Goal: Transaction & Acquisition: Purchase product/service

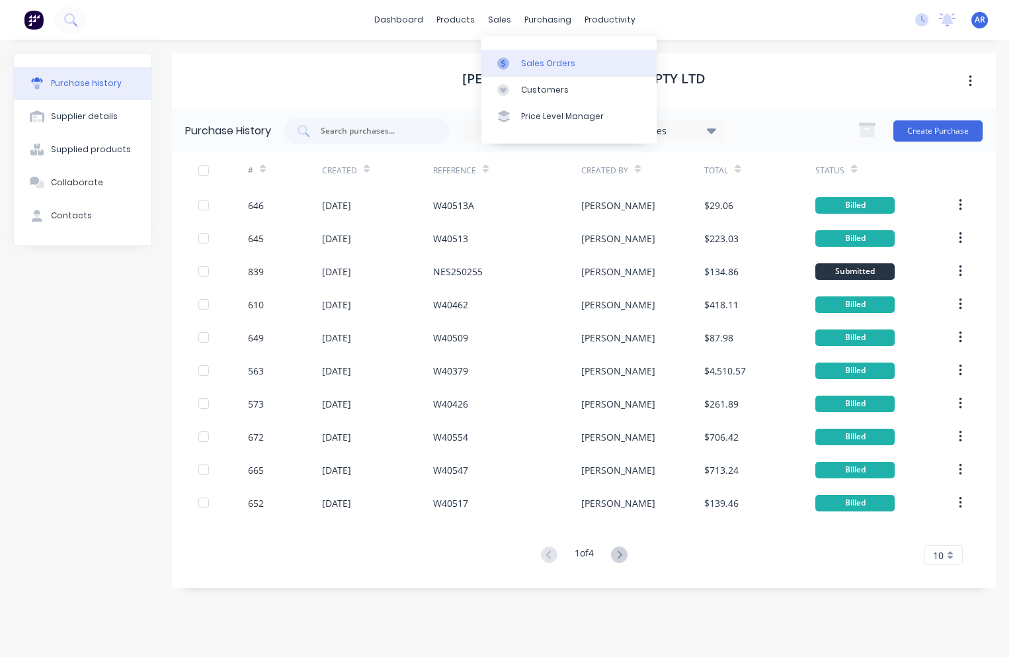
click at [527, 66] on div "Sales Orders" at bounding box center [548, 64] width 54 height 12
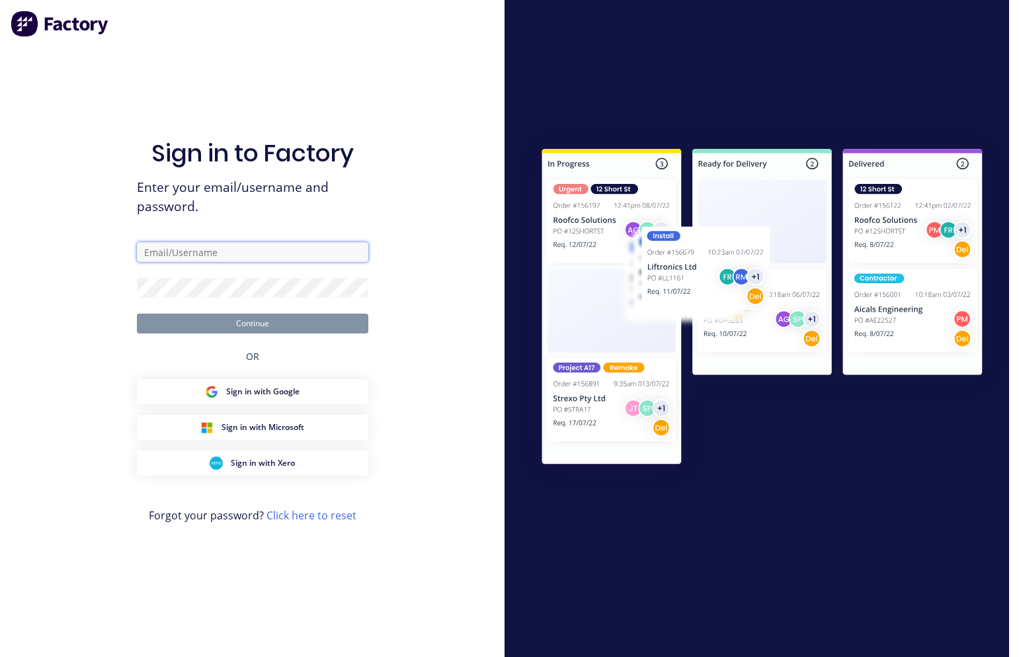
type input "[PERSON_NAME][EMAIL_ADDRESS][DOMAIN_NAME]"
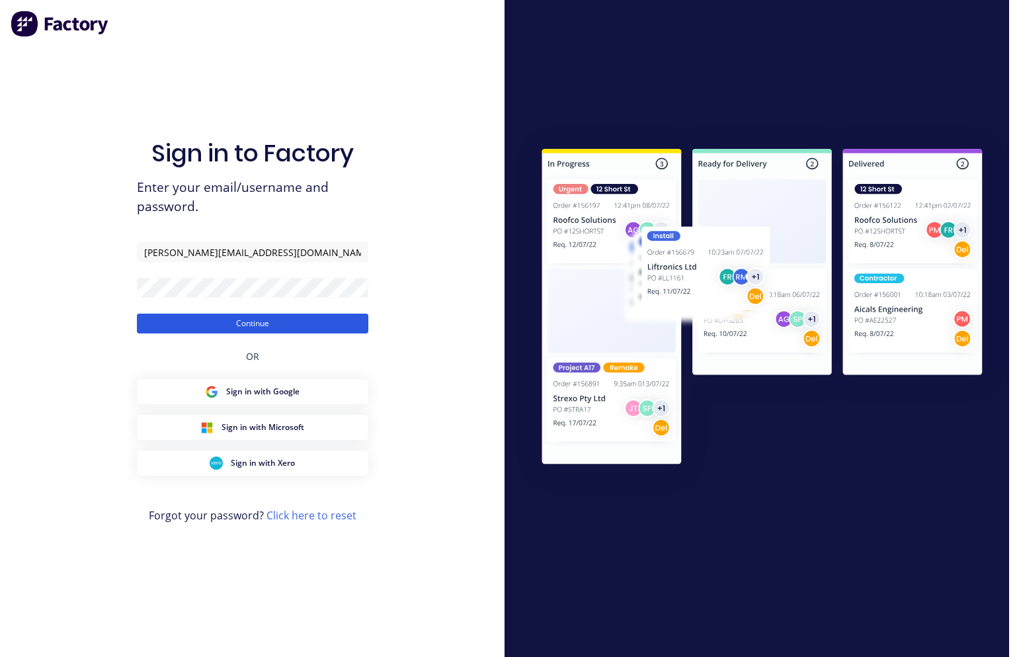
click at [307, 325] on button "Continue" at bounding box center [253, 324] width 232 height 20
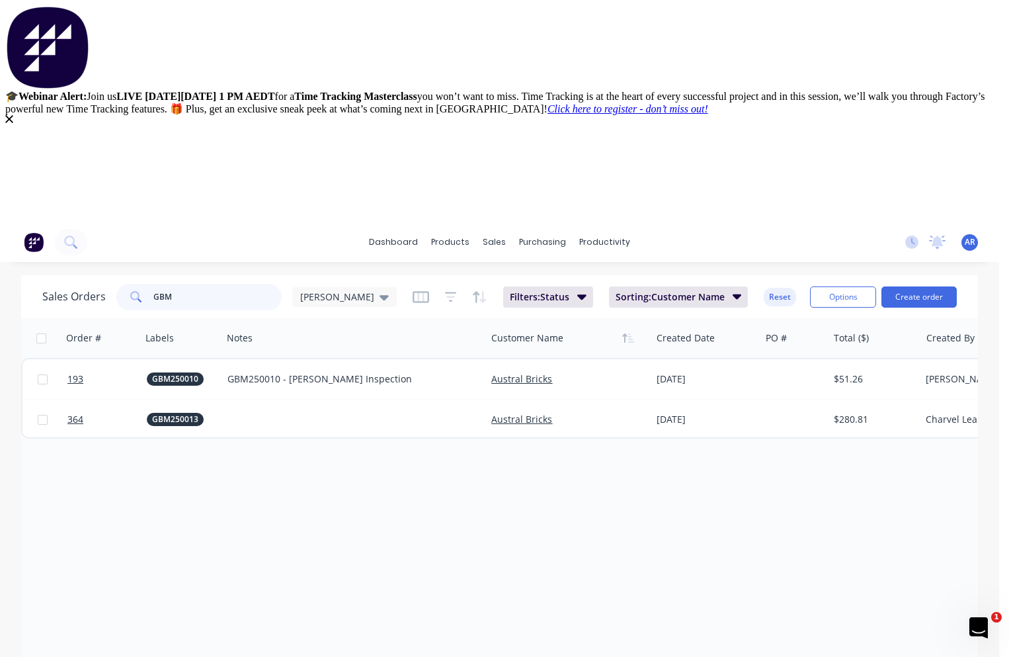
drag, startPoint x: 180, startPoint y: 298, endPoint x: 140, endPoint y: 296, distance: 40.4
click at [140, 296] on div "GBM" at bounding box center [198, 297] width 165 height 26
type input "PT"
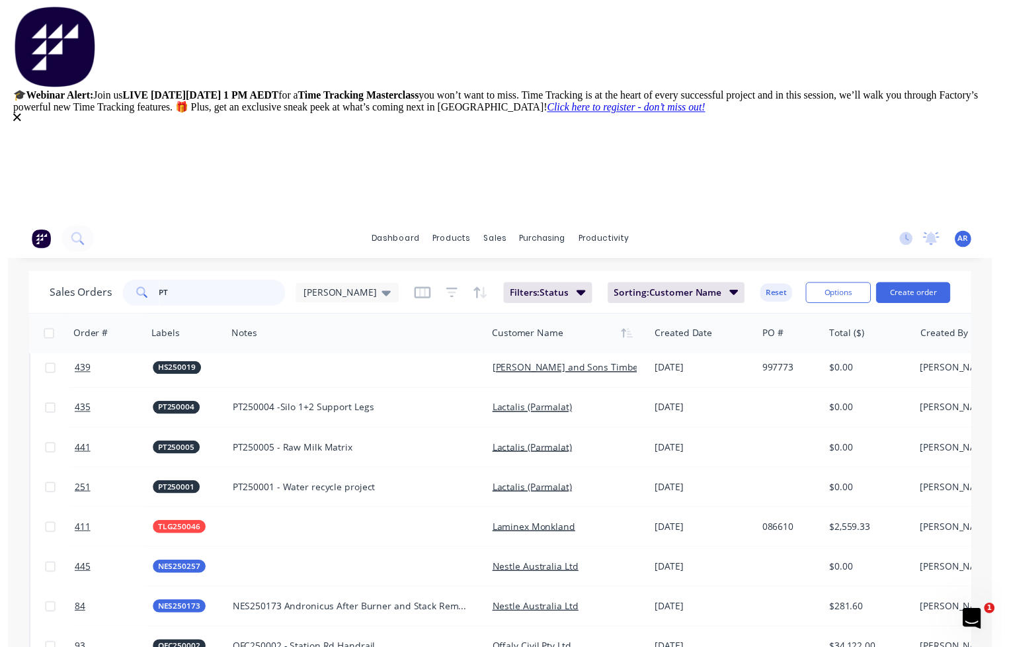
scroll to position [418, 0]
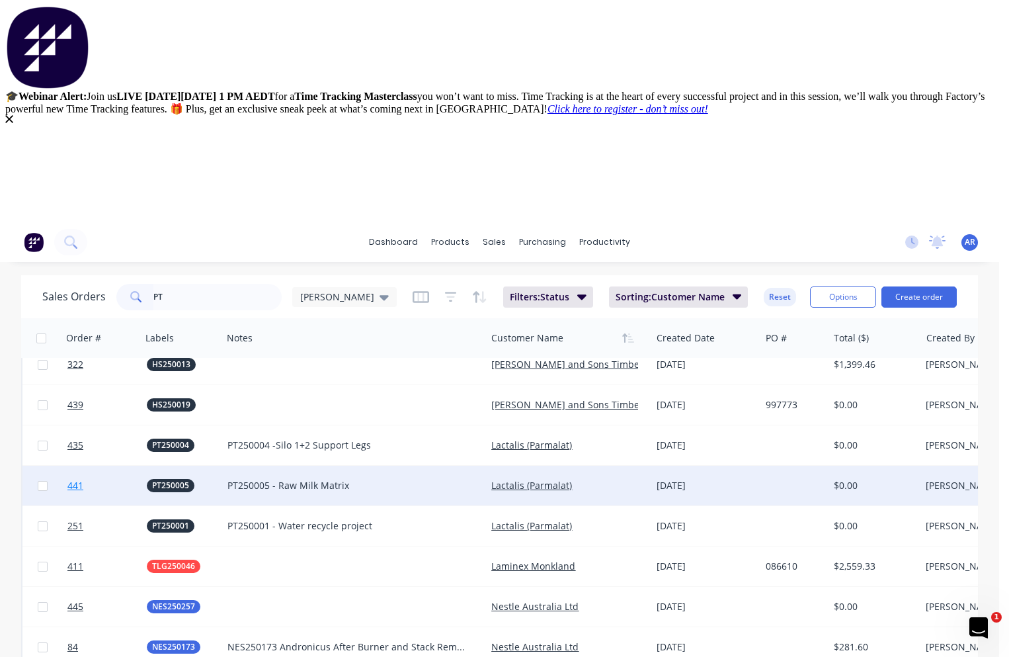
click at [122, 482] on link "441" at bounding box center [106, 486] width 79 height 40
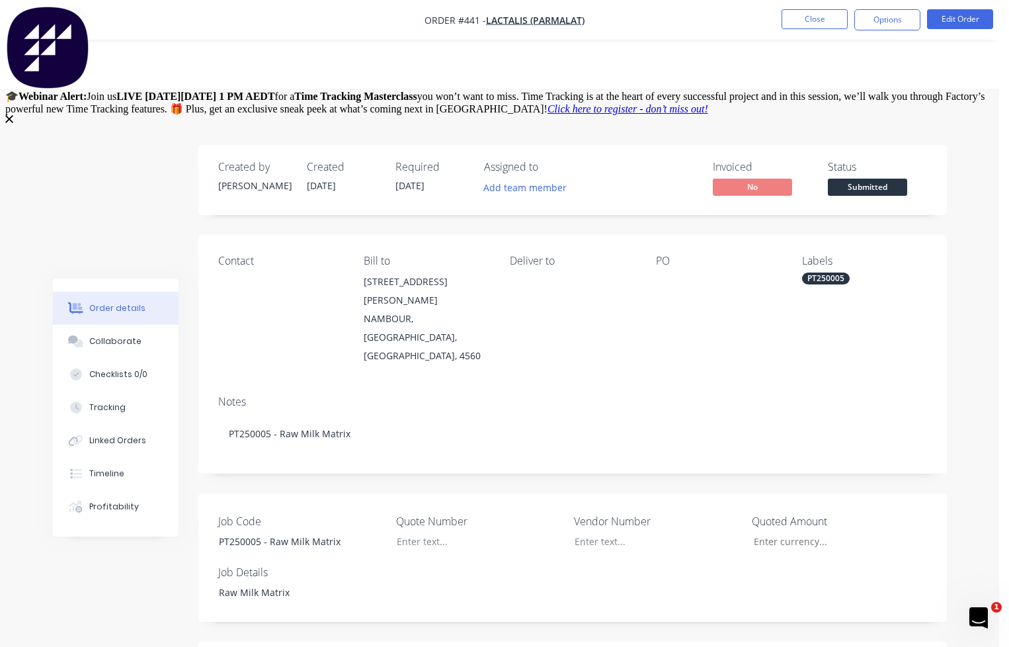
scroll to position [132, 0]
click at [939, 15] on div "Intercom messenger" at bounding box center [504, 47] width 999 height 85
click at [971, 159] on div "Close" at bounding box center [504, 164] width 999 height 99
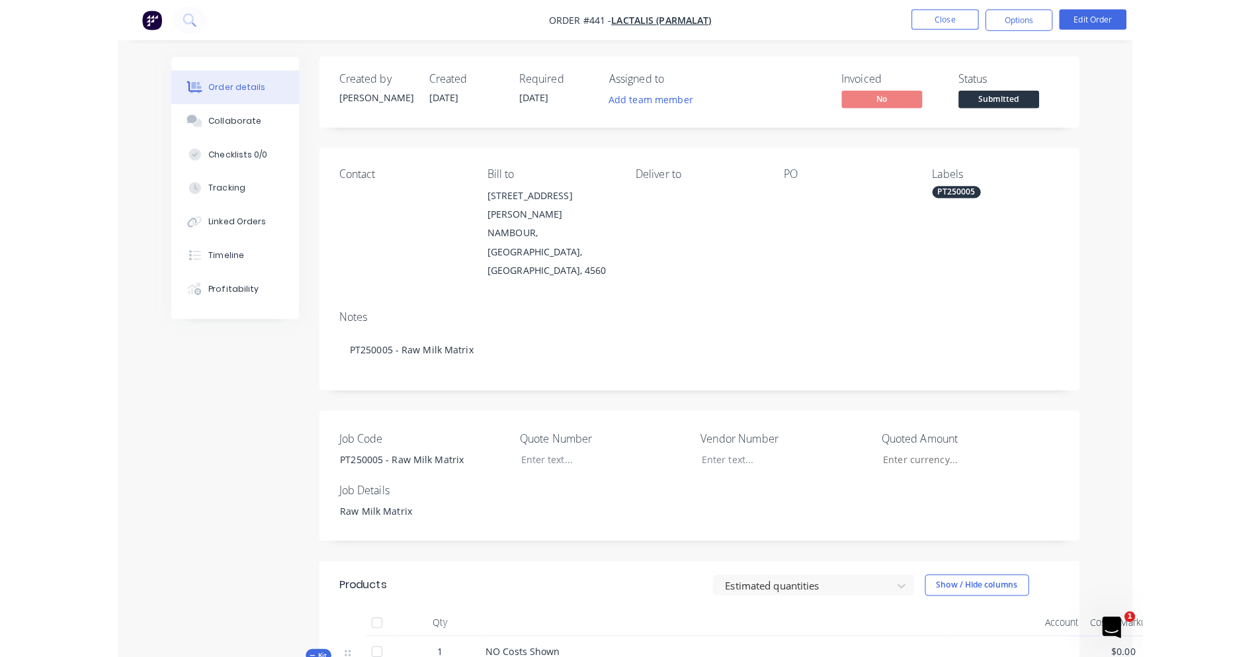
scroll to position [0, 0]
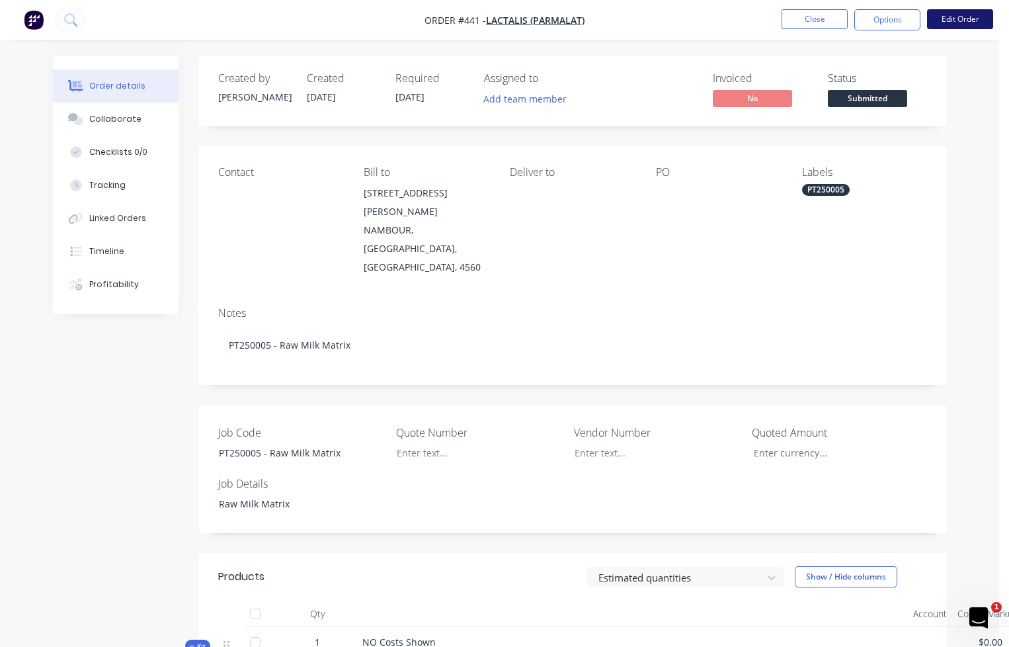
click at [964, 22] on button "Edit Order" at bounding box center [960, 19] width 66 height 20
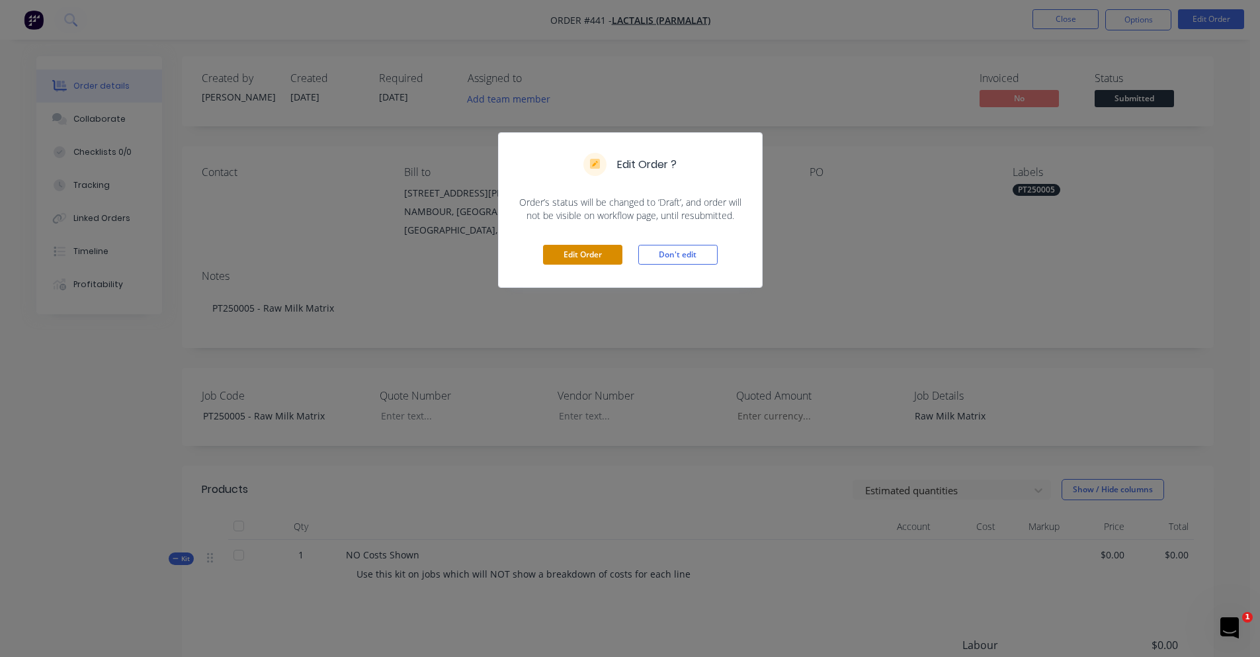
click at [591, 257] on button "Edit Order" at bounding box center [582, 255] width 79 height 20
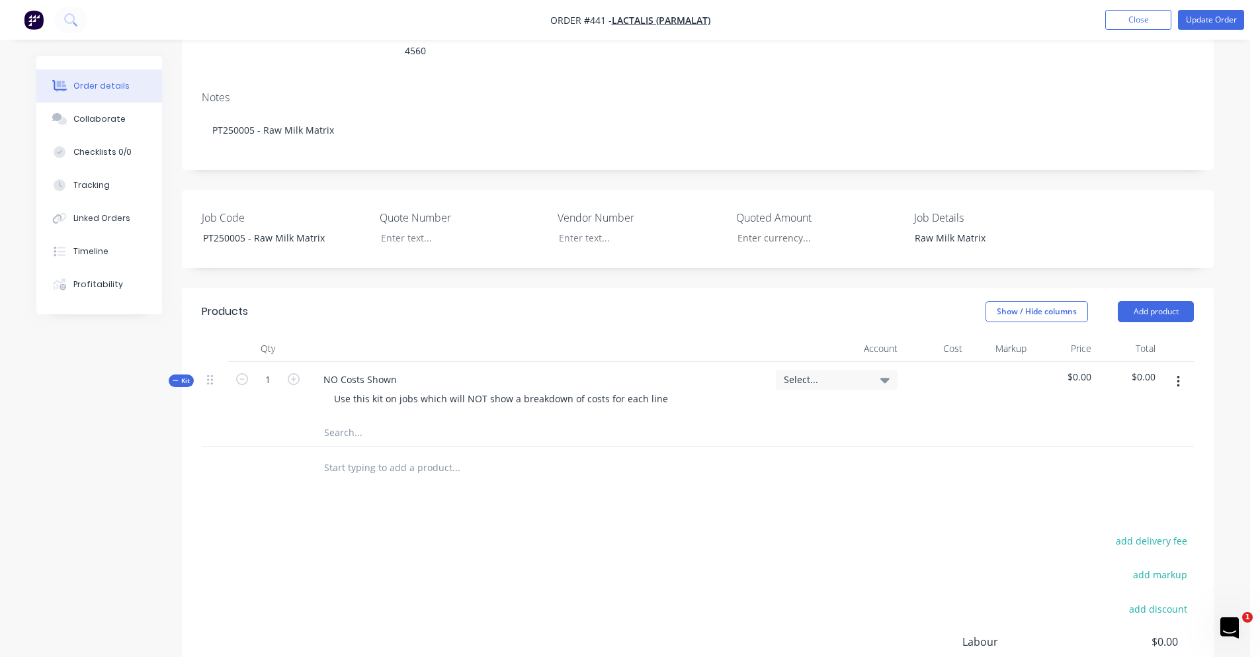
scroll to position [265, 0]
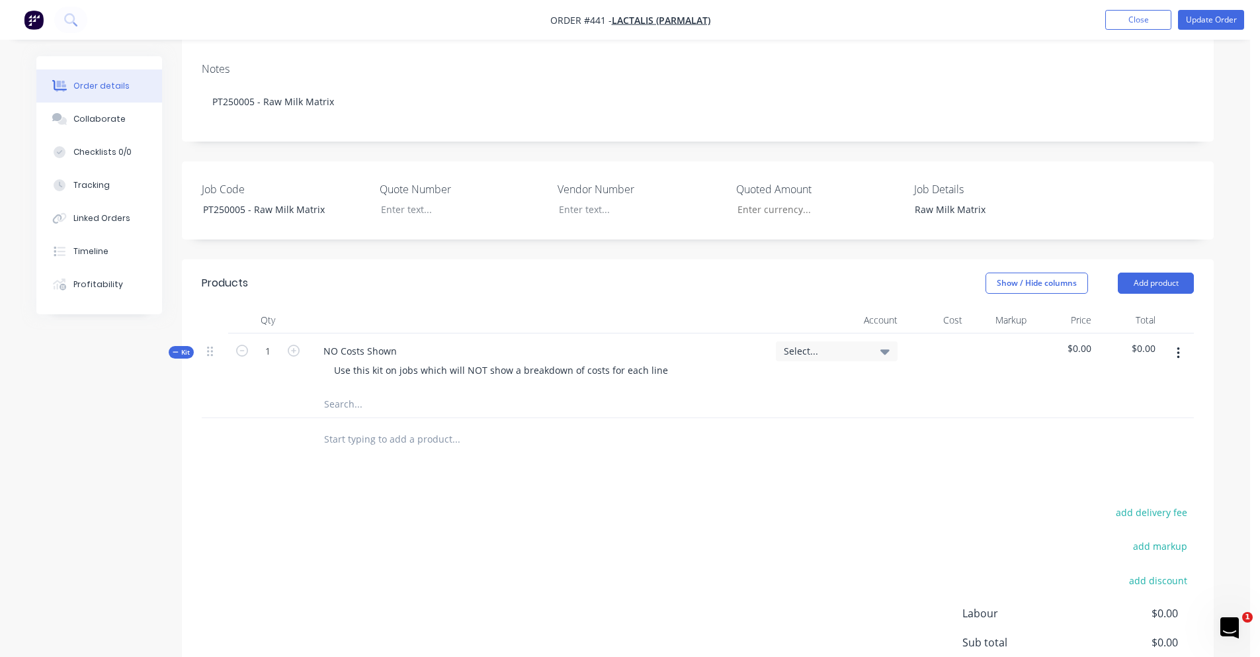
click at [360, 391] on input "text" at bounding box center [455, 404] width 265 height 26
type input "RED CON 4-2 316"
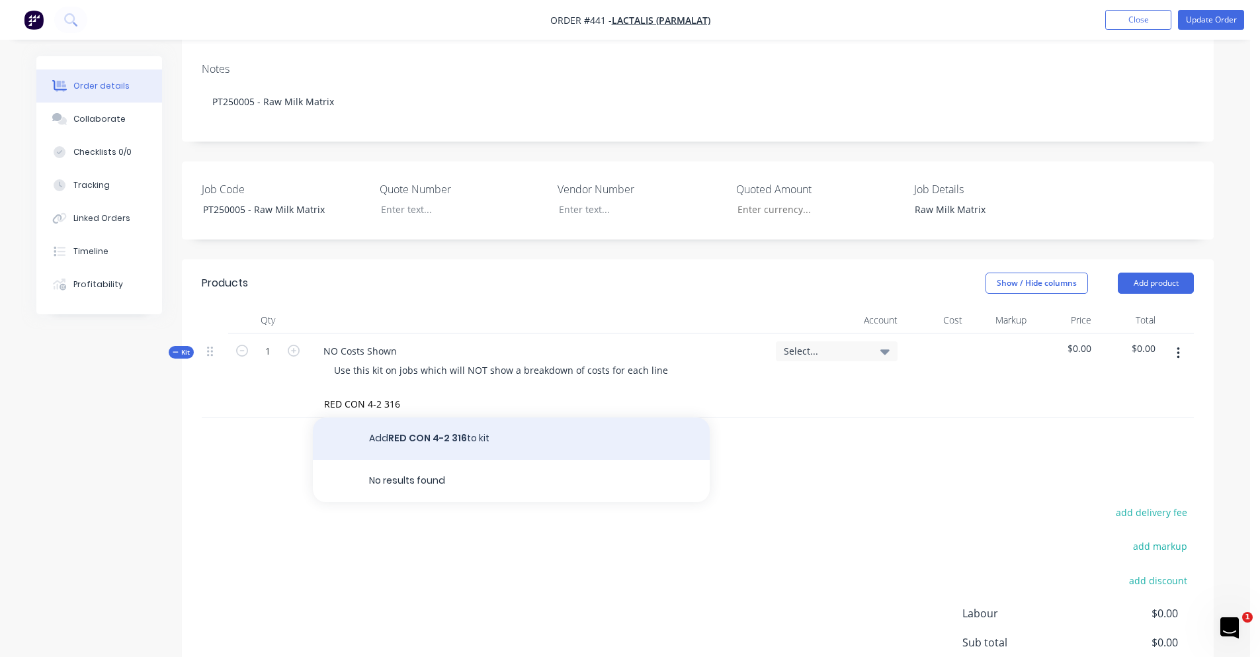
click at [628, 417] on button "Add RED CON 4-2 316 to kit" at bounding box center [511, 438] width 397 height 42
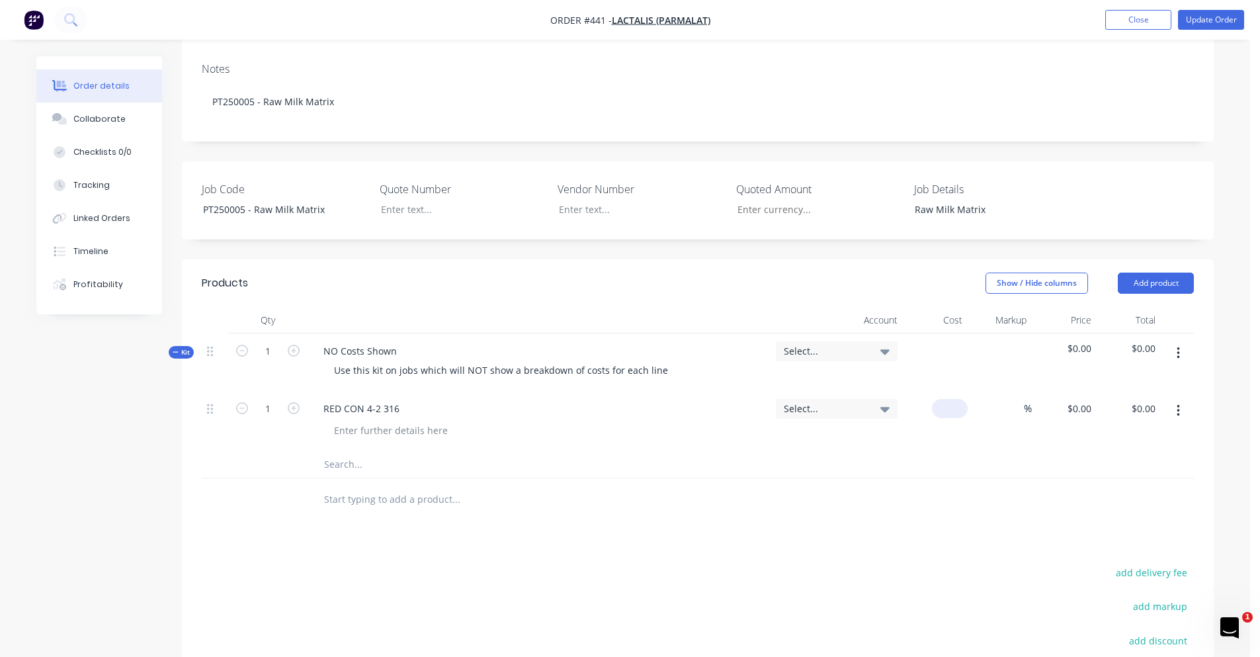
click at [958, 399] on input at bounding box center [952, 408] width 30 height 19
type input "$36.25"
click at [1001, 391] on div "%" at bounding box center [1000, 421] width 65 height 60
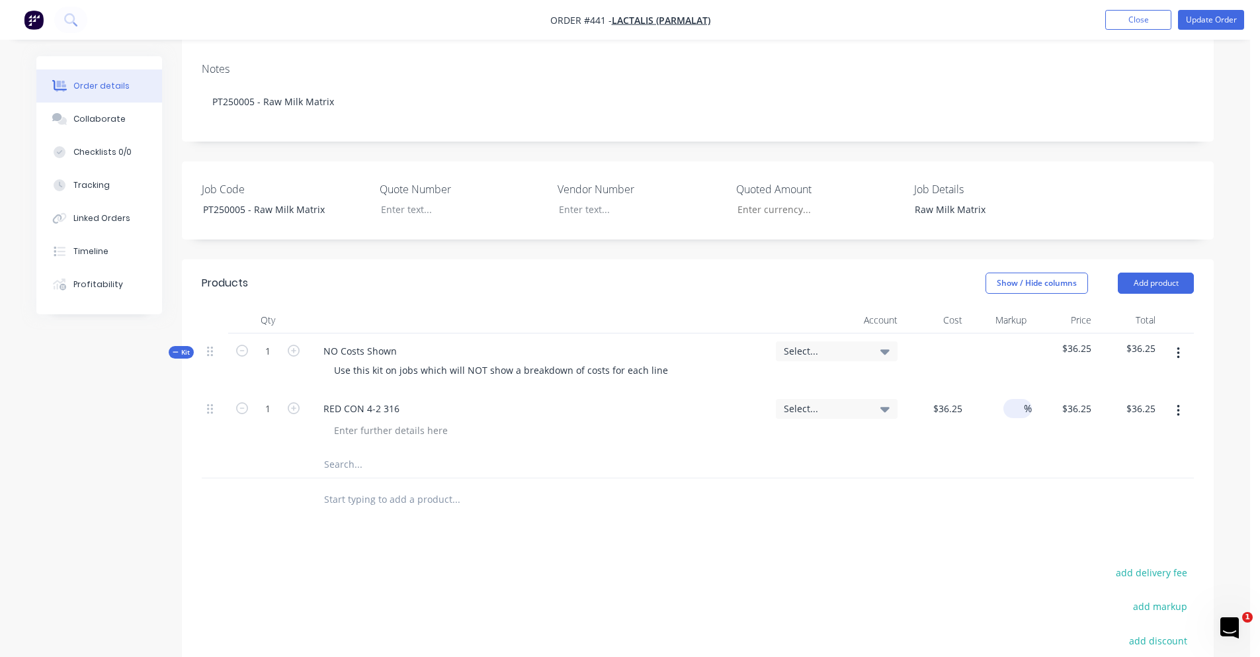
click at [1009, 399] on input at bounding box center [1016, 408] width 15 height 19
type input "25"
type input "$45.3125"
type input "$45.31"
click at [261, 399] on input "1" at bounding box center [268, 409] width 34 height 20
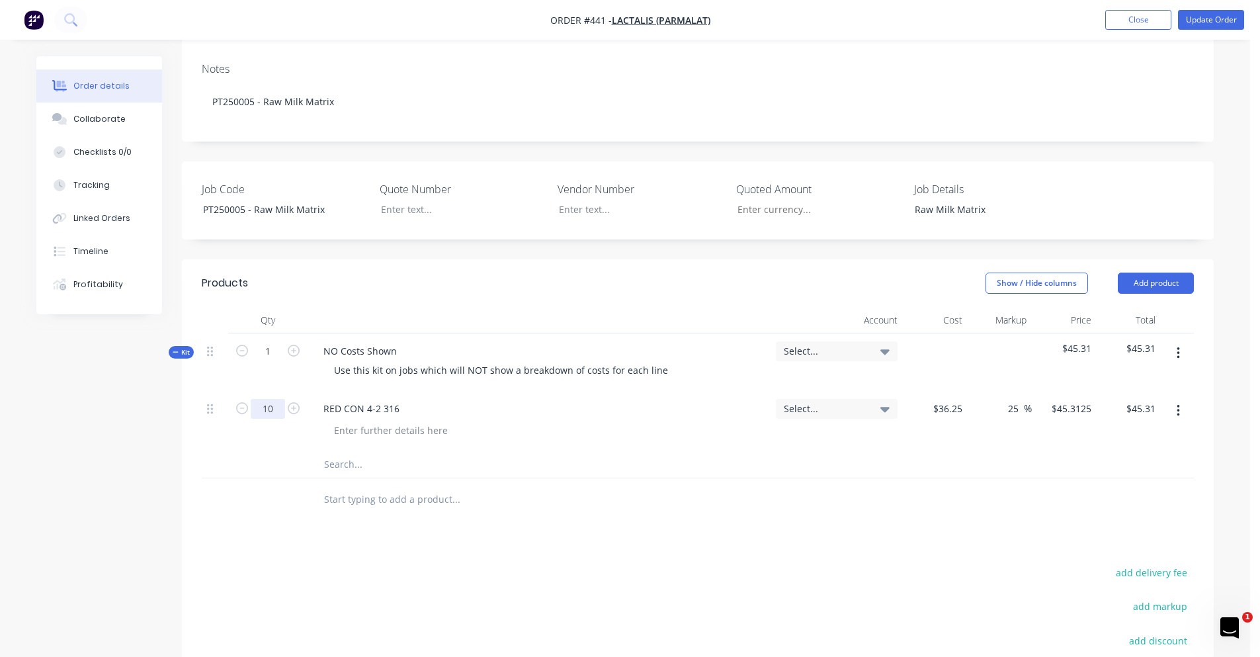
type input "10"
type input "$453.13"
click at [369, 451] on input "text" at bounding box center [455, 464] width 265 height 26
click at [367, 486] on input "text" at bounding box center [455, 499] width 265 height 26
click at [366, 451] on input "text" at bounding box center [455, 464] width 265 height 26
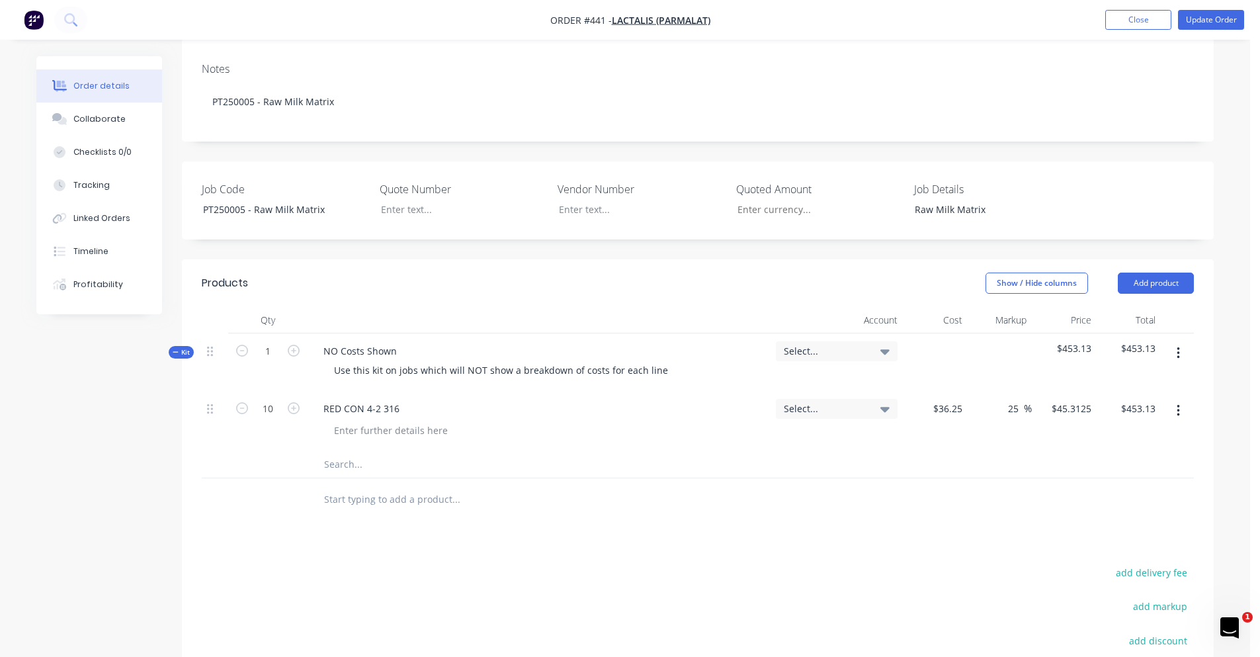
click at [362, 486] on input "text" at bounding box center [455, 499] width 265 height 26
type input "d"
click at [345, 451] on input "text" at bounding box center [455, 464] width 265 height 26
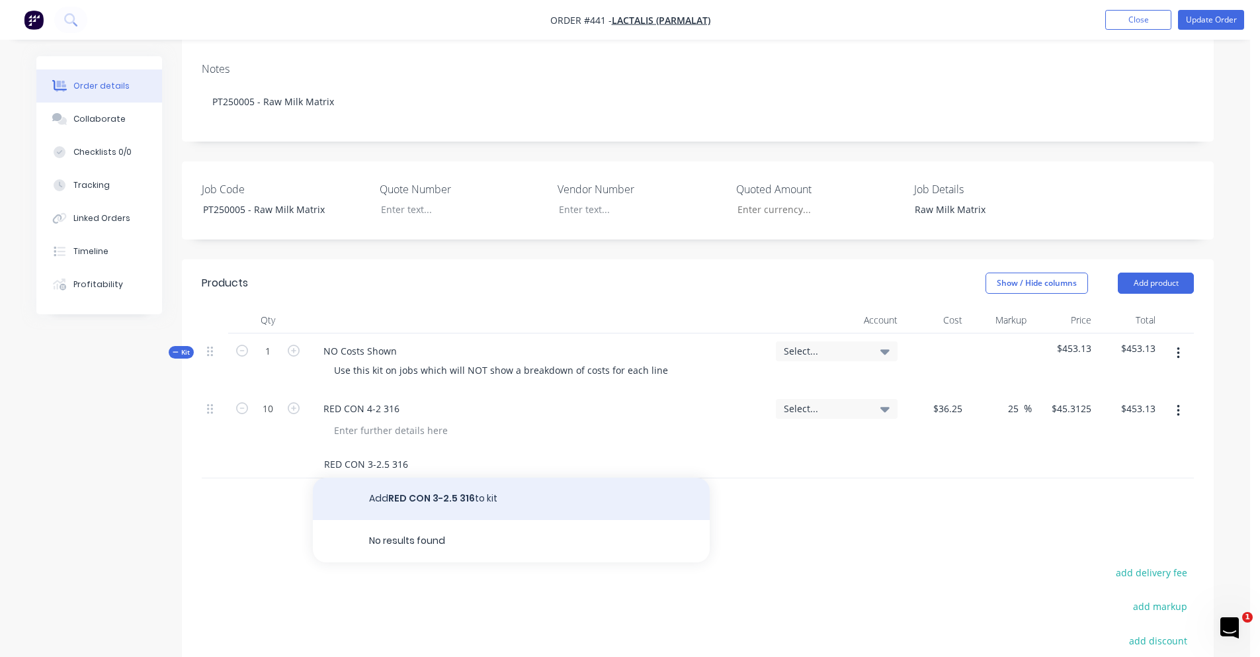
type input "RED CON 3-2.5 316"
click at [538, 478] on button "Add RED CON 3-2.5 316 to kit" at bounding box center [511, 499] width 397 height 42
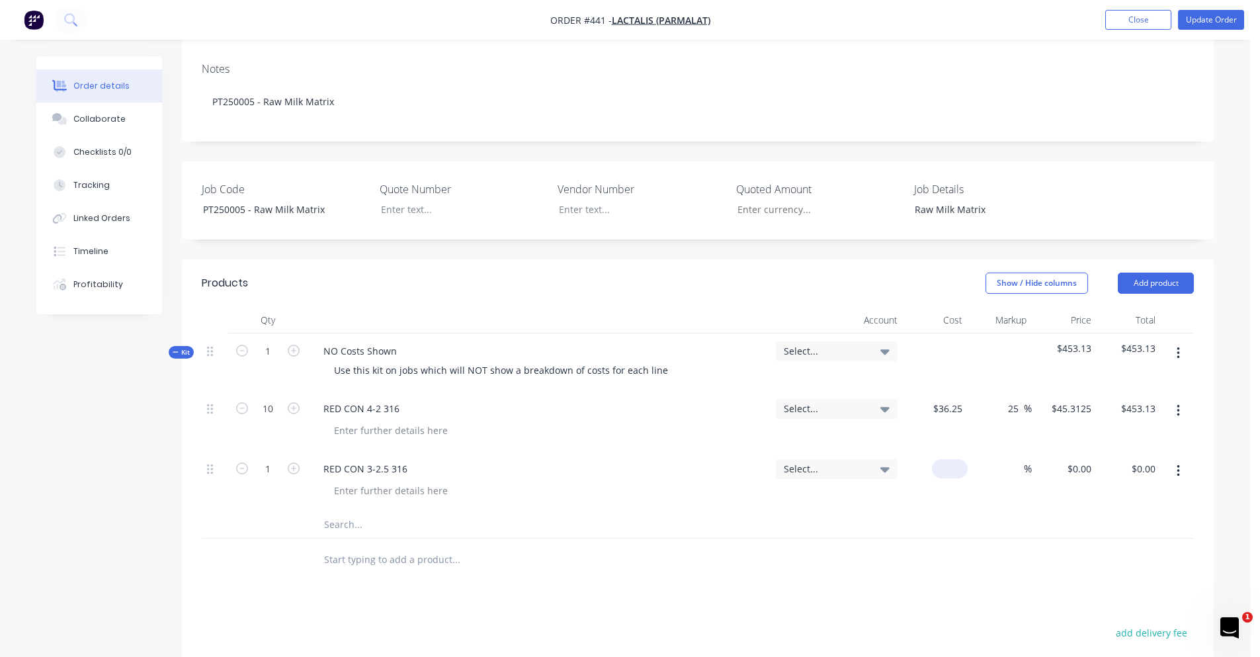
click at [958, 459] on input at bounding box center [952, 468] width 30 height 19
type input "$14.21"
click at [1015, 459] on input at bounding box center [1016, 468] width 15 height 19
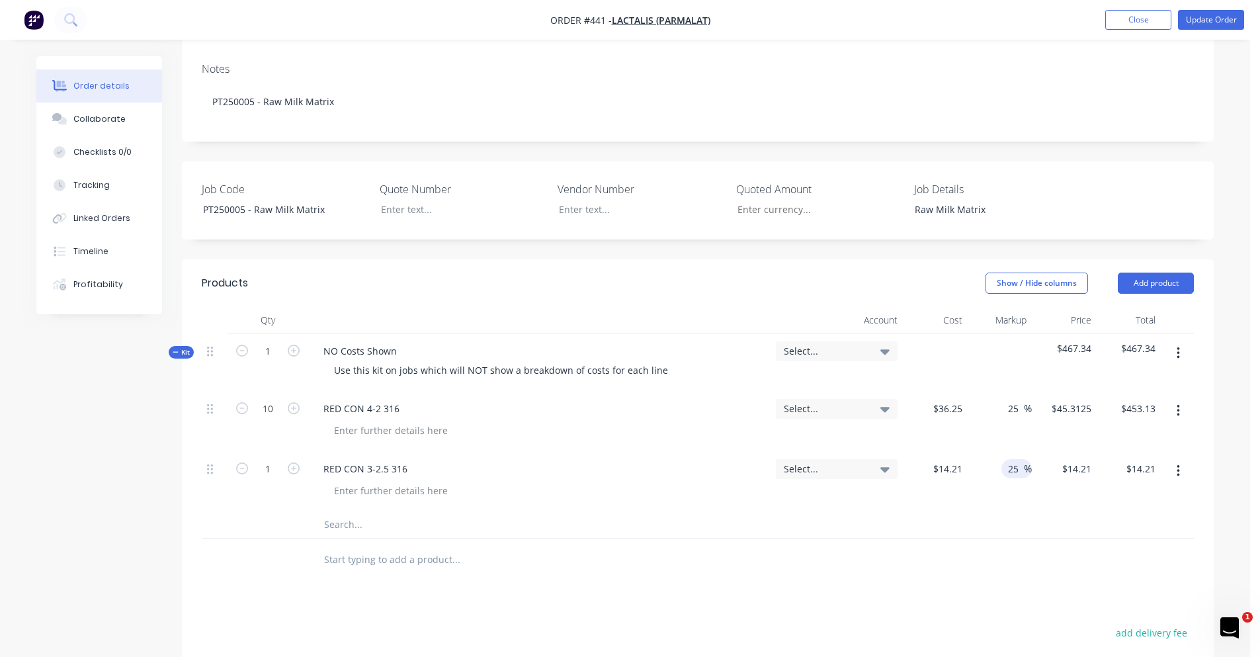
type input "25"
type input "$17.7625"
type input "$17.76"
click at [435, 511] on input "text" at bounding box center [455, 524] width 265 height 26
click at [370, 511] on input "RED ECC 3x2.5 3" at bounding box center [455, 524] width 265 height 26
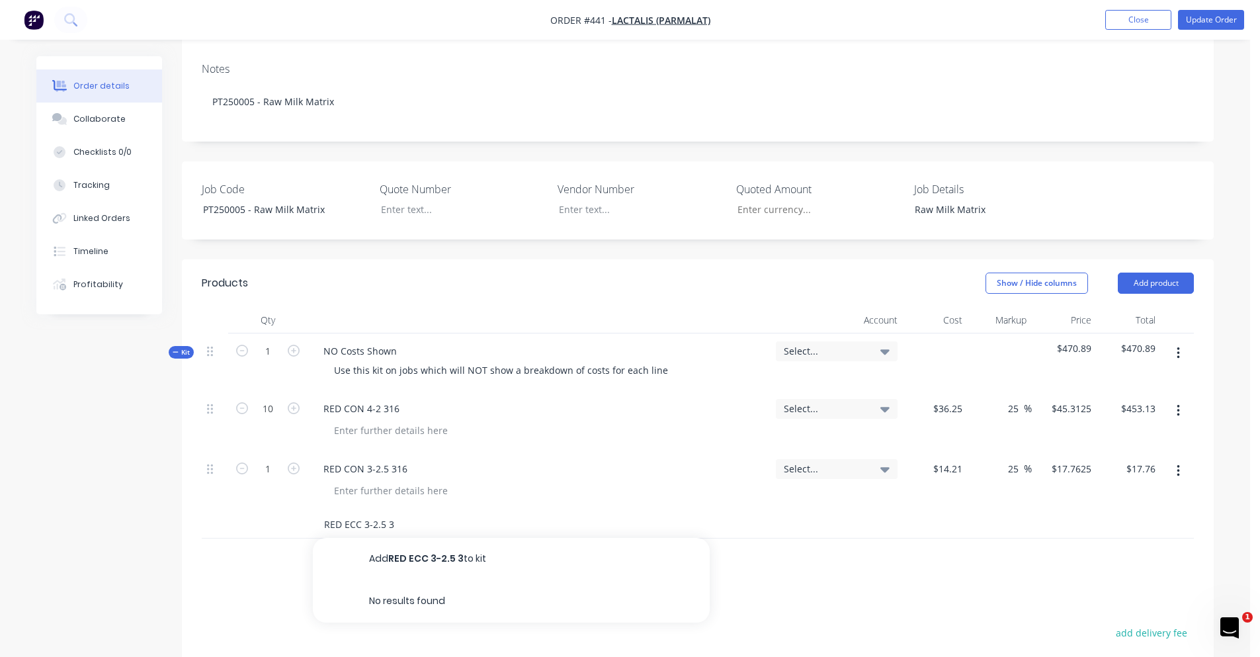
click at [462, 511] on input "RED ECC 3-2.5 3" at bounding box center [455, 524] width 265 height 26
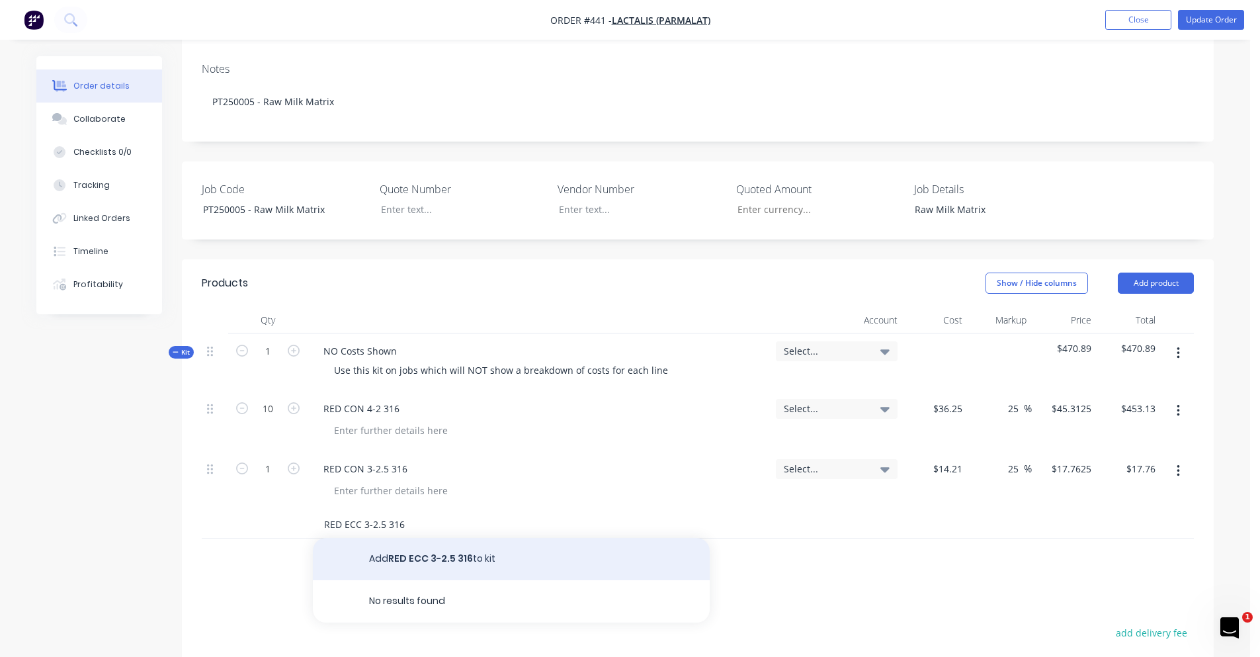
type input "RED ECC 3-2.5 316"
click at [478, 538] on button "Add RED ECC 3-2.5 316 to kit" at bounding box center [511, 559] width 397 height 42
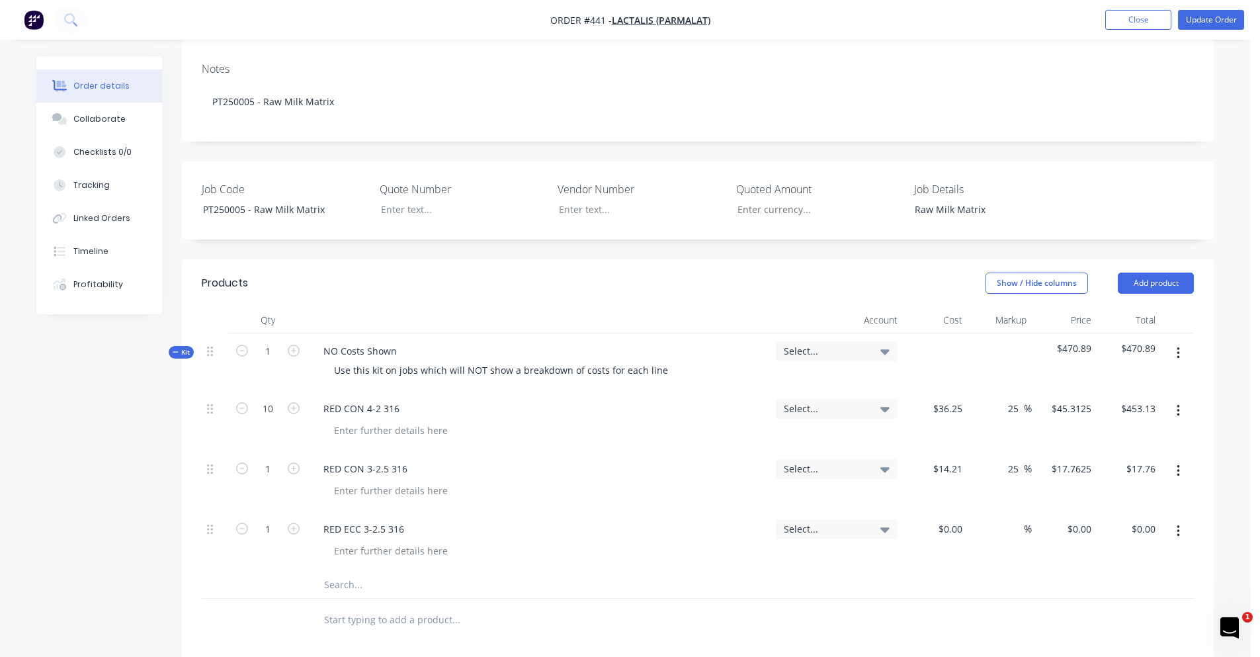
click at [300, 521] on button "button" at bounding box center [293, 528] width 17 height 14
click at [298, 523] on icon "button" at bounding box center [294, 529] width 12 height 12
type input "3"
click at [948, 511] on div "$0.00" at bounding box center [935, 541] width 65 height 60
type input "$16.25"
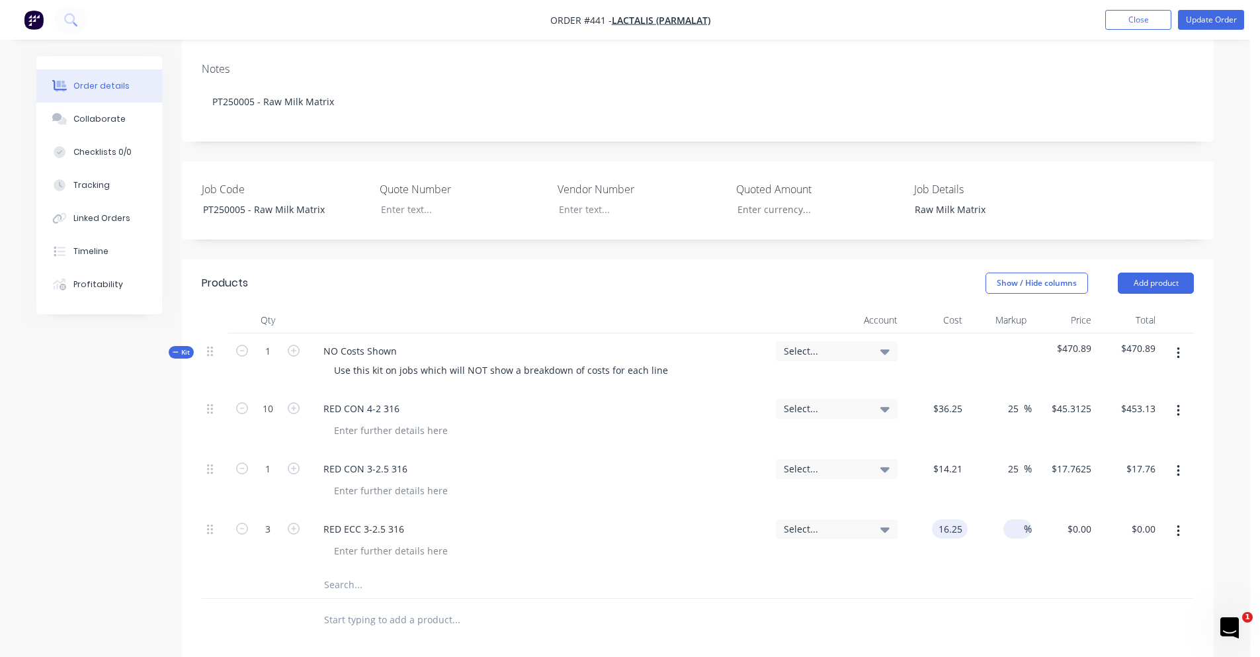
type input "$16.25"
type input "$48.75"
click at [1009, 519] on input at bounding box center [1016, 528] width 15 height 19
type input "25"
type input "$20.3125"
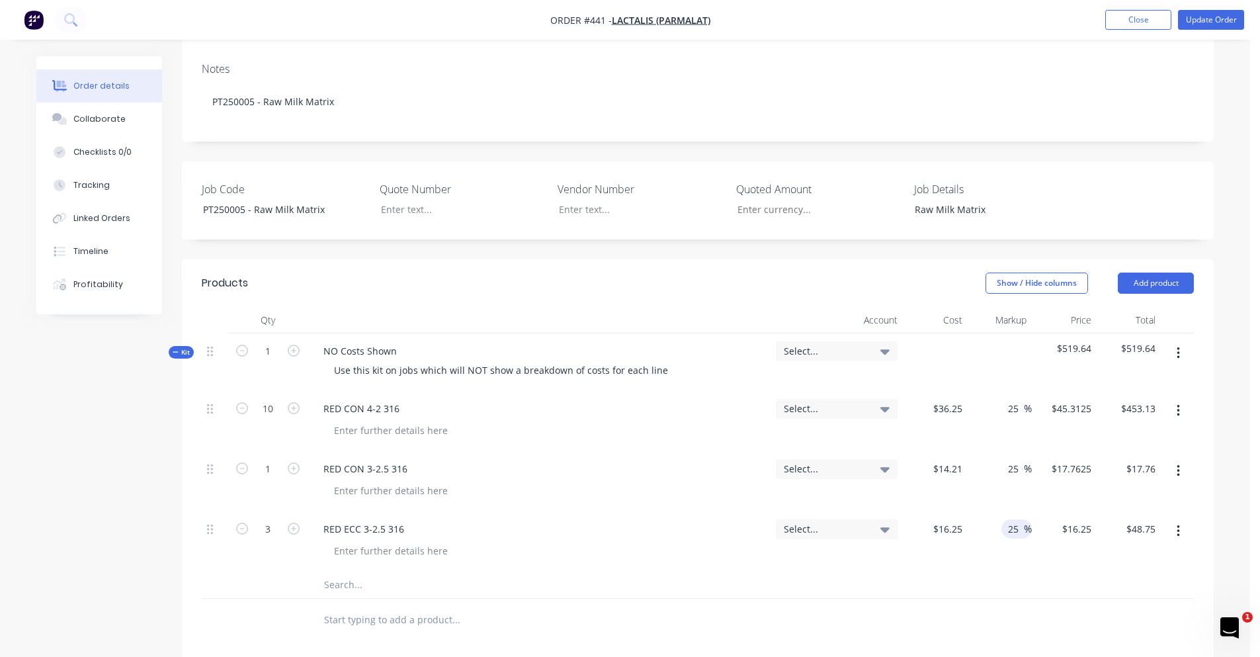
type input "$60.94"
click at [351, 571] on input "text" at bounding box center [455, 584] width 265 height 26
type input "U"
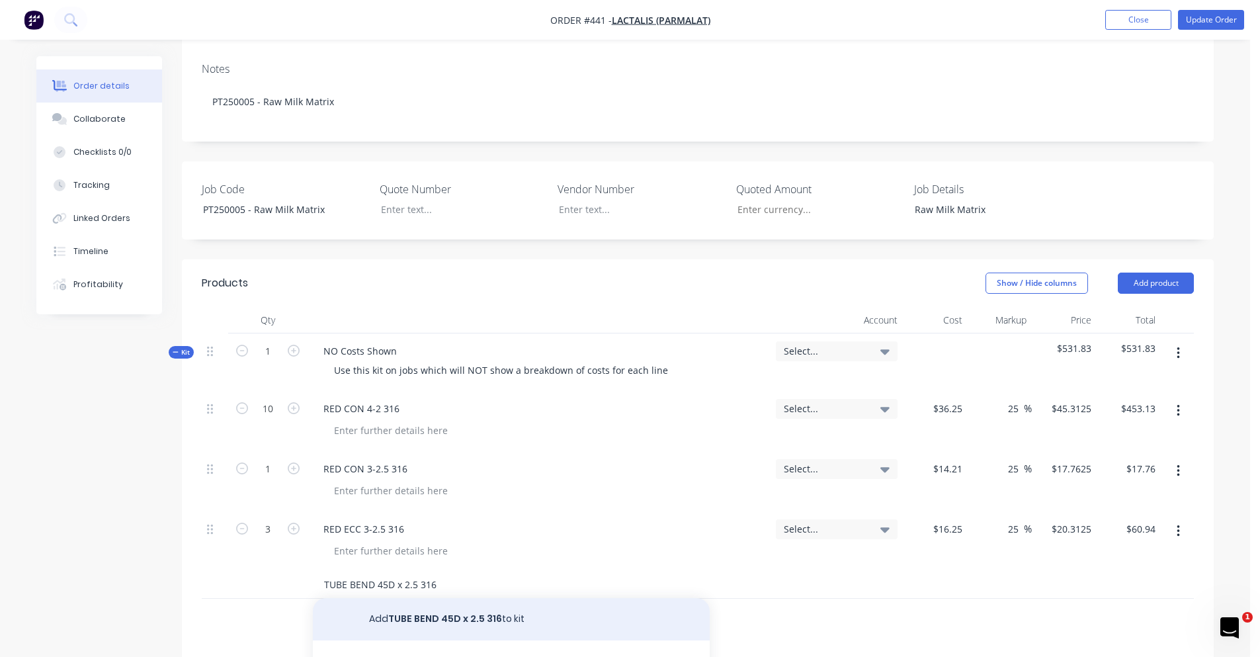
drag, startPoint x: 415, startPoint y: 530, endPoint x: 581, endPoint y: 560, distance: 168.7
click at [403, 571] on input "TUBE BEND 45D x 2.5 316" at bounding box center [455, 584] width 265 height 26
type input "TUBE BEND 45D x 63 316"
click at [425, 598] on button "Add TUBE BEND 45D x 63 316 to kit" at bounding box center [511, 619] width 397 height 42
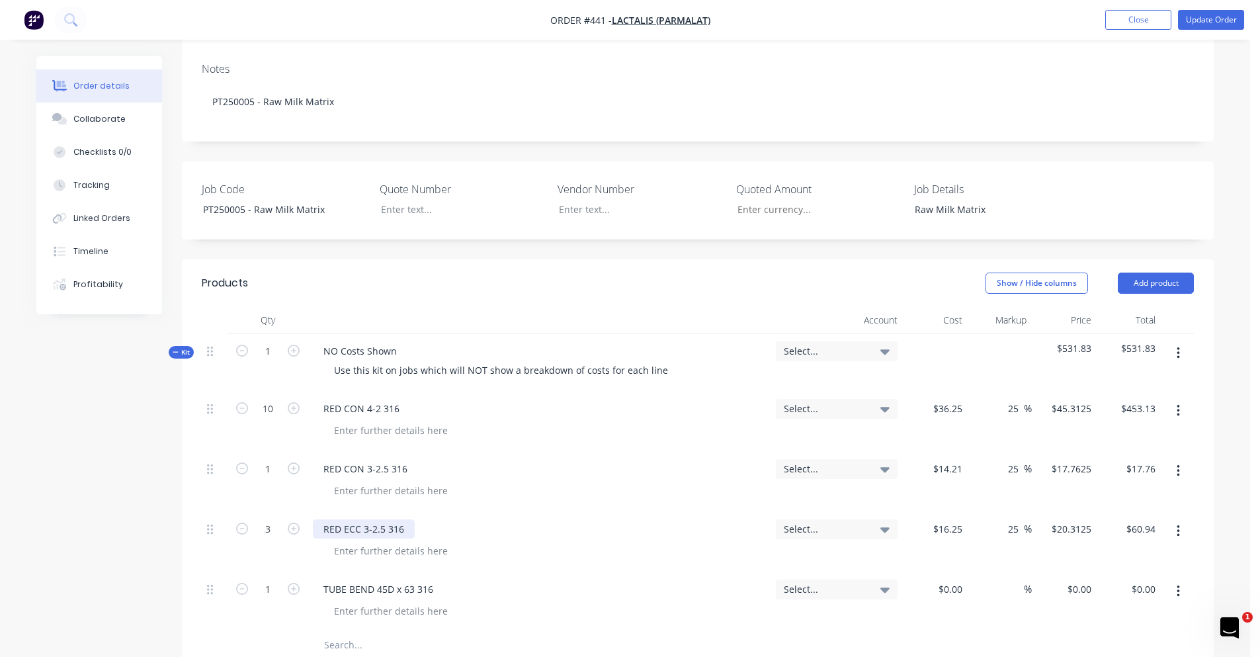
click at [378, 519] on div "RED ECC 3-2.5 316" at bounding box center [364, 528] width 102 height 19
drag, startPoint x: 384, startPoint y: 473, endPoint x: 372, endPoint y: 478, distance: 12.8
click at [372, 519] on div "RED ECC 3-2.5 316" at bounding box center [364, 528] width 102 height 19
drag, startPoint x: 386, startPoint y: 413, endPoint x: 366, endPoint y: 416, distance: 20.0
click at [366, 459] on div "RED CON 3-2.5 316" at bounding box center [365, 468] width 105 height 19
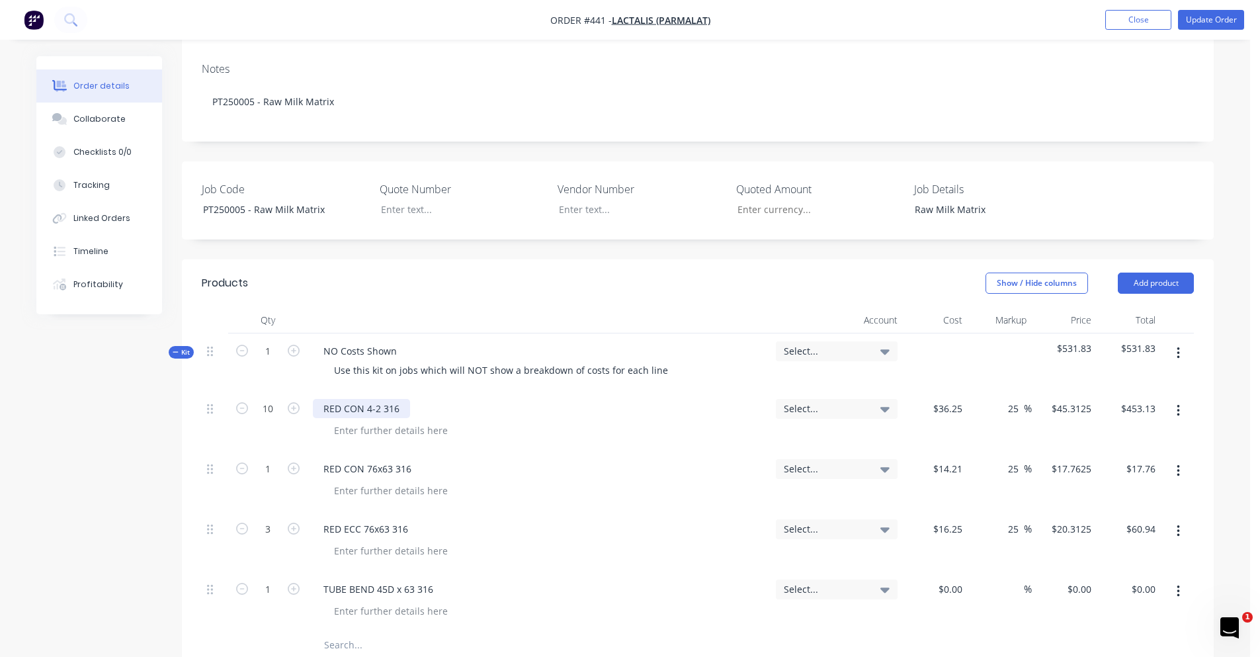
click at [374, 399] on div "RED CON 4-2 316" at bounding box center [361, 408] width 97 height 19
drag, startPoint x: 368, startPoint y: 355, endPoint x: 378, endPoint y: 354, distance: 9.9
click at [378, 399] on div "RED CON 4-2 316" at bounding box center [361, 408] width 97 height 19
click at [300, 581] on button "button" at bounding box center [293, 588] width 17 height 14
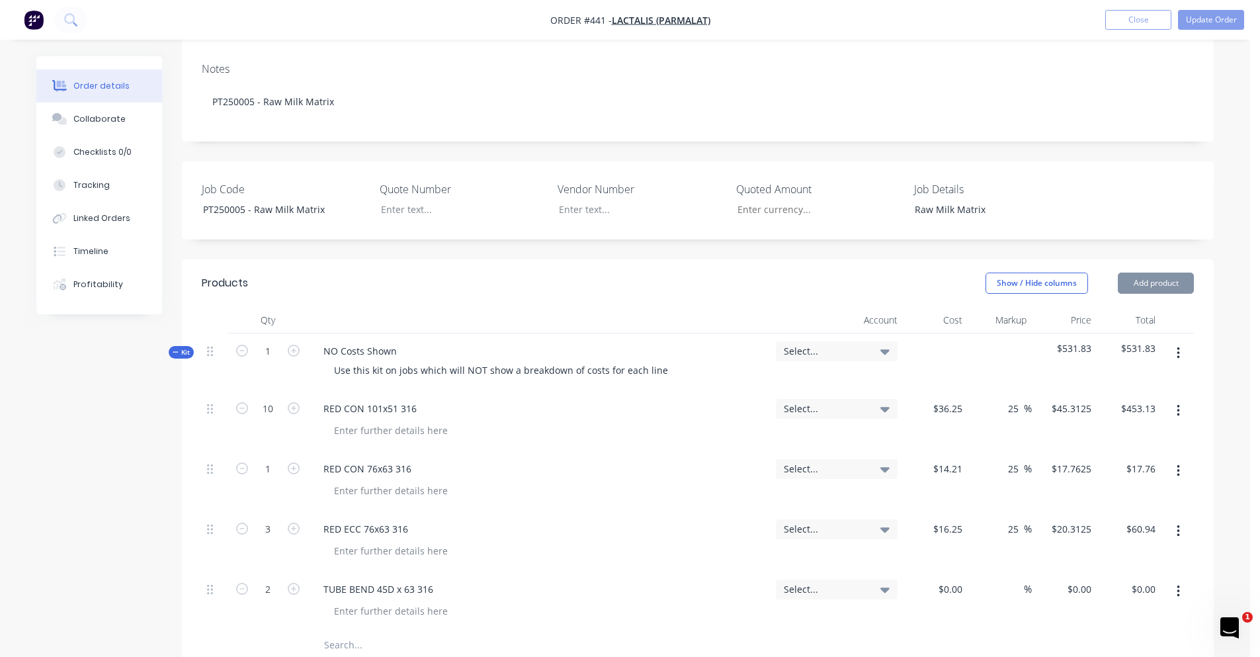
type input "3"
click at [954, 579] on input at bounding box center [959, 588] width 15 height 19
type input "4"
type input "$25.71"
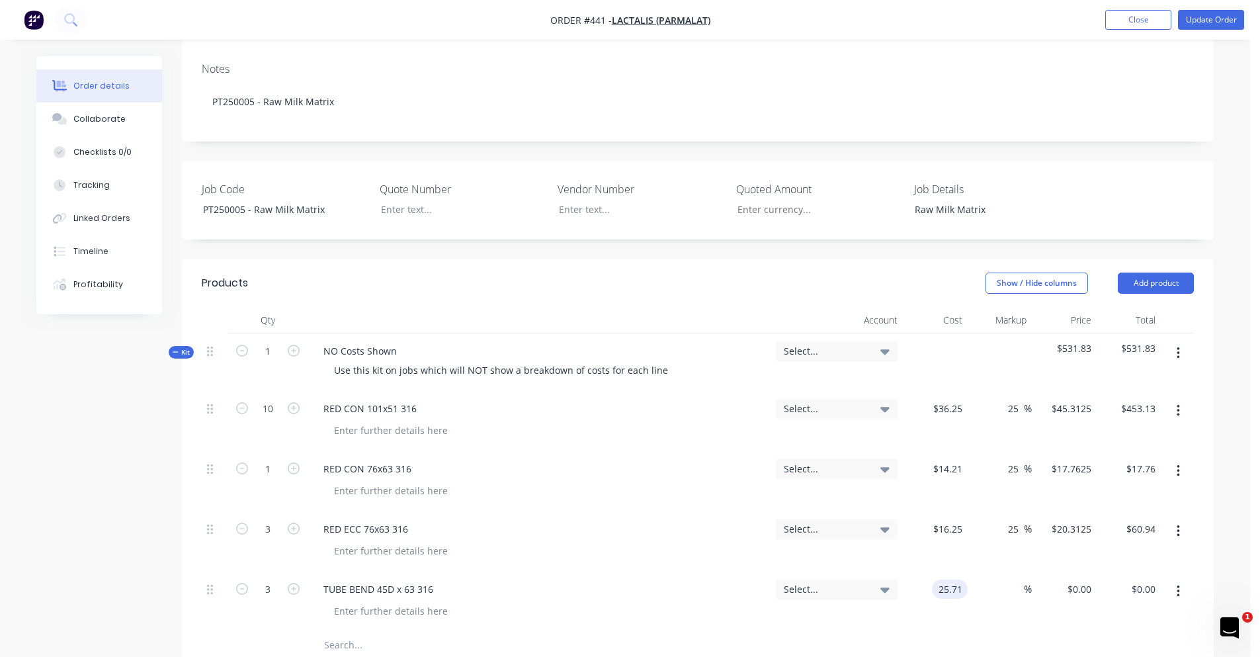
type input "$77.13"
click at [300, 581] on button "button" at bounding box center [293, 588] width 17 height 14
type input "4"
type input "$102.84"
click at [1019, 581] on span "%" at bounding box center [1028, 588] width 8 height 15
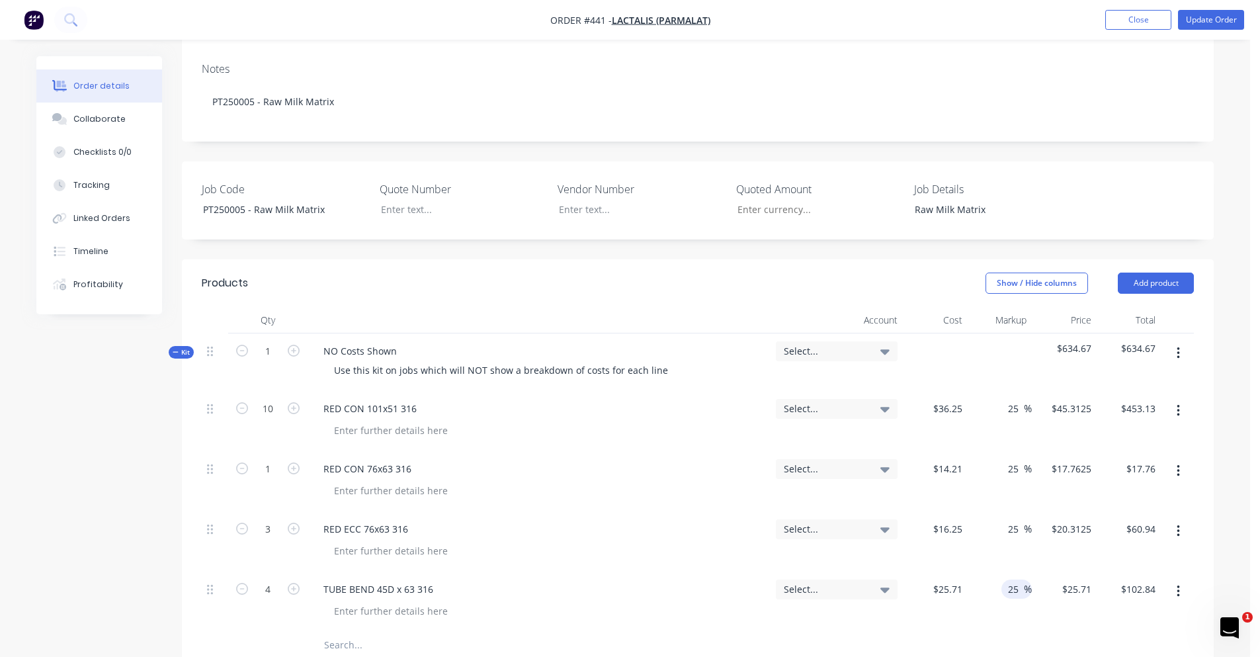
type input "25"
type input "$32.1375"
type input "$128.55"
click at [353, 632] on input "text" at bounding box center [455, 645] width 265 height 26
type input "TUBE BEND 90D x 63 316"
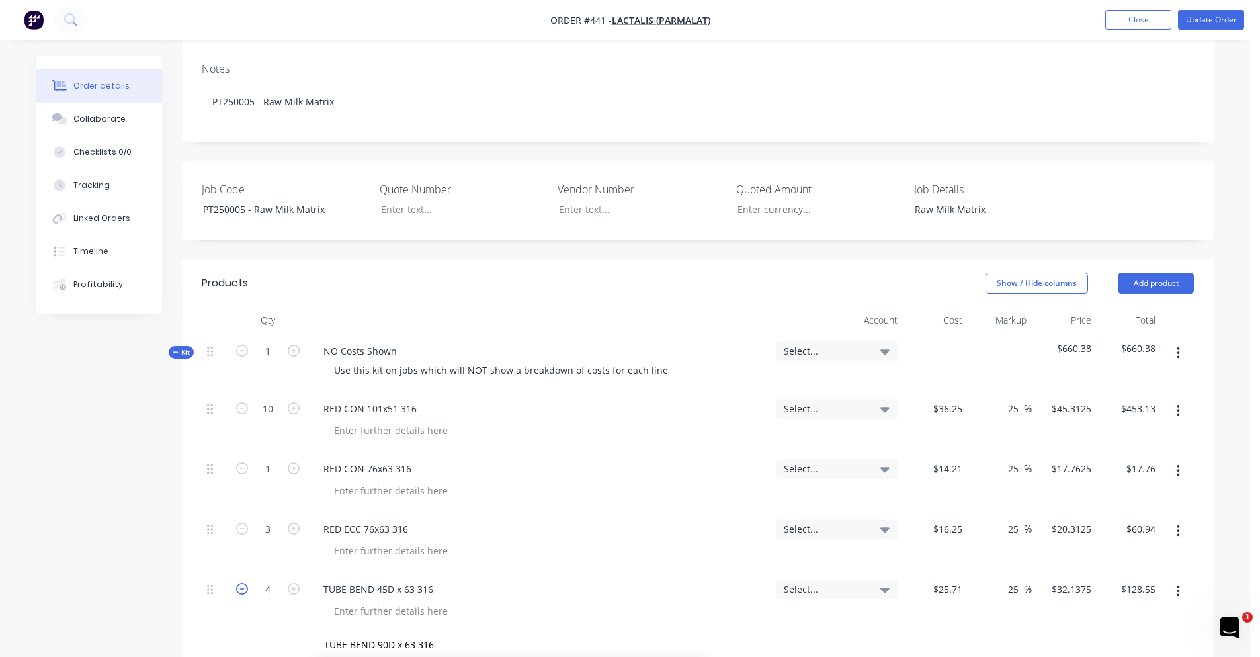
click at [246, 583] on icon "button" at bounding box center [242, 589] width 12 height 12
type input "3"
type input "$96.41"
click at [444, 632] on input "TUBE BEND 90D x 63 316" at bounding box center [455, 645] width 265 height 26
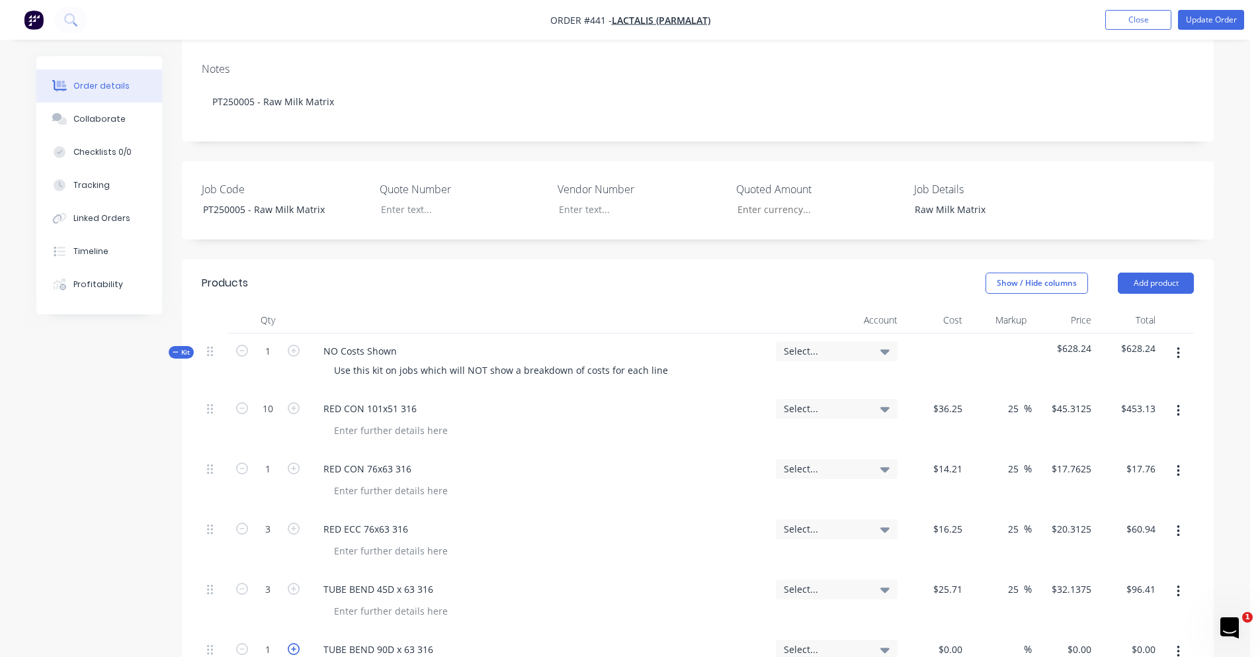
click at [294, 643] on icon "button" at bounding box center [294, 649] width 12 height 12
type input "4"
click at [952, 640] on input at bounding box center [959, 649] width 15 height 19
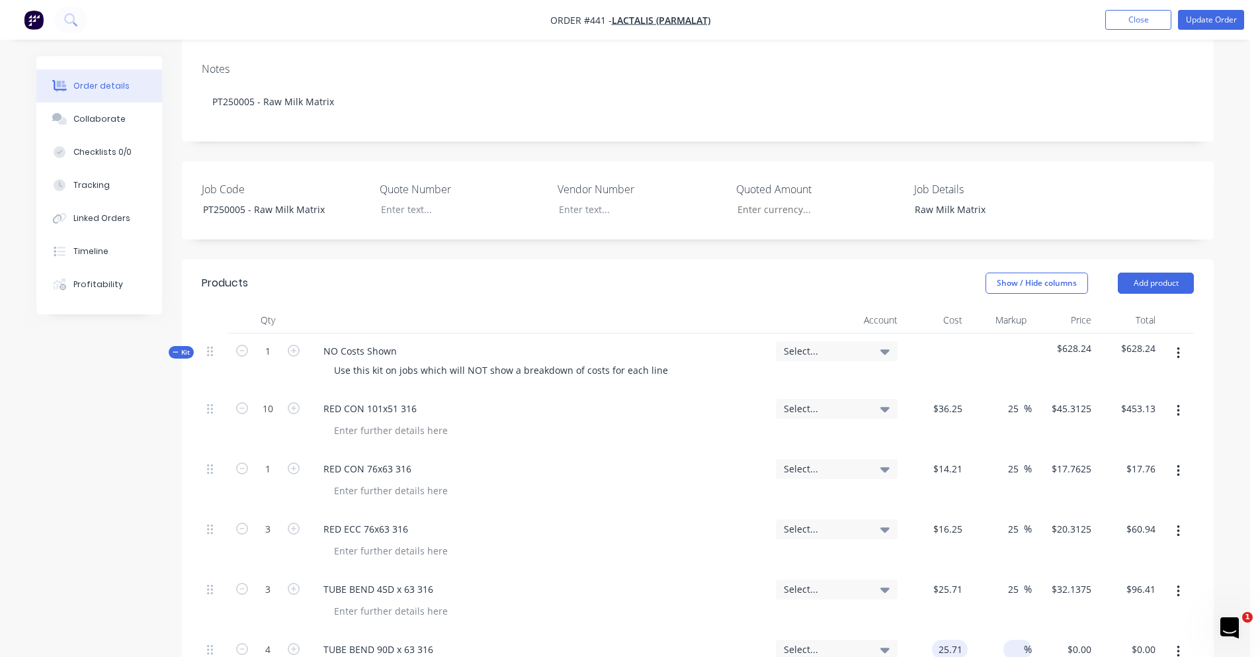
type input "25.71"
type input "$25.71"
type input "$102.84"
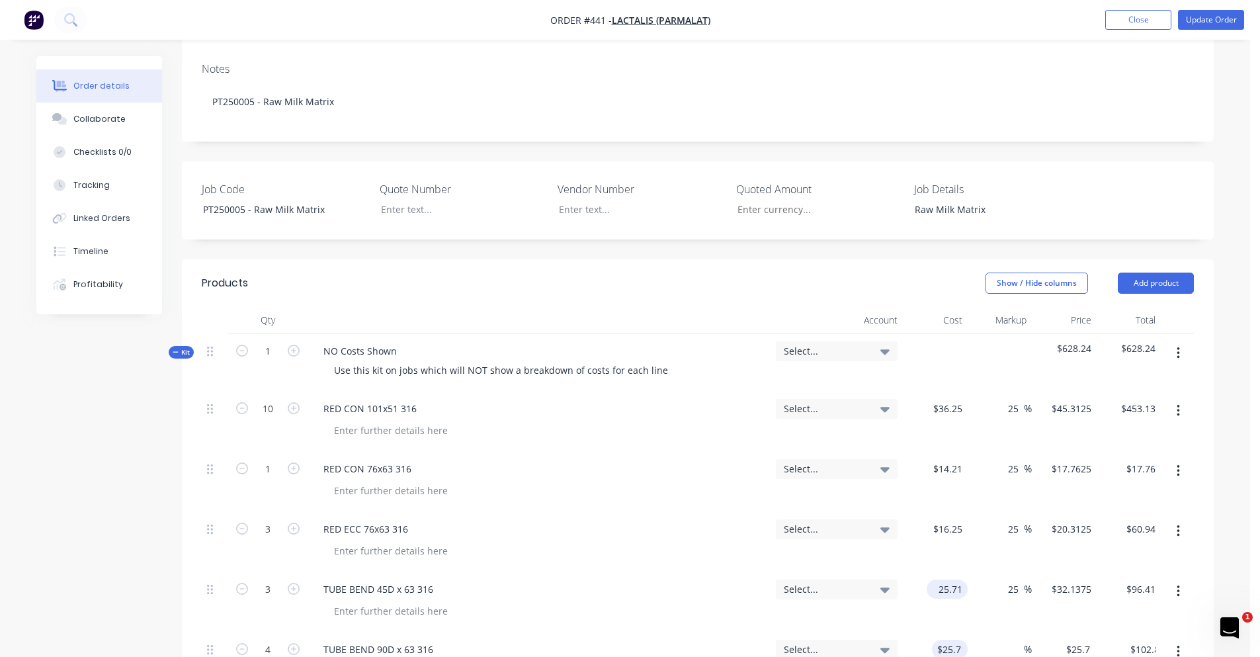
click at [952, 579] on input "25.71" at bounding box center [950, 588] width 36 height 19
type input "$20.07"
type input "$25.0875"
type input "$75.26"
click at [1015, 640] on input at bounding box center [1016, 649] width 15 height 19
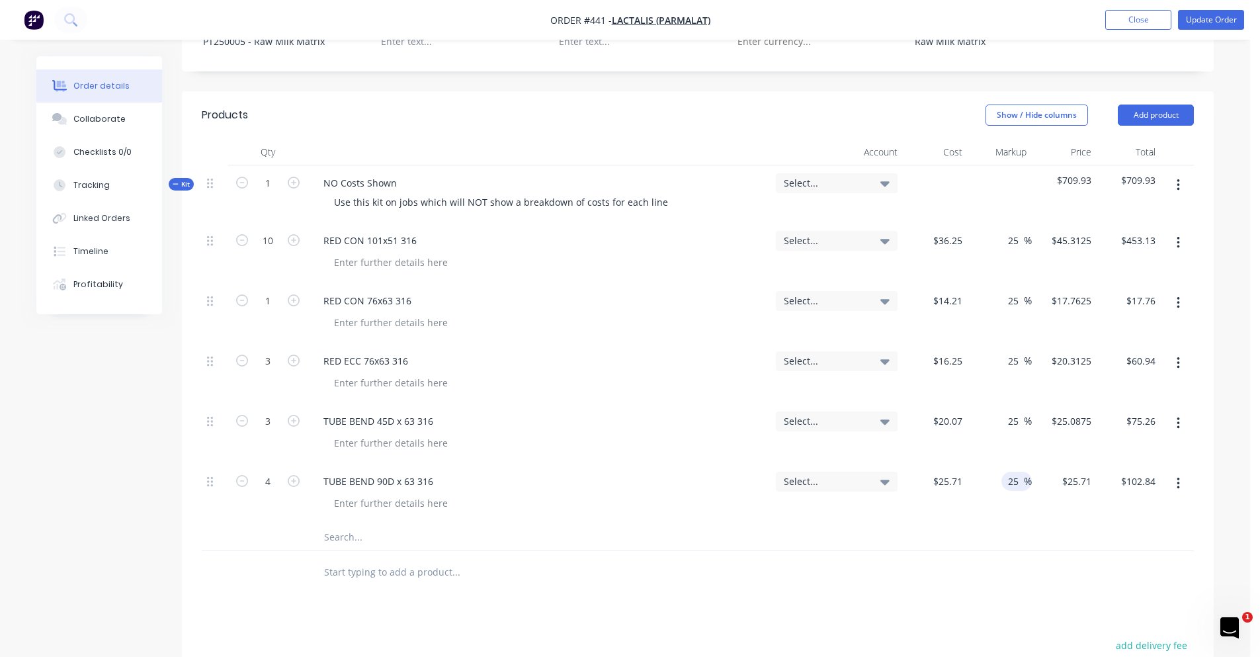
scroll to position [463, 0]
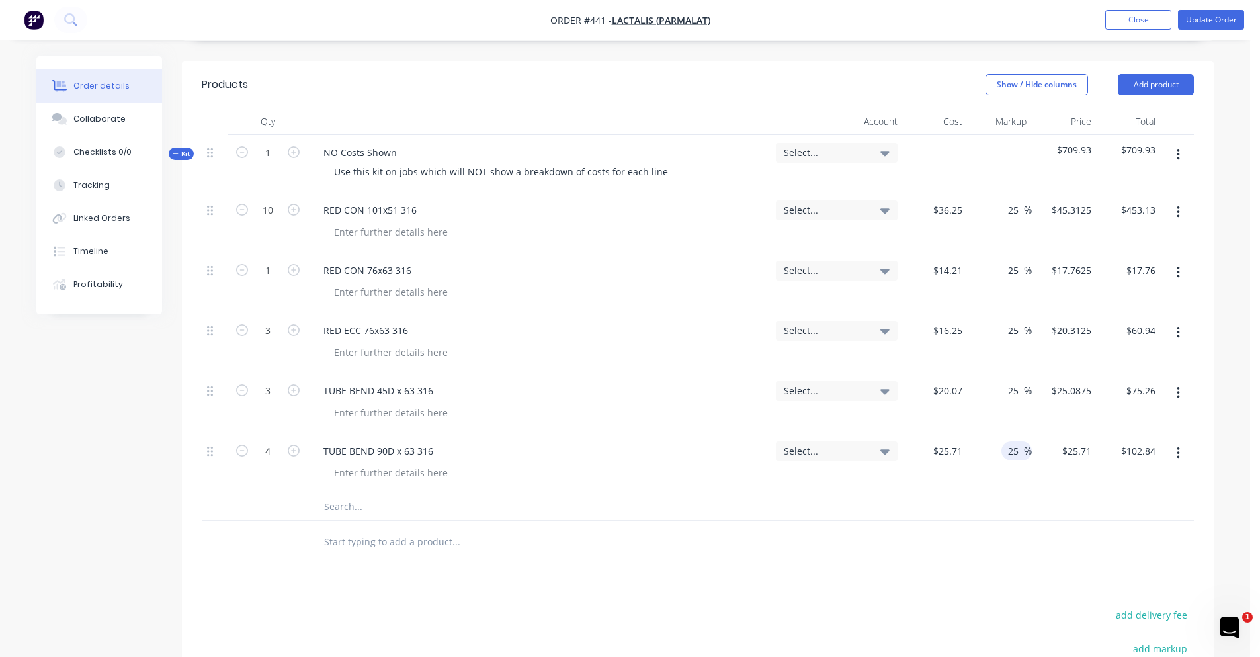
type input "25"
type input "$32.1375"
type input "$128.55"
click at [365, 493] on input "text" at bounding box center [455, 506] width 265 height 26
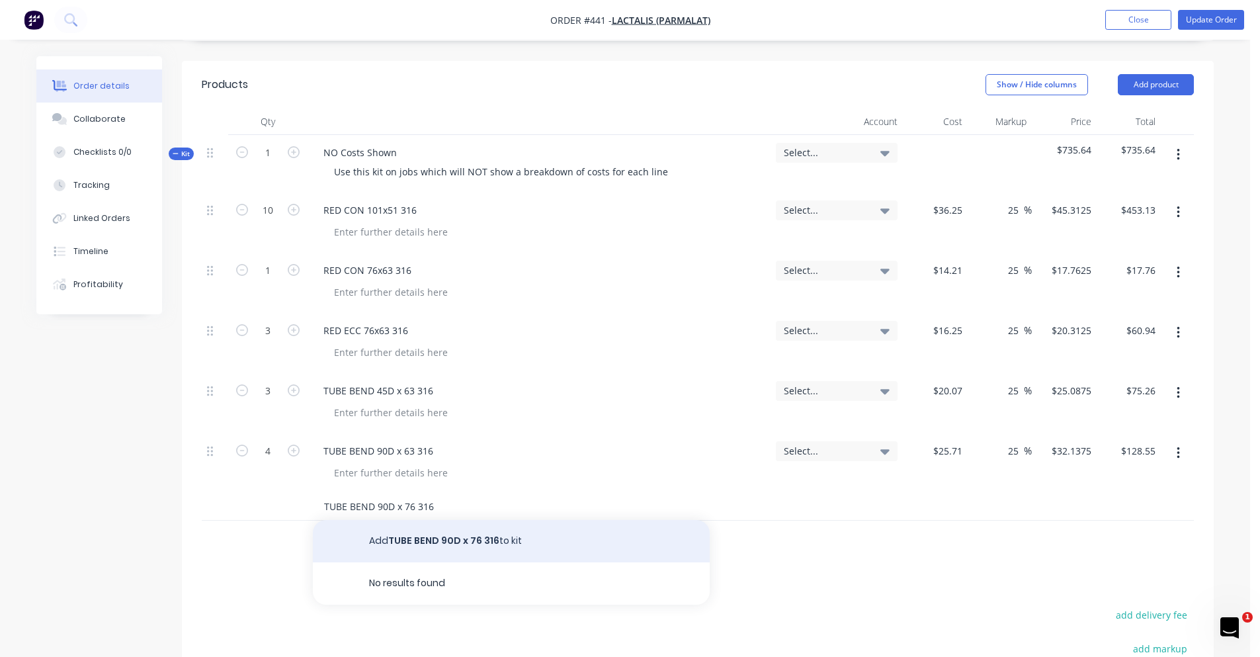
type input "TUBE BEND 90D x 76 316"
click at [443, 520] on button "Add TUBE BEND 90D x 76 316 to kit" at bounding box center [511, 541] width 397 height 42
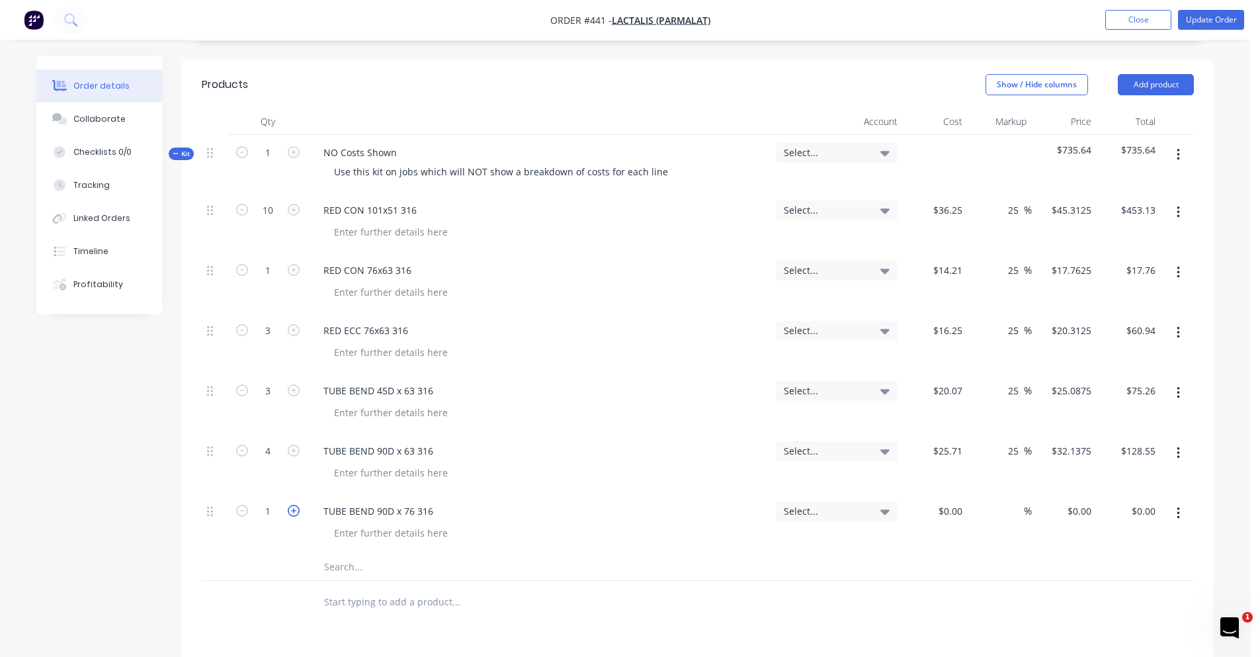
click at [298, 505] on icon "button" at bounding box center [294, 511] width 12 height 12
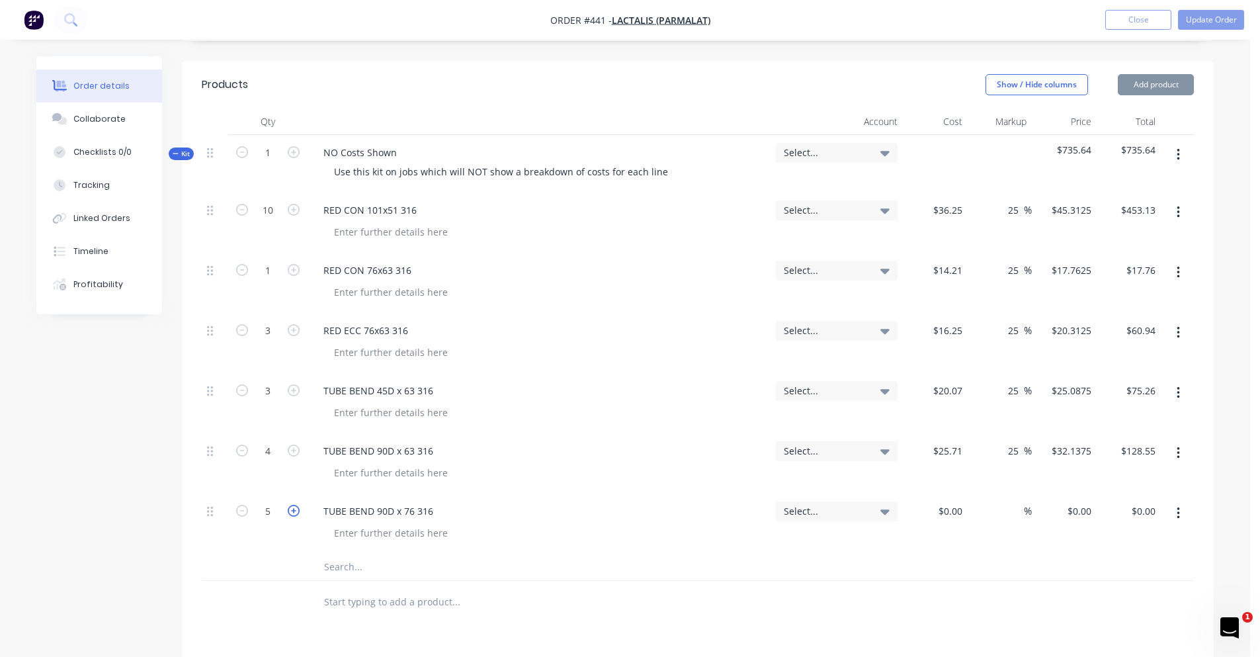
type input "6"
click at [948, 501] on div at bounding box center [957, 510] width 21 height 19
type input "$33.55"
type input "$201.30"
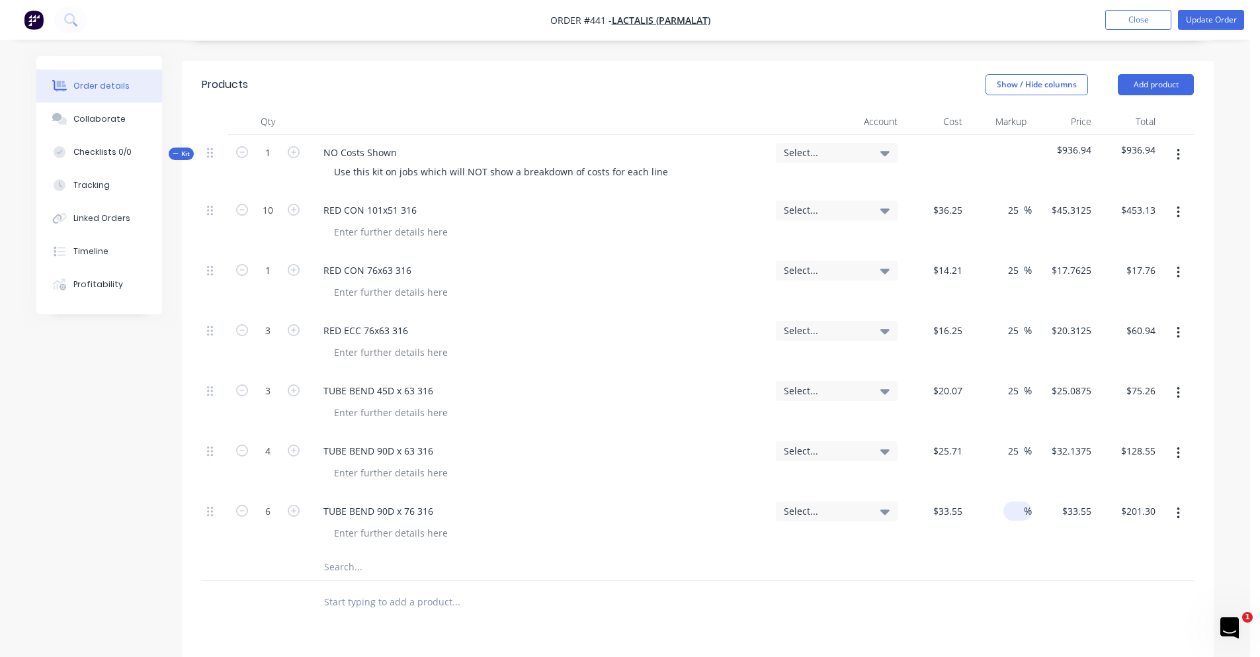
click at [1011, 501] on input at bounding box center [1016, 510] width 15 height 19
type input "25"
type input "$41.9375"
type input "$251.63"
click at [341, 554] on input "text" at bounding box center [455, 567] width 265 height 26
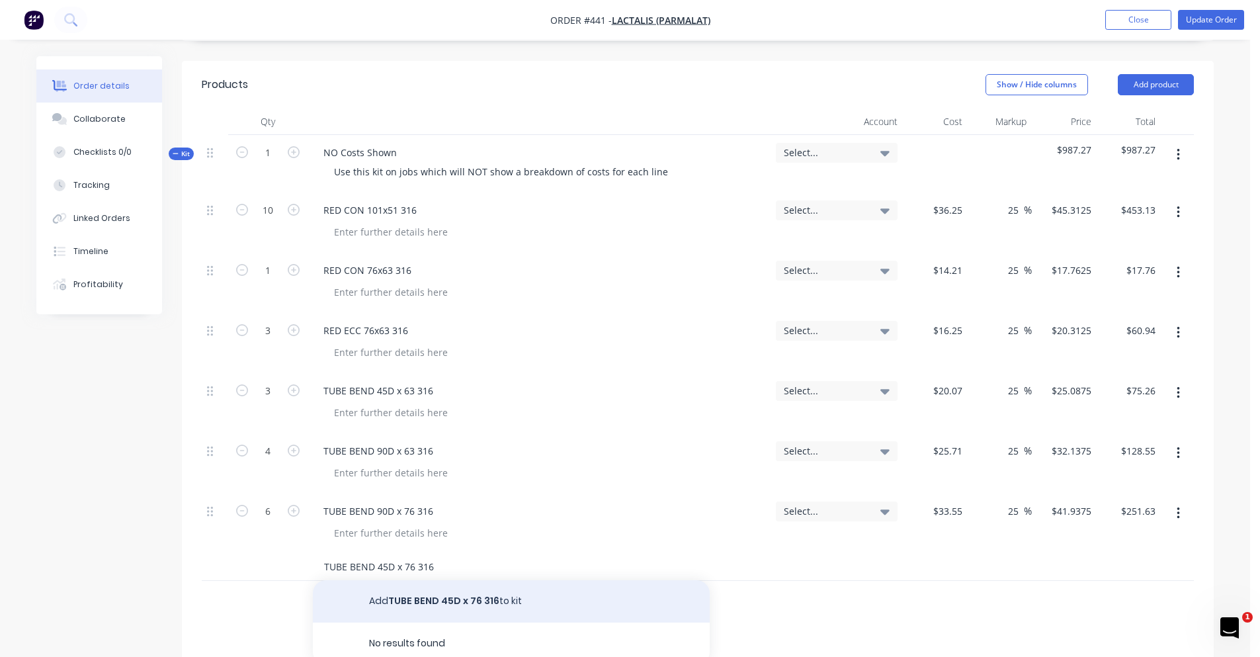
type input "TUBE BEND 45D x 76 316"
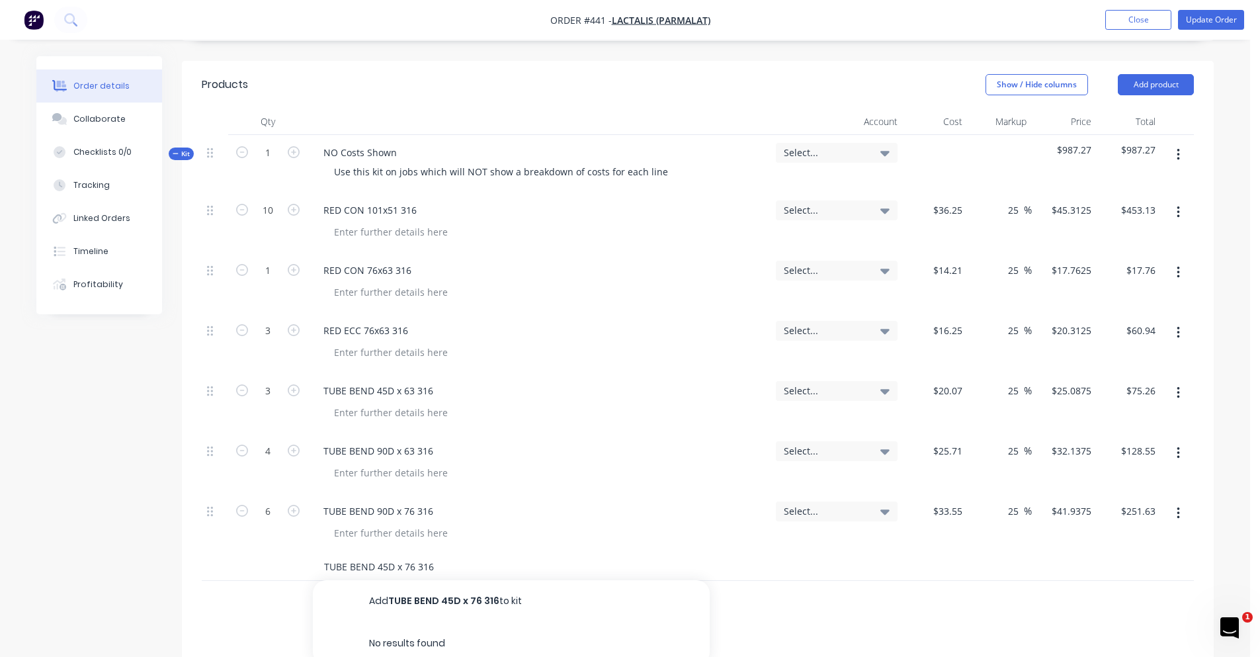
click at [396, 580] on button "Add TUBE BEND 45D x 76 316 to kit" at bounding box center [511, 601] width 397 height 42
click at [289, 565] on icon "button" at bounding box center [294, 571] width 12 height 12
type input "2"
click at [960, 562] on input at bounding box center [959, 571] width 15 height 19
type input "$29.29"
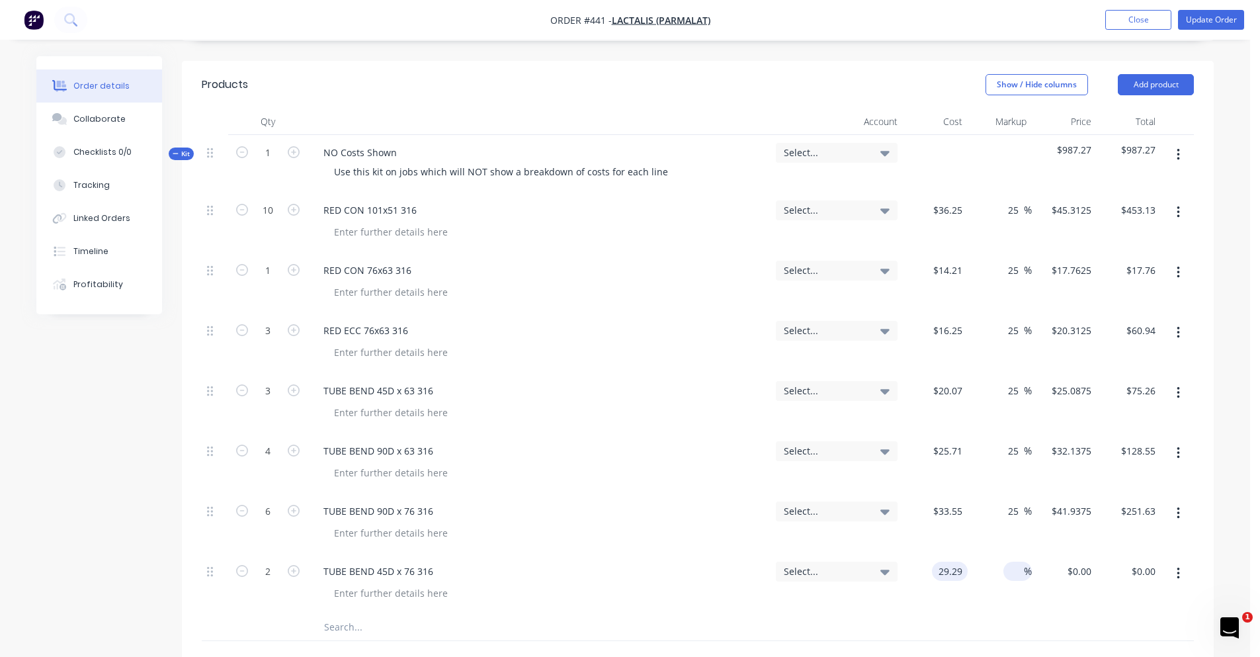
type input "$29.29"
type input "$58.58"
click at [1009, 562] on div at bounding box center [1016, 571] width 15 height 19
type input "25"
type input "$36.6125"
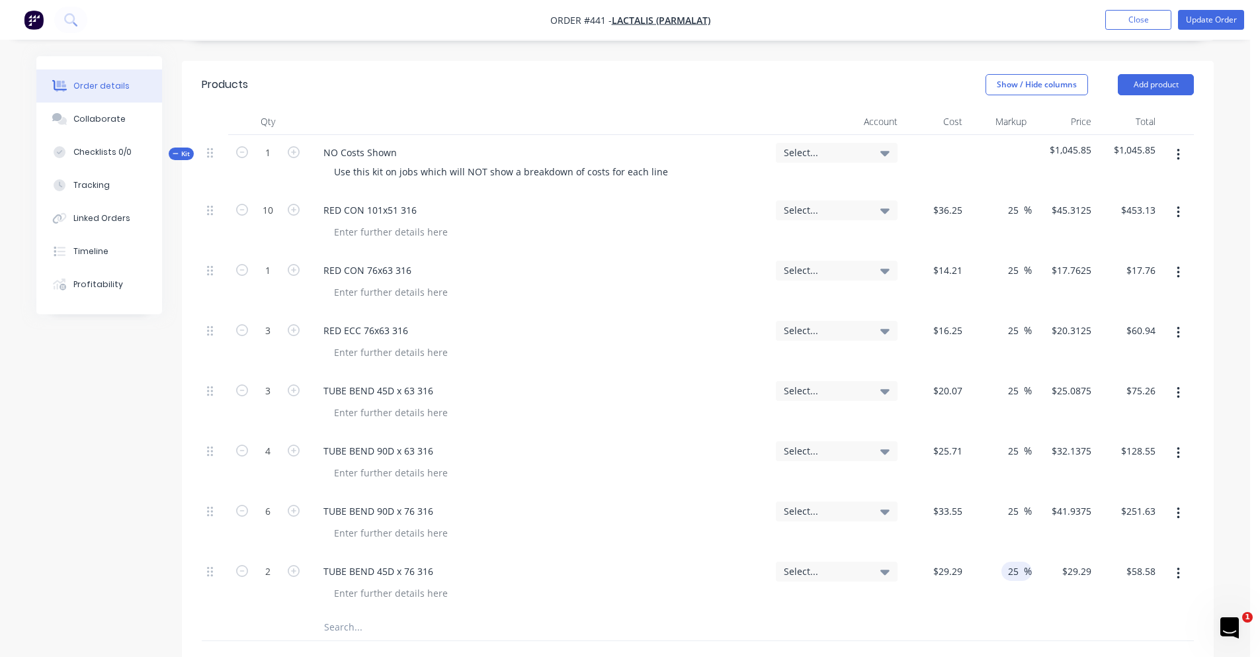
type input "$73.23"
click at [433, 614] on input "text" at bounding box center [455, 627] width 265 height 26
type input "Bossed Clamp 76 304"
click at [538, 640] on button "Add Bossed Clamp 76 304 to kit" at bounding box center [511, 661] width 397 height 42
click at [291, 625] on icon "button" at bounding box center [294, 631] width 12 height 12
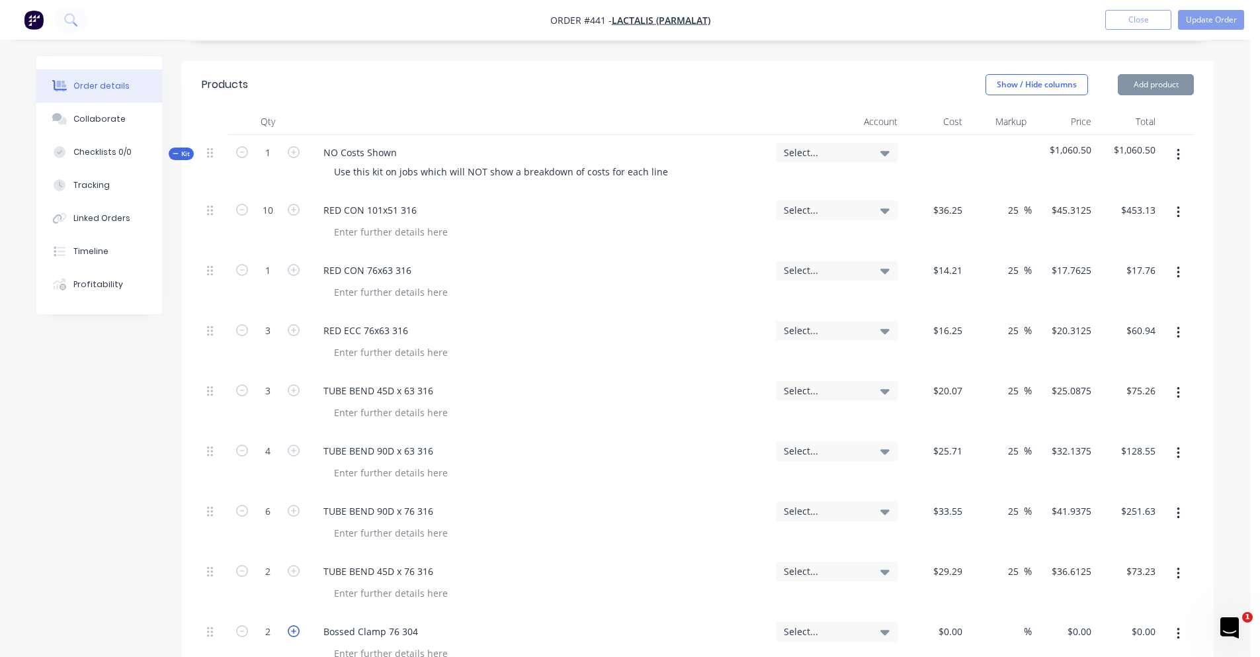
click at [291, 625] on icon "button" at bounding box center [294, 631] width 12 height 12
type input "4"
click at [961, 622] on input at bounding box center [952, 631] width 30 height 19
type input "$6.76"
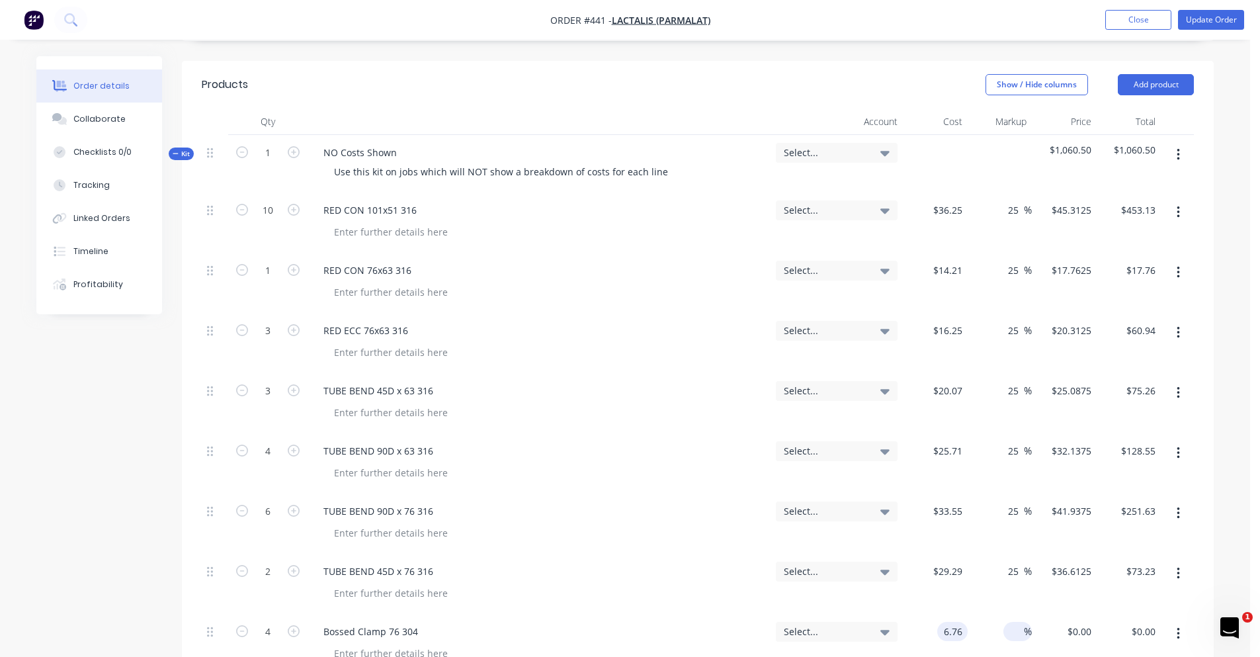
type input "$6.76"
type input "$27.04"
click at [1014, 622] on input at bounding box center [1016, 631] width 15 height 19
type input "25"
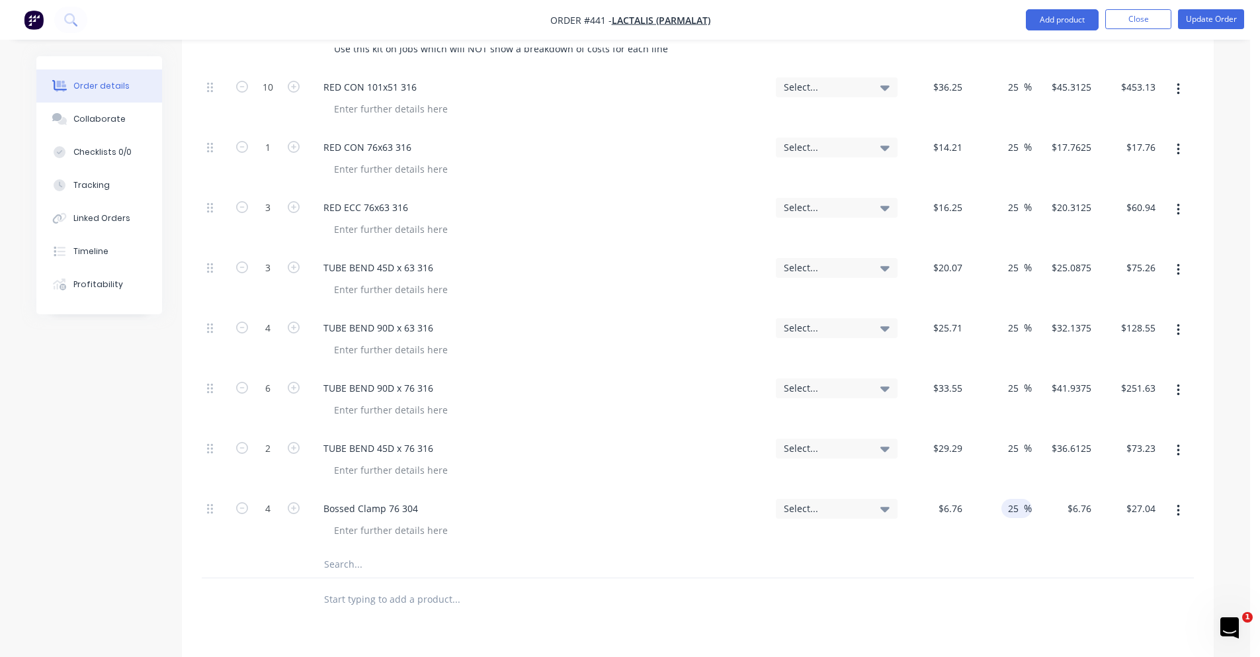
scroll to position [595, 0]
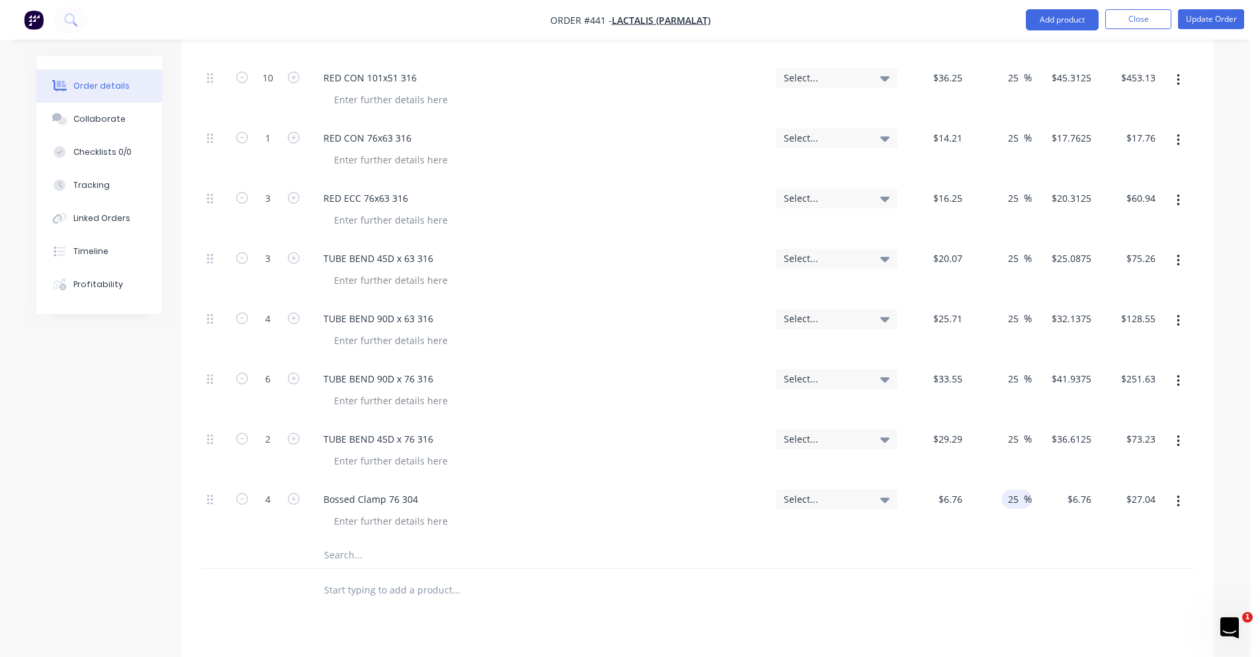
click at [376, 542] on input "text" at bounding box center [455, 555] width 265 height 26
type input "$8.45"
type input "$33.80"
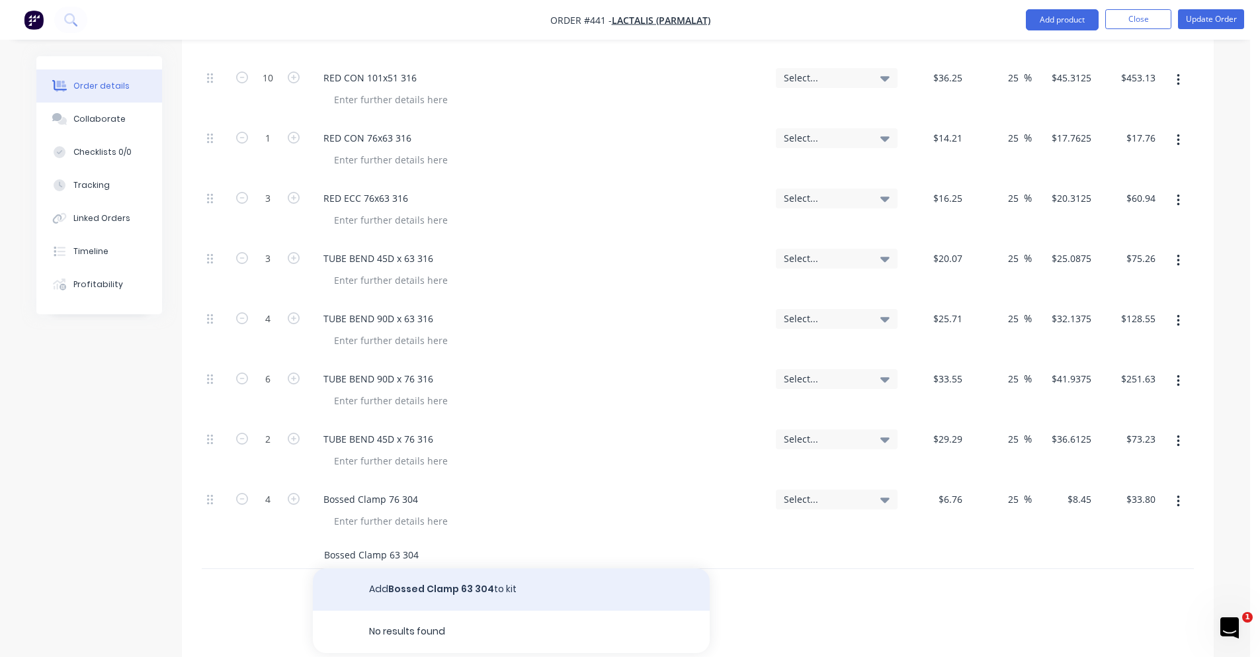
type input "Bossed Clamp 63 304"
click at [394, 568] on button "Add Bossed Clamp 63 304 to kit" at bounding box center [511, 589] width 397 height 42
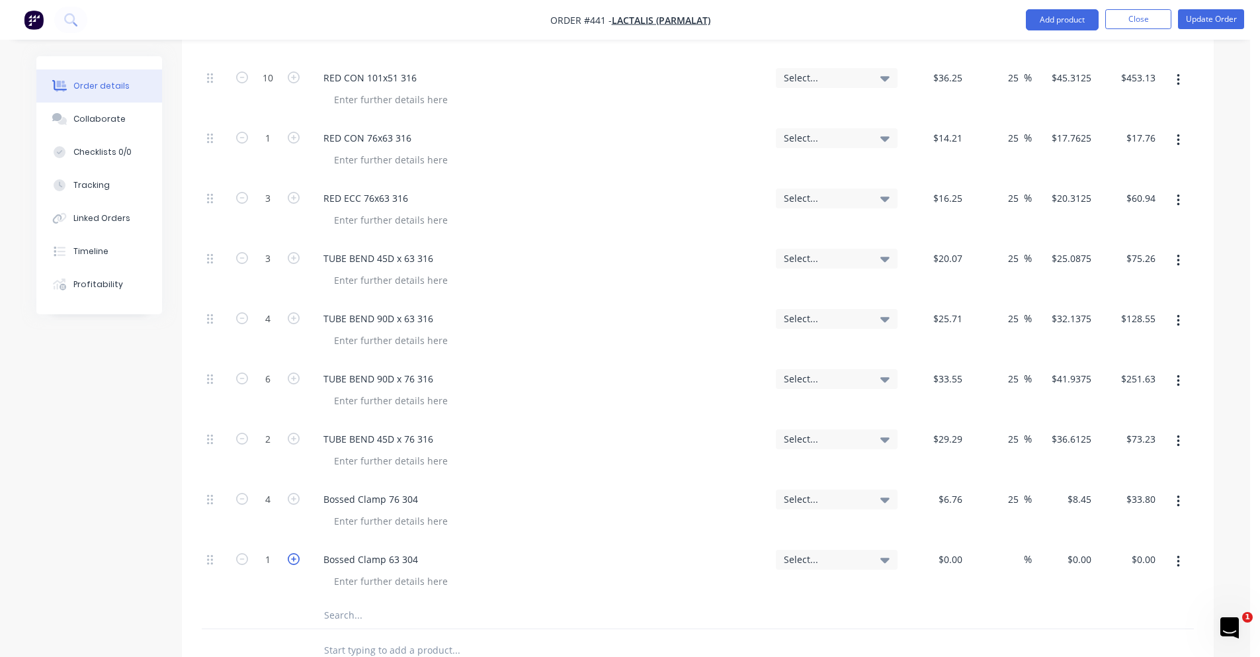
click at [296, 553] on icon "button" at bounding box center [294, 559] width 12 height 12
click at [295, 553] on icon "button" at bounding box center [294, 559] width 12 height 12
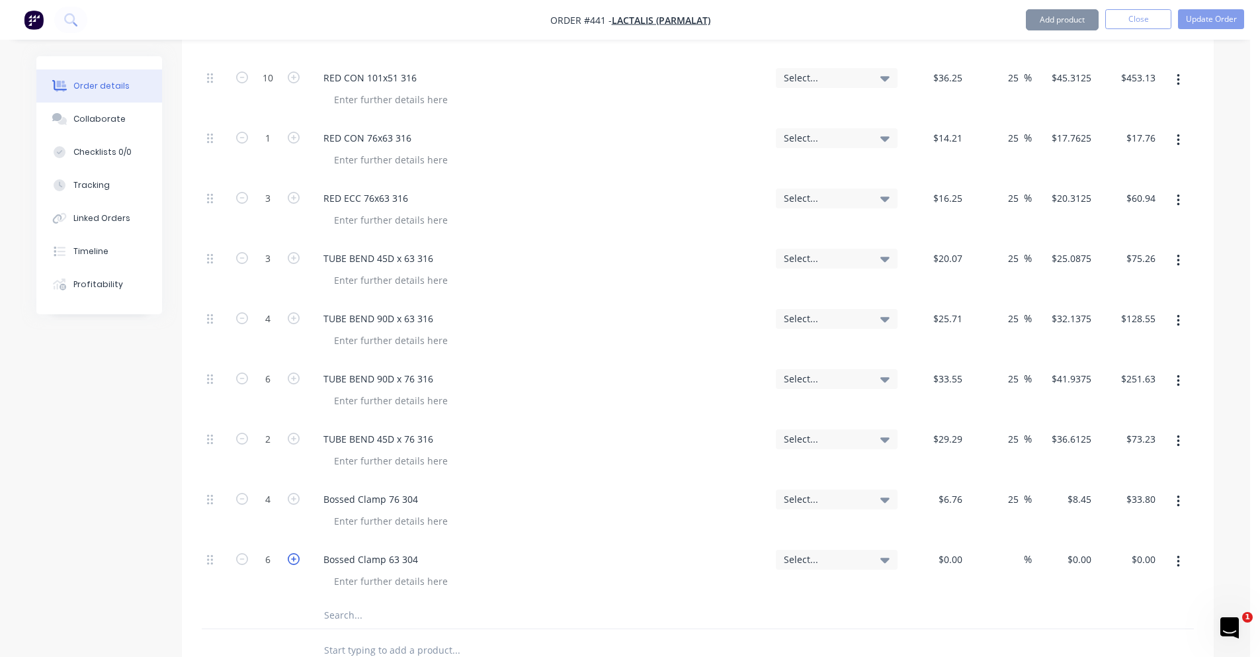
click at [295, 553] on icon "button" at bounding box center [294, 559] width 12 height 12
type input "8"
click at [952, 550] on input at bounding box center [952, 559] width 30 height 19
click at [1015, 550] on input at bounding box center [1016, 559] width 15 height 19
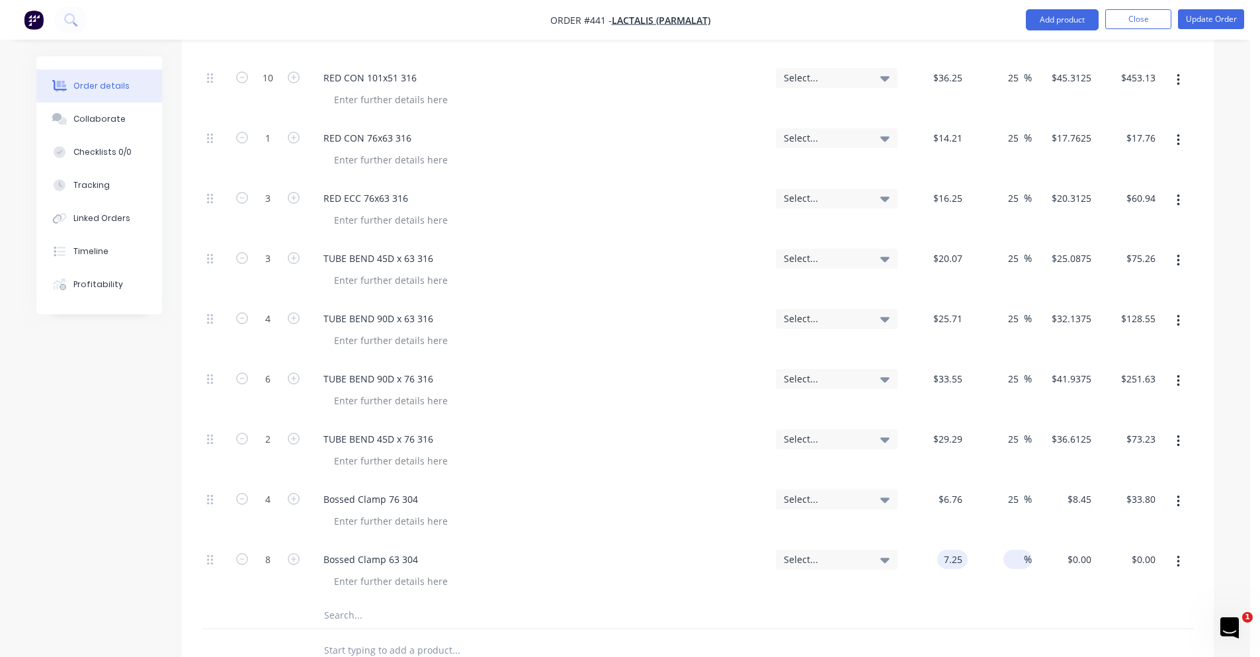
type input "$7.25"
type input "$58.00"
type input "25"
type input "$9.0625"
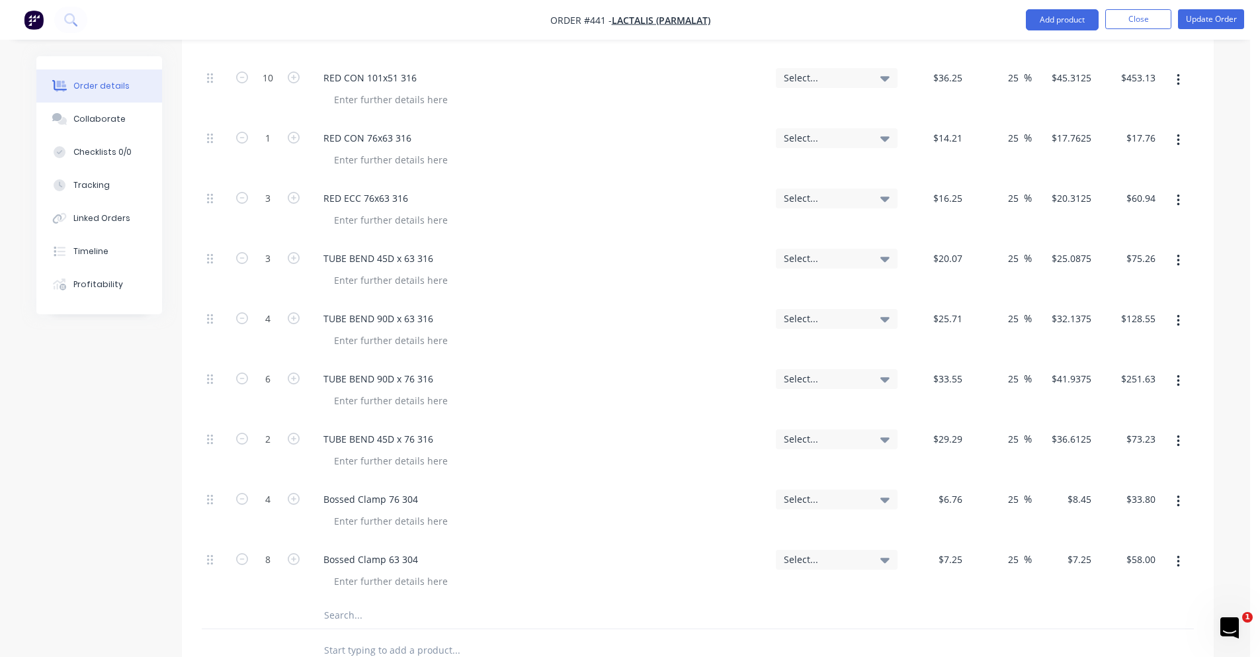
type input "$72.50"
click at [374, 602] on input "text" at bounding box center [455, 615] width 265 height 26
type input "BSM Union CIP NZ 63"
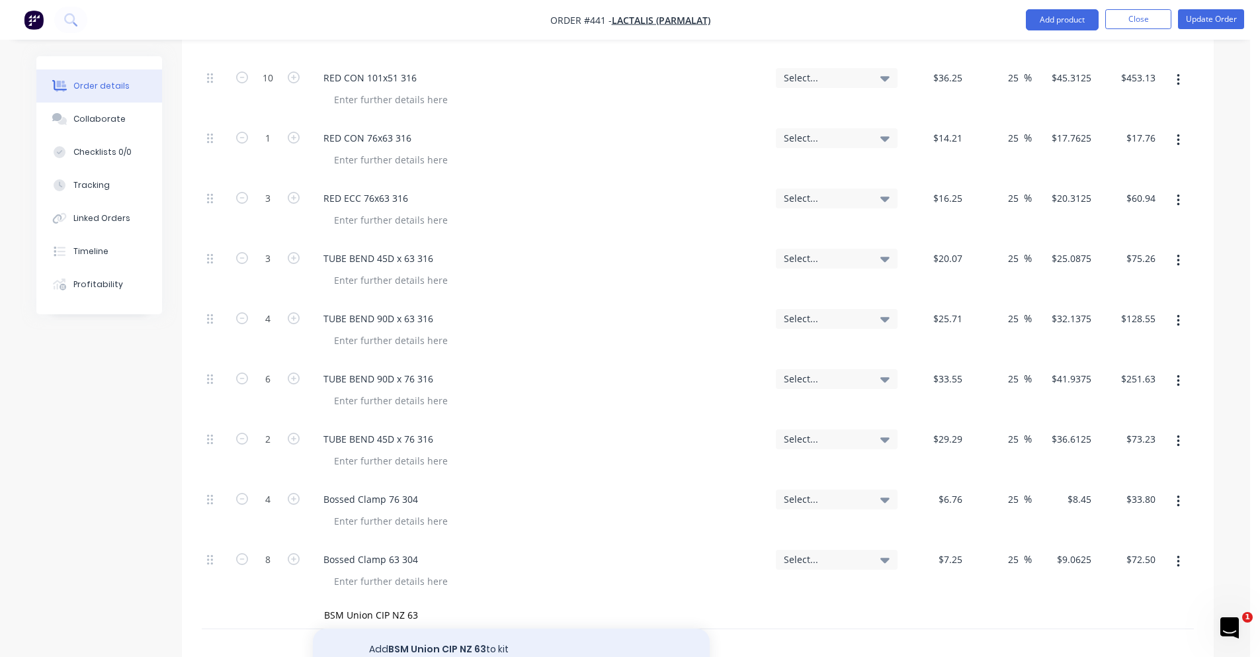
click at [452, 628] on button "Add BSM Union CIP NZ 63 to kit" at bounding box center [511, 649] width 397 height 42
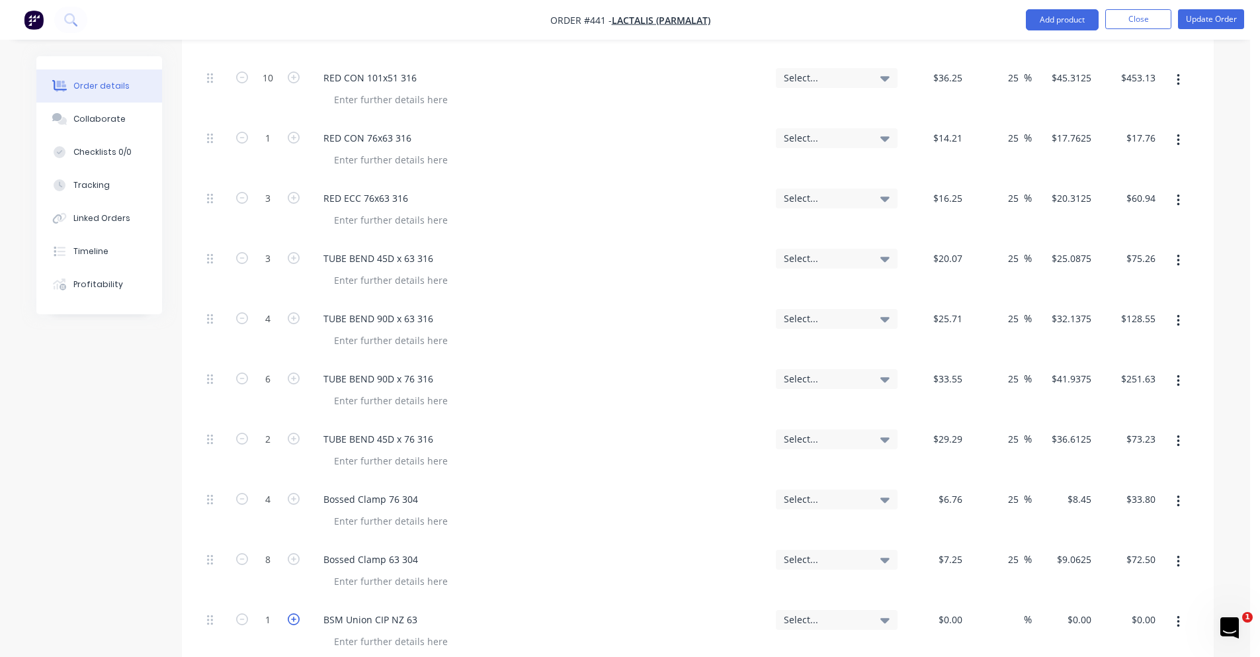
click at [289, 613] on icon "button" at bounding box center [294, 619] width 12 height 12
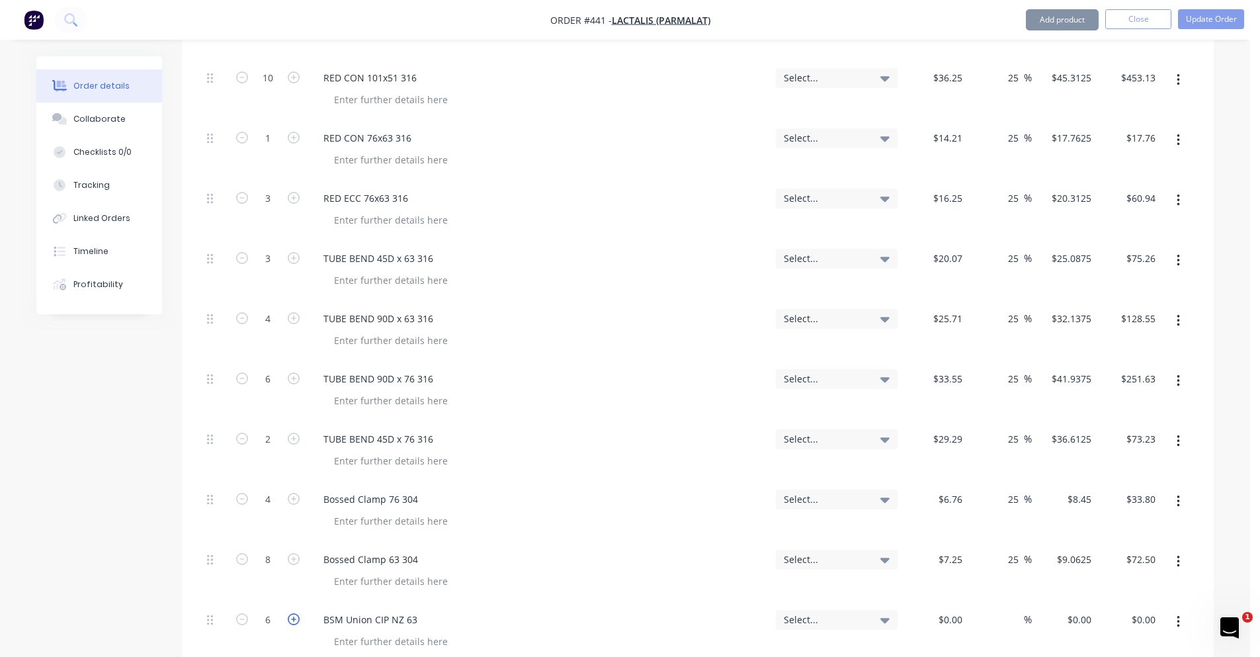
click at [289, 613] on icon "button" at bounding box center [294, 619] width 12 height 12
type input "9"
click at [954, 610] on input at bounding box center [952, 619] width 30 height 19
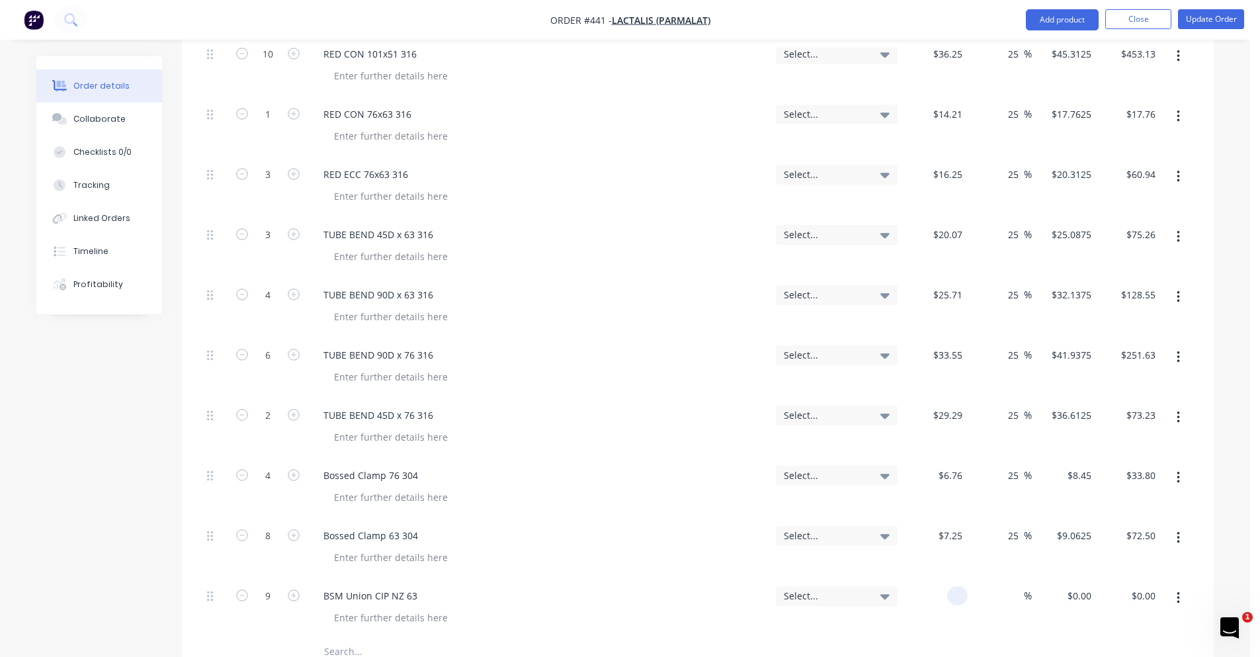
scroll to position [661, 0]
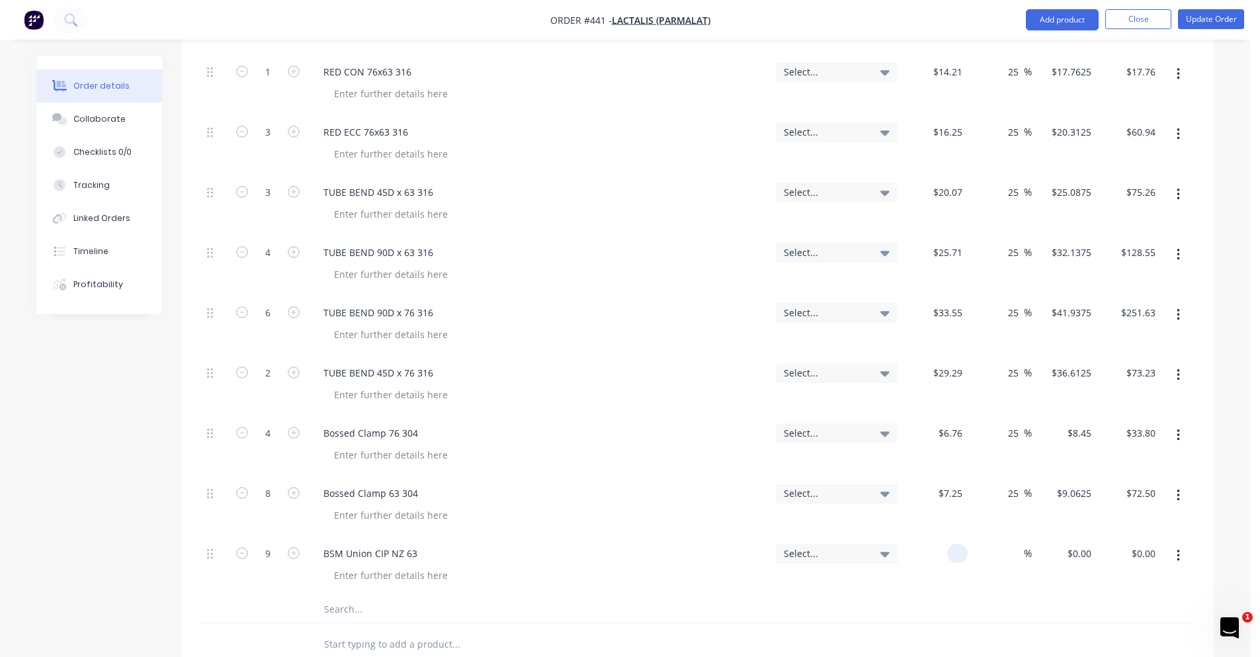
type input "$0.00"
click at [345, 596] on input "text" at bounding box center [455, 609] width 265 height 26
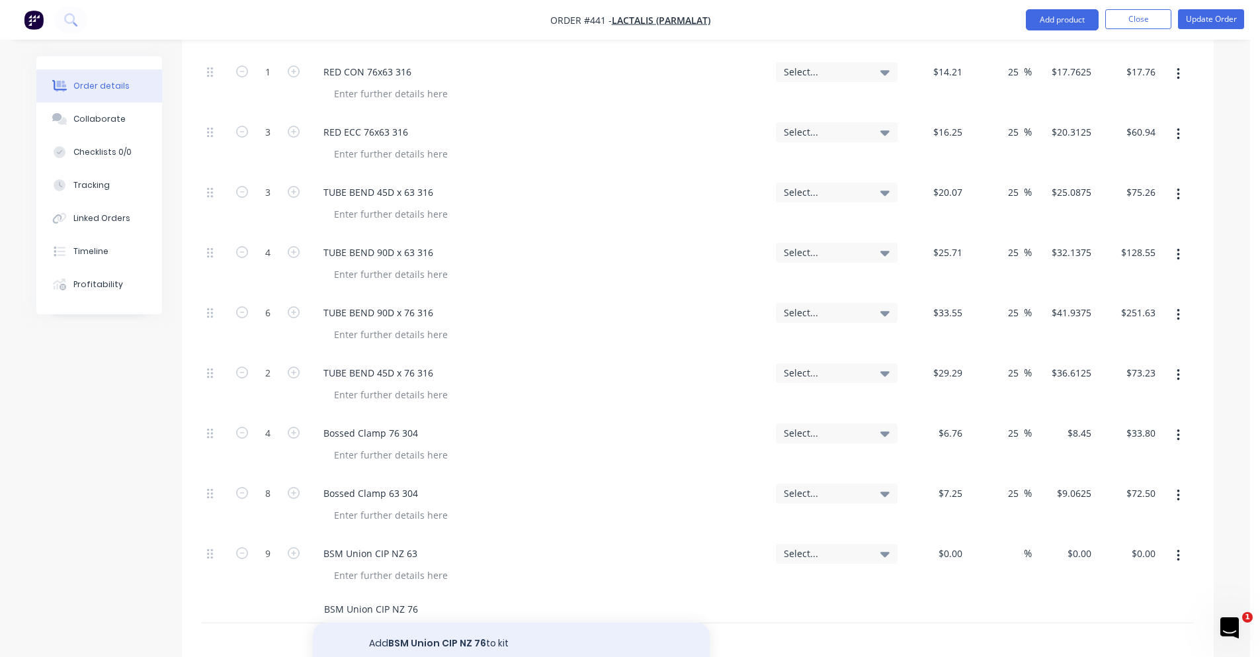
type input "BSM Union CIP NZ 76"
click at [591, 622] on button "Add BSM Union CIP NZ 76 to kit" at bounding box center [511, 643] width 397 height 42
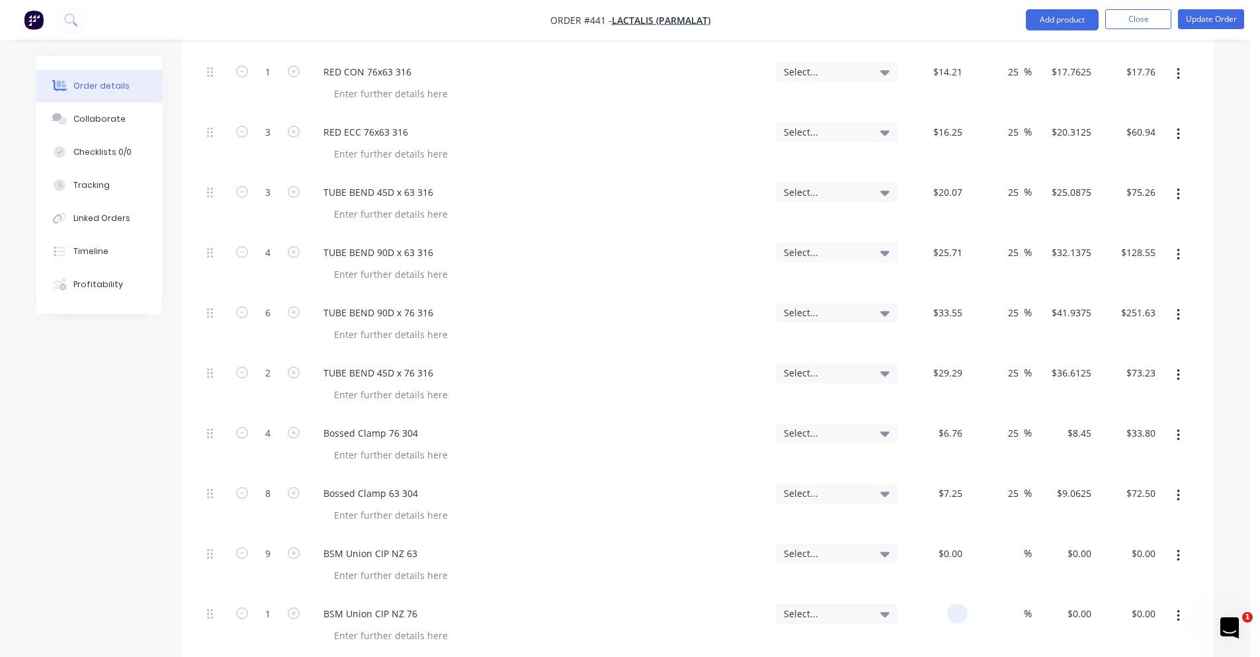
click at [954, 604] on input at bounding box center [959, 613] width 15 height 19
type input "$0.00"
click at [298, 607] on icon "button" at bounding box center [294, 613] width 12 height 12
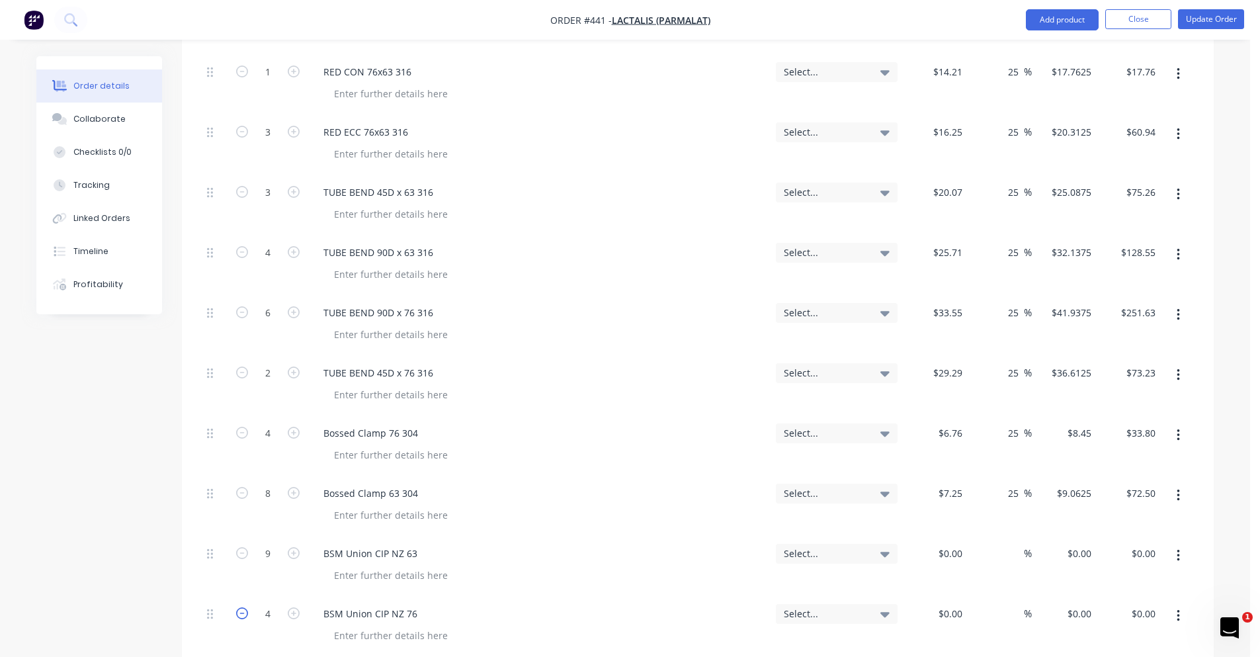
click at [237, 607] on icon "button" at bounding box center [242, 613] width 12 height 12
type input "3"
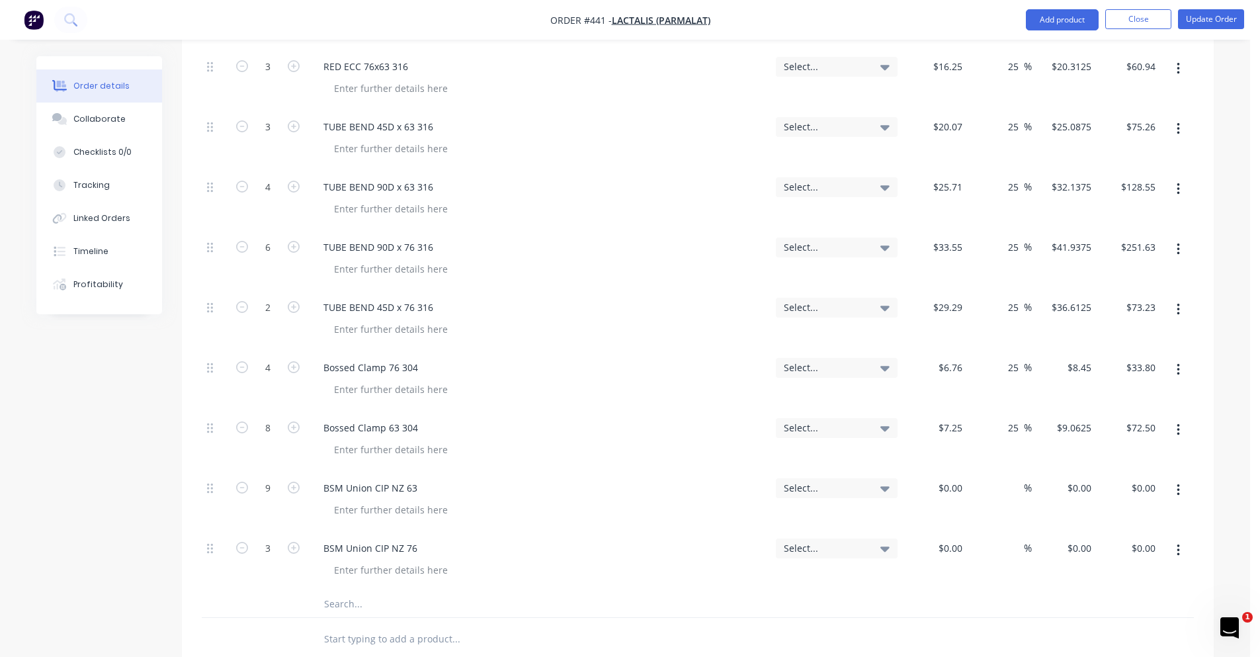
scroll to position [728, 0]
click at [359, 590] on input "text" at bounding box center [455, 603] width 265 height 26
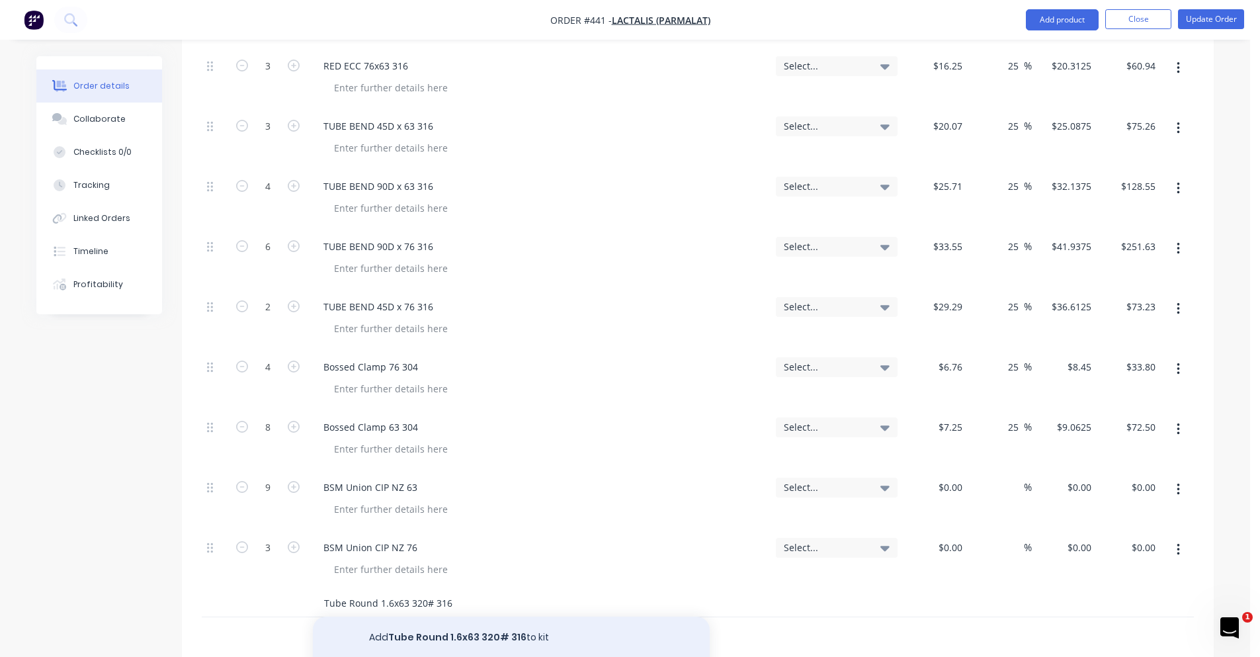
type input "Tube Round 1.6x63 320# 316"
click at [484, 616] on button "Add Tube Round 1.6x63 320# 316 to kit" at bounding box center [511, 637] width 397 height 42
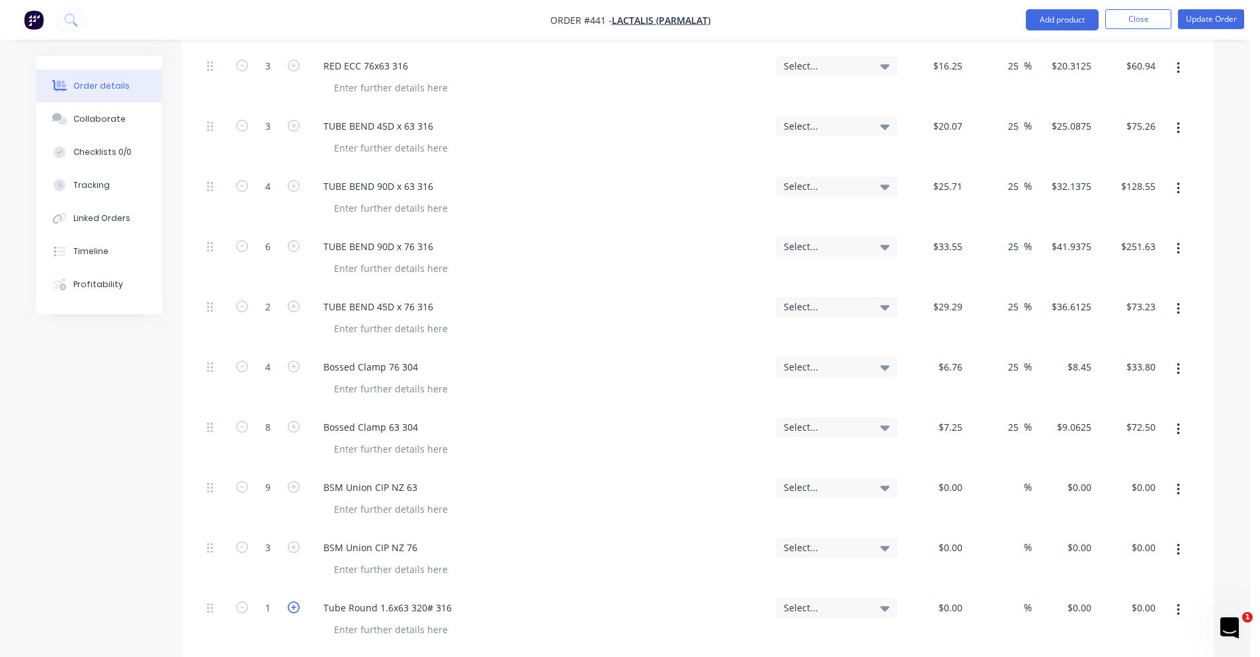
click at [298, 601] on icon "button" at bounding box center [294, 607] width 12 height 12
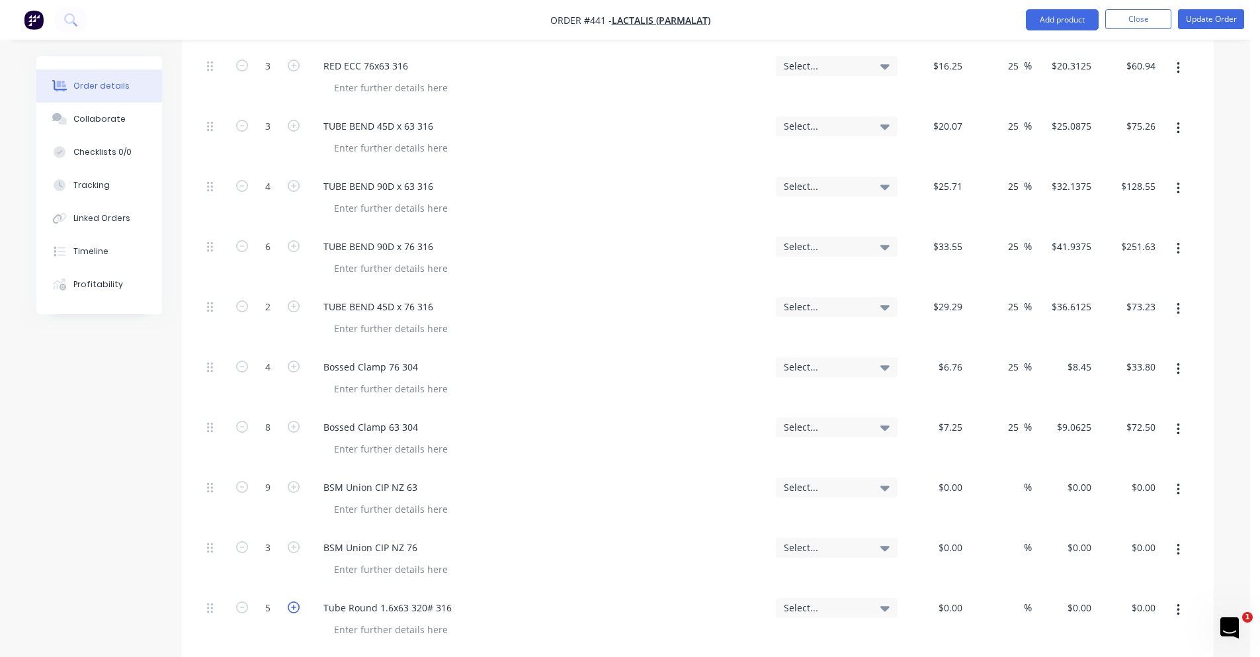
type input "6"
click at [939, 590] on div "$0.00" at bounding box center [935, 620] width 65 height 60
click at [1007, 598] on div "%" at bounding box center [1017, 607] width 28 height 19
type input "$29.74"
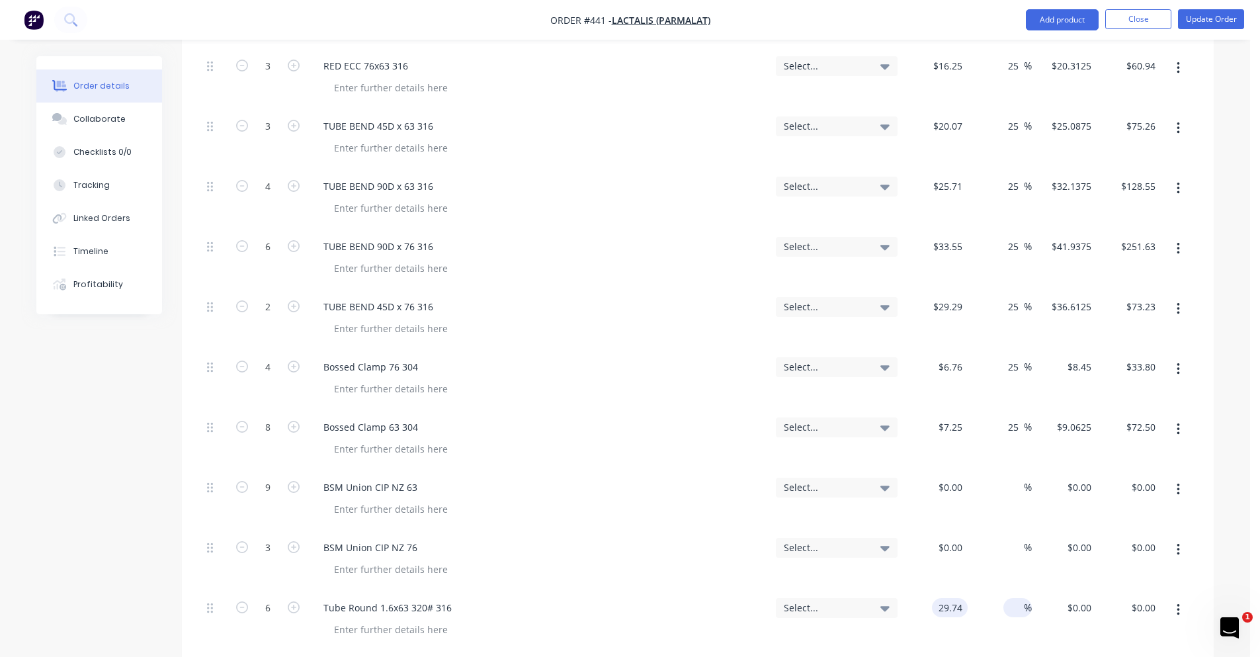
type input "$178.44"
type input "25"
type input "$37.175"
type input "$223.05"
click at [345, 650] on input "text" at bounding box center [455, 663] width 265 height 26
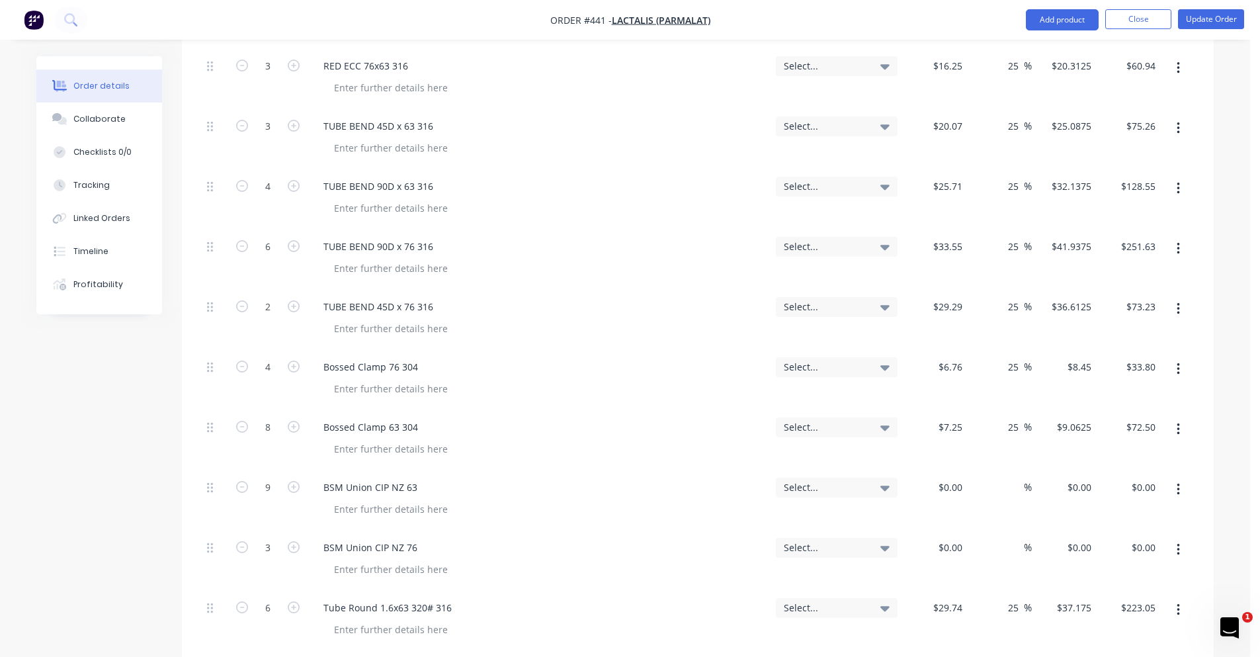
type input "Tube Square 3.0x50x50 320# 304"
click at [292, 656] on icon "button" at bounding box center [294, 667] width 12 height 12
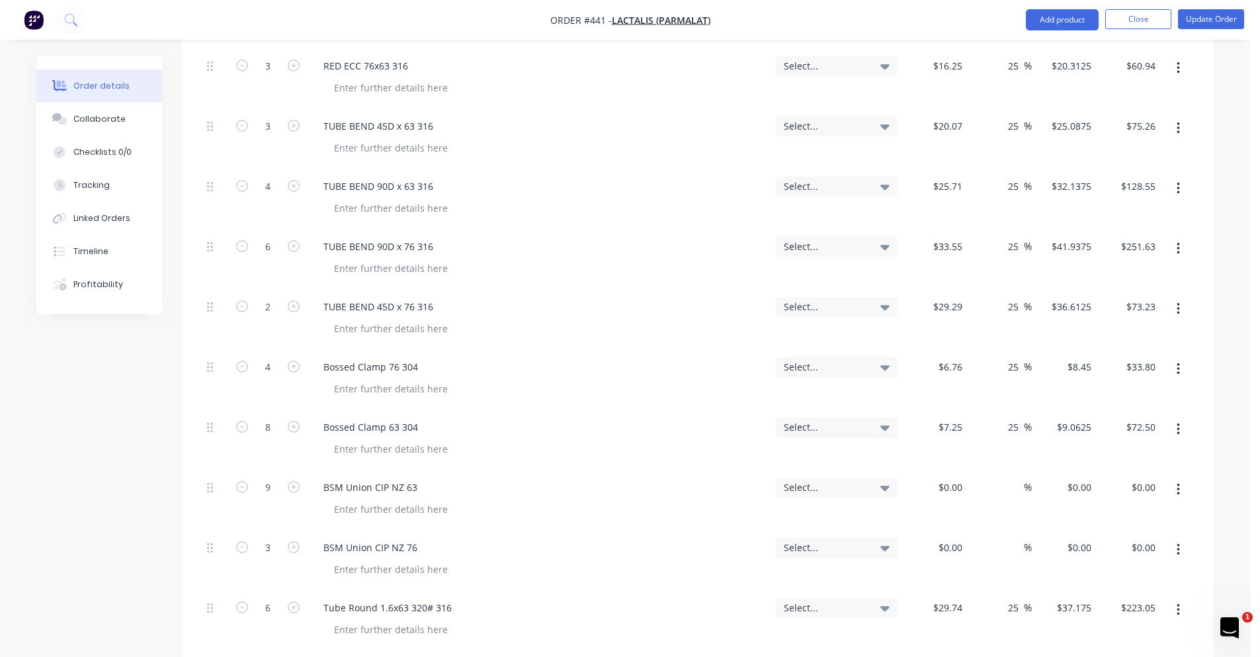
click at [292, 656] on icon "button" at bounding box center [294, 667] width 12 height 12
type input "6"
click at [1019, 18] on button "Update Order" at bounding box center [1211, 19] width 66 height 20
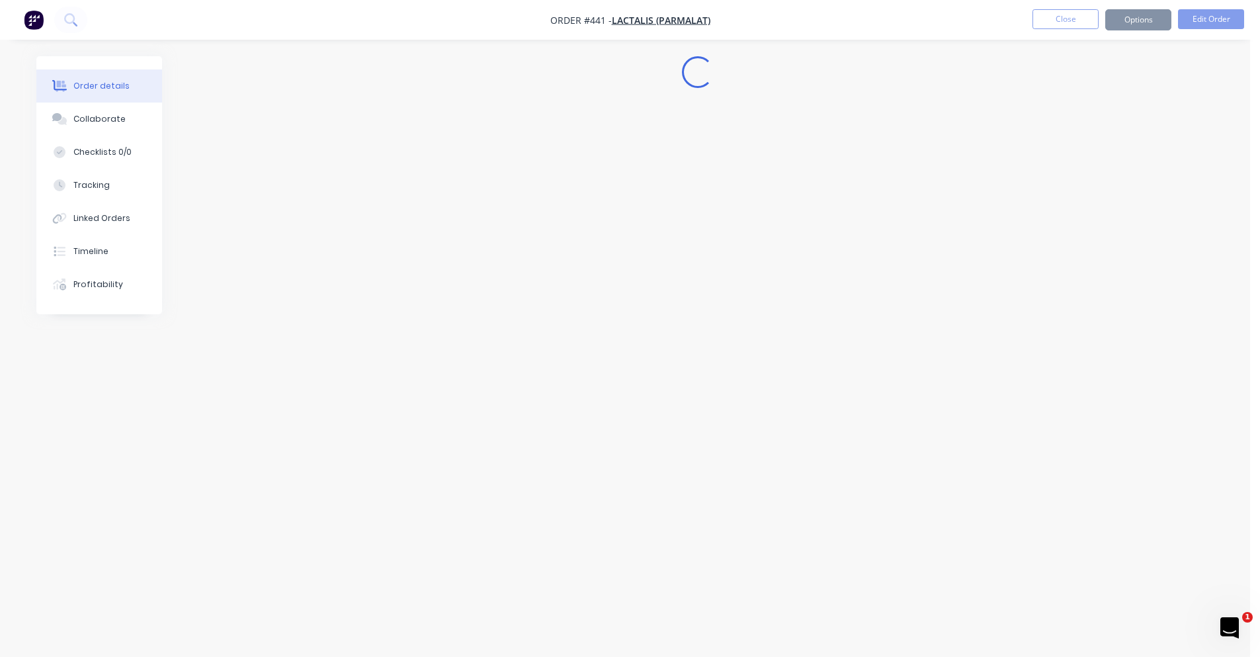
scroll to position [0, 0]
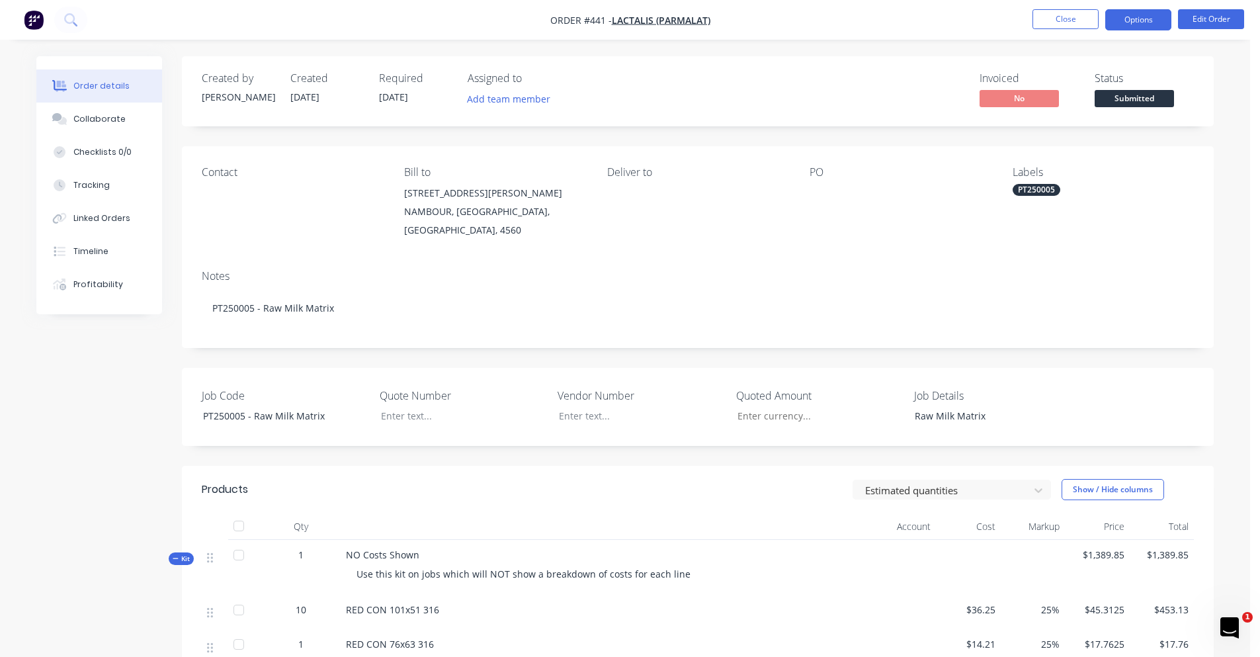
click at [1019, 24] on button "Options" at bounding box center [1138, 19] width 66 height 21
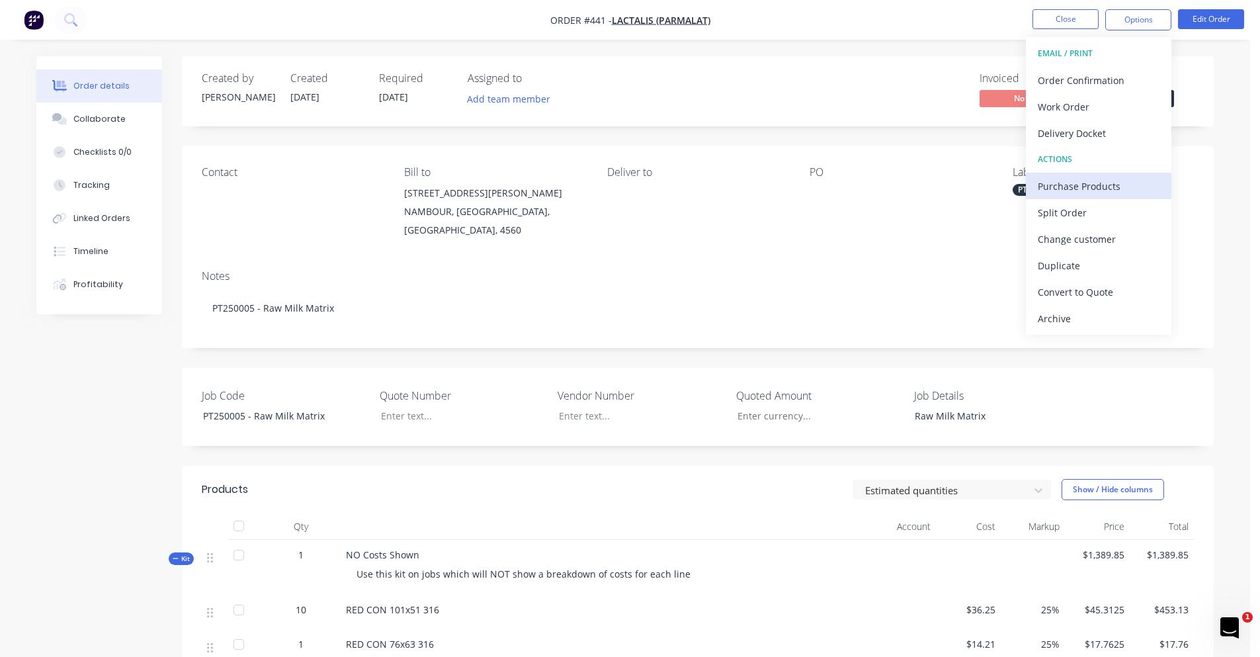
click at [1019, 185] on div "Purchase Products" at bounding box center [1099, 186] width 122 height 19
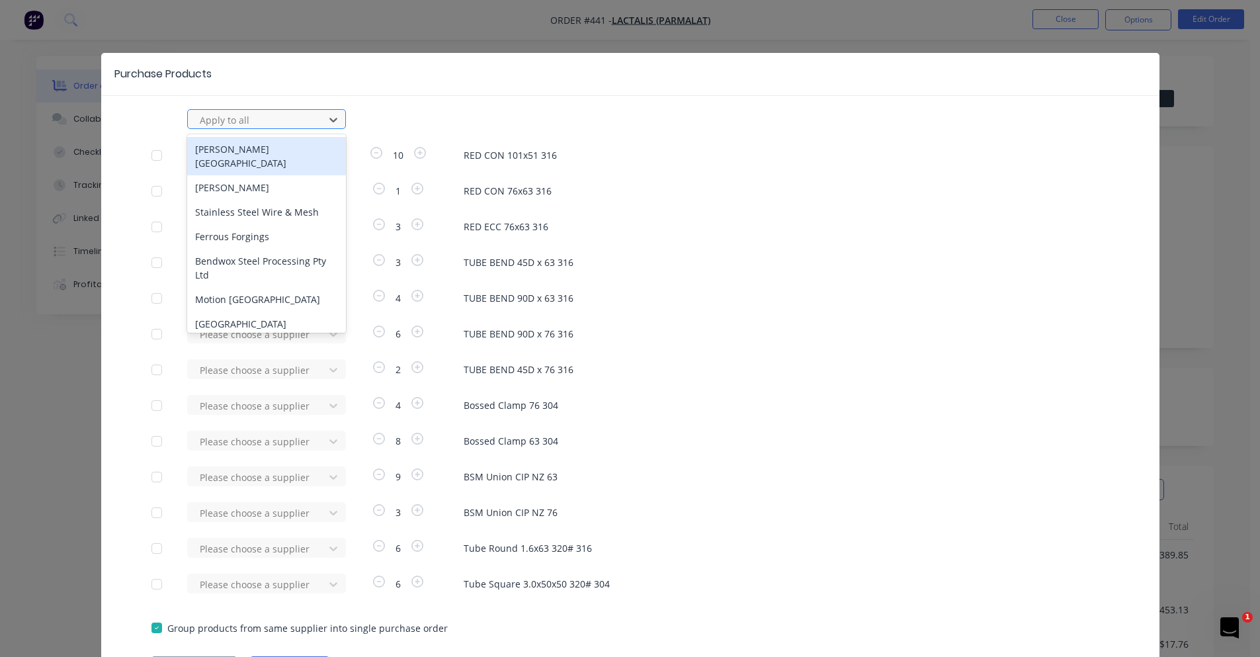
click at [251, 120] on div at bounding box center [257, 120] width 119 height 17
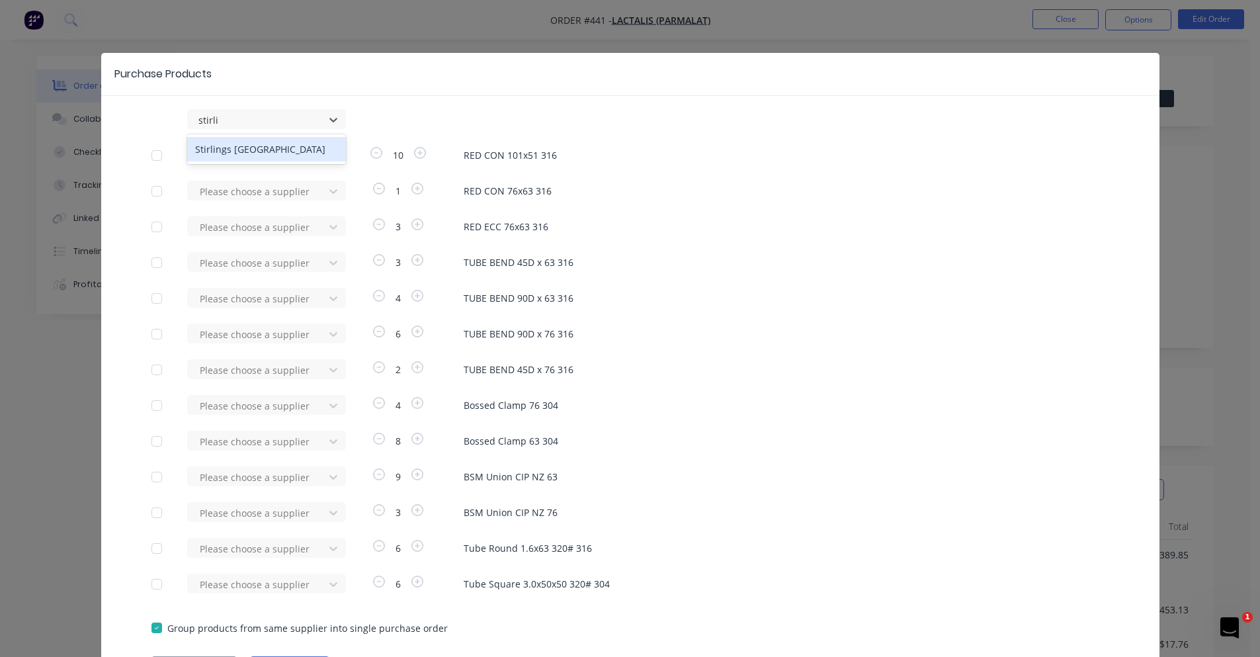
type input "stirlin"
click at [265, 149] on div "Stirlings [GEOGRAPHIC_DATA]" at bounding box center [266, 149] width 159 height 24
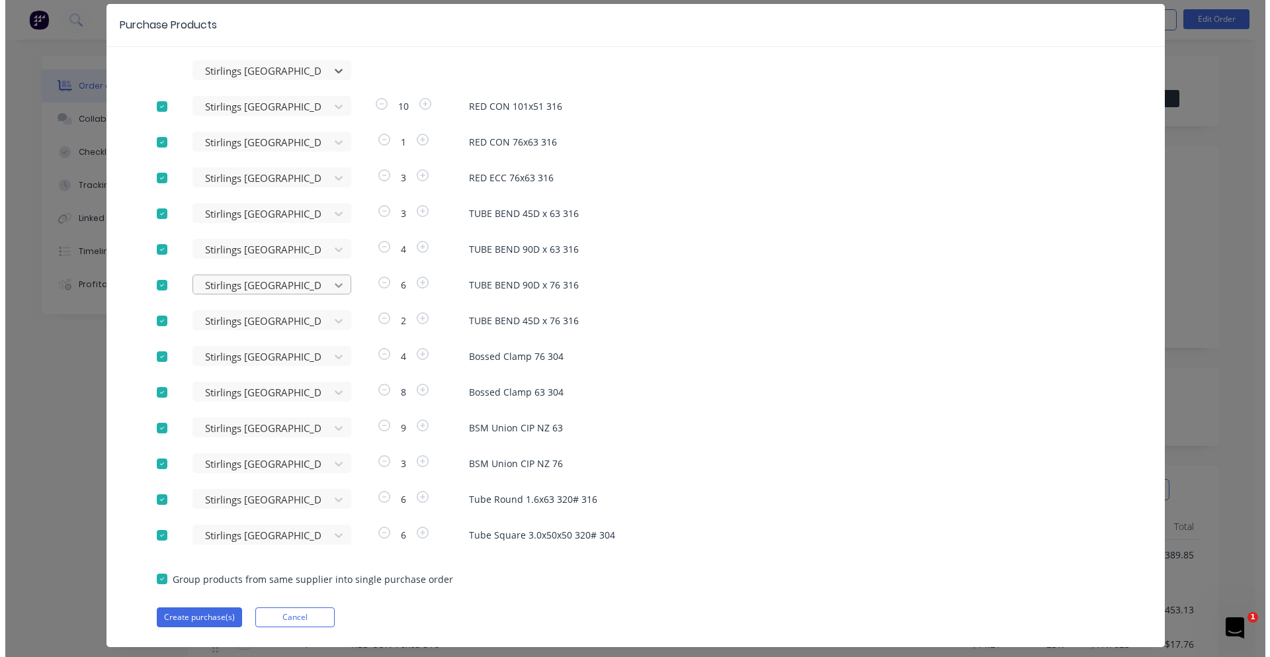
scroll to position [77, 0]
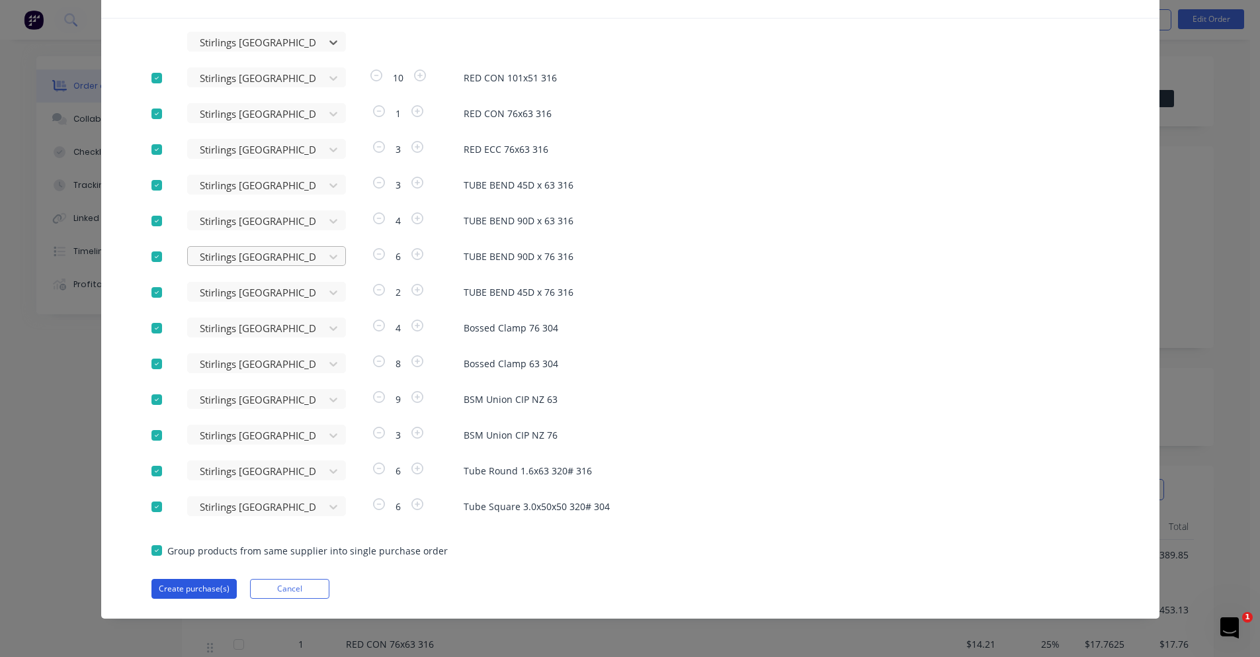
click at [173, 589] on button "Create purchase(s)" at bounding box center [193, 589] width 85 height 20
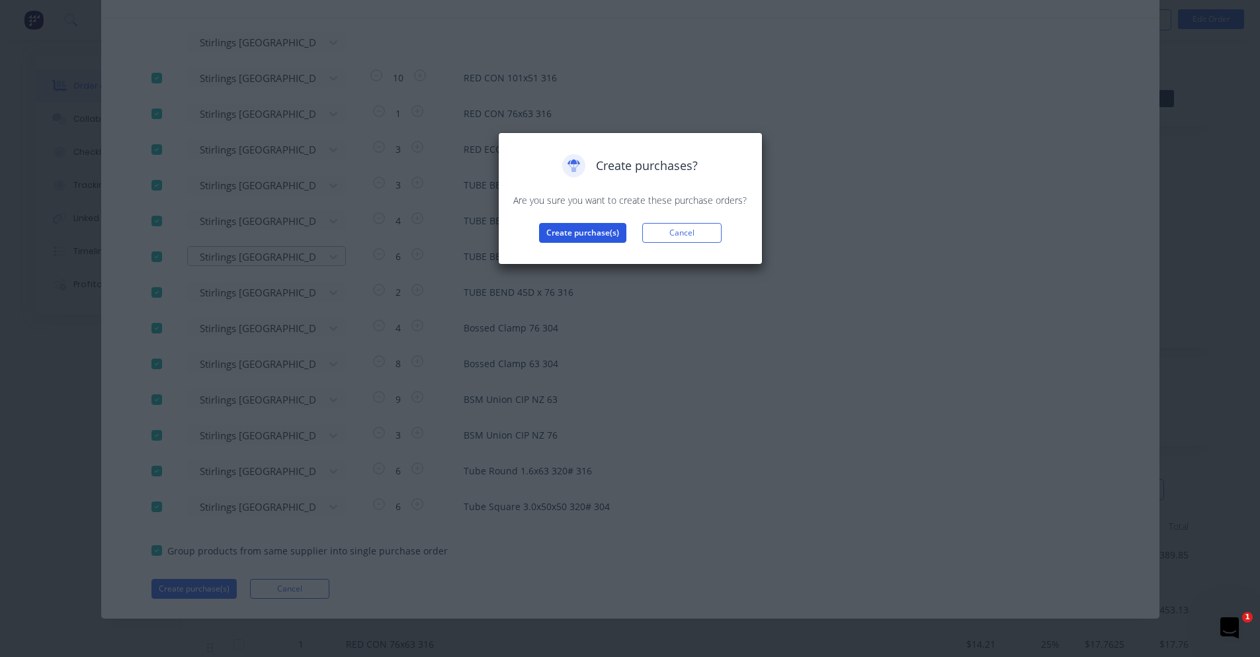
click at [575, 230] on button "Create purchase(s)" at bounding box center [582, 233] width 87 height 20
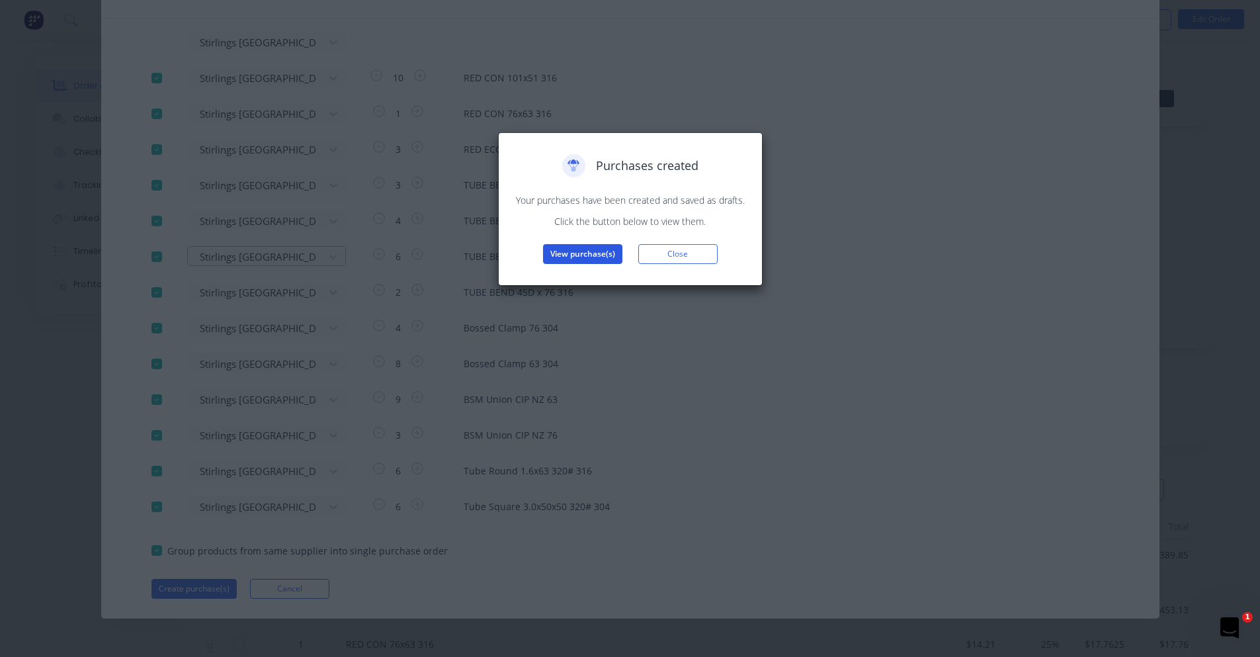
click at [560, 252] on button "View purchase(s)" at bounding box center [582, 254] width 79 height 20
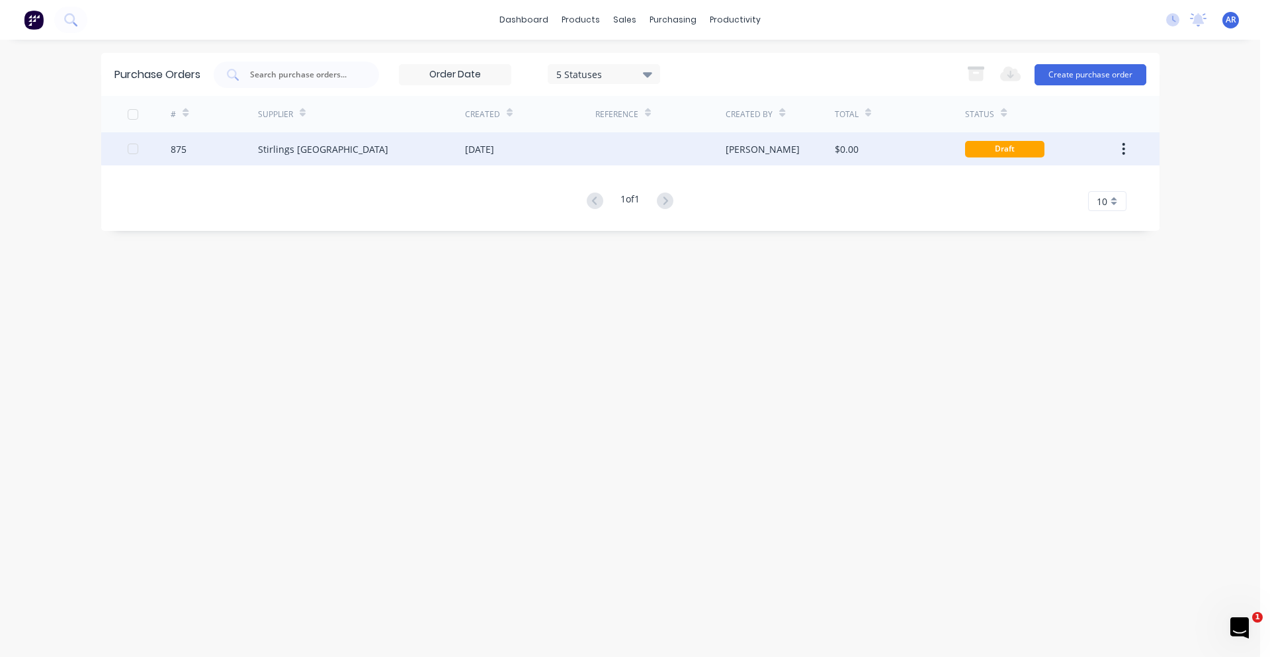
click at [207, 149] on div "875" at bounding box center [214, 148] width 87 height 33
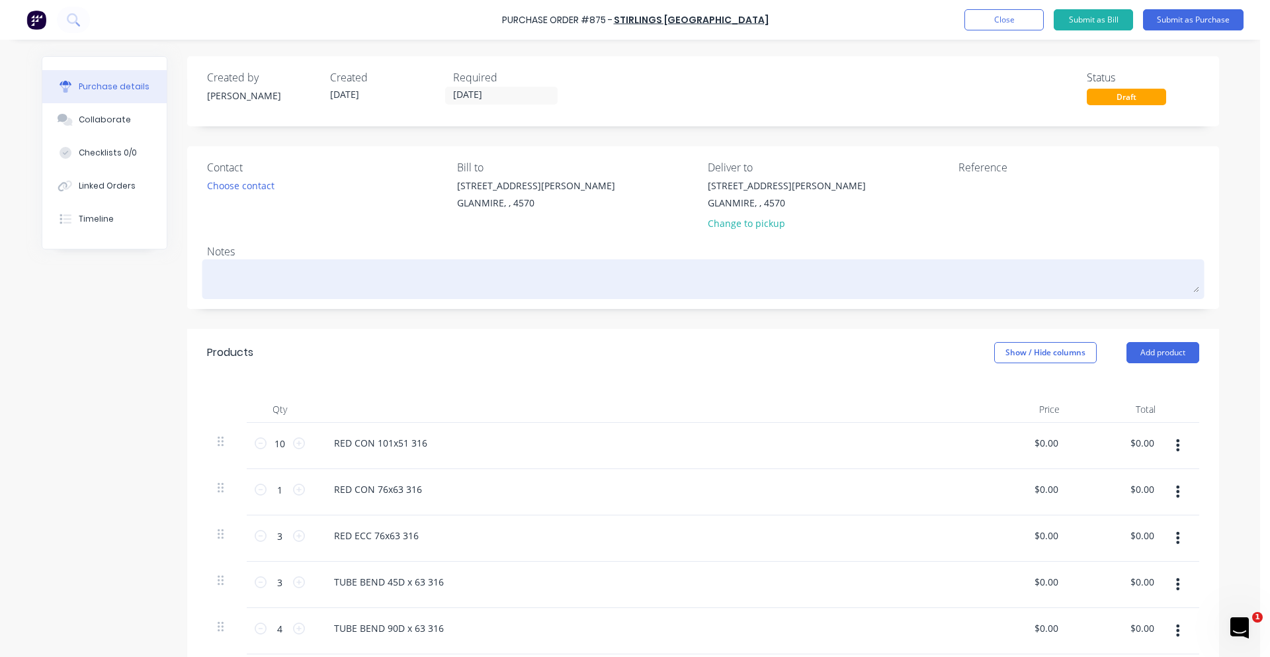
click at [314, 270] on textarea at bounding box center [703, 278] width 992 height 30
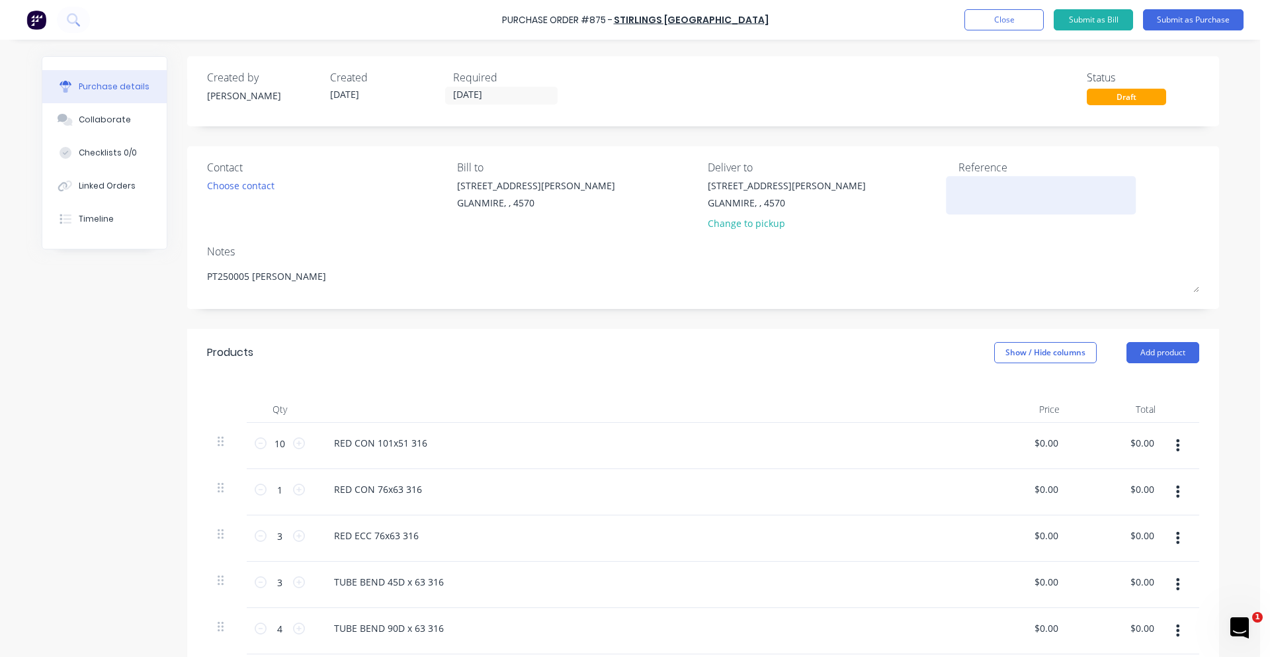
type textarea "PT250005 [PERSON_NAME]"
click at [962, 189] on textarea at bounding box center [1040, 194] width 165 height 30
type textarea "PT250005"
click at [1019, 23] on button "Submit as Purchase" at bounding box center [1193, 19] width 101 height 21
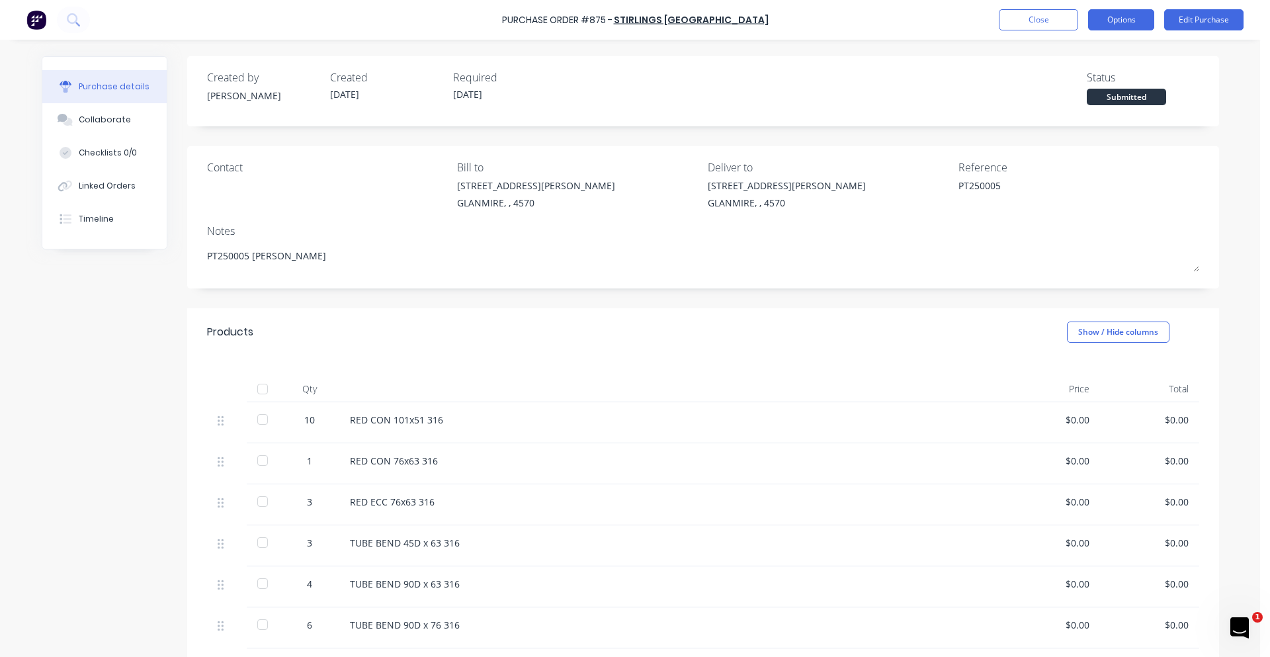
click at [1019, 22] on button "Options" at bounding box center [1121, 19] width 66 height 21
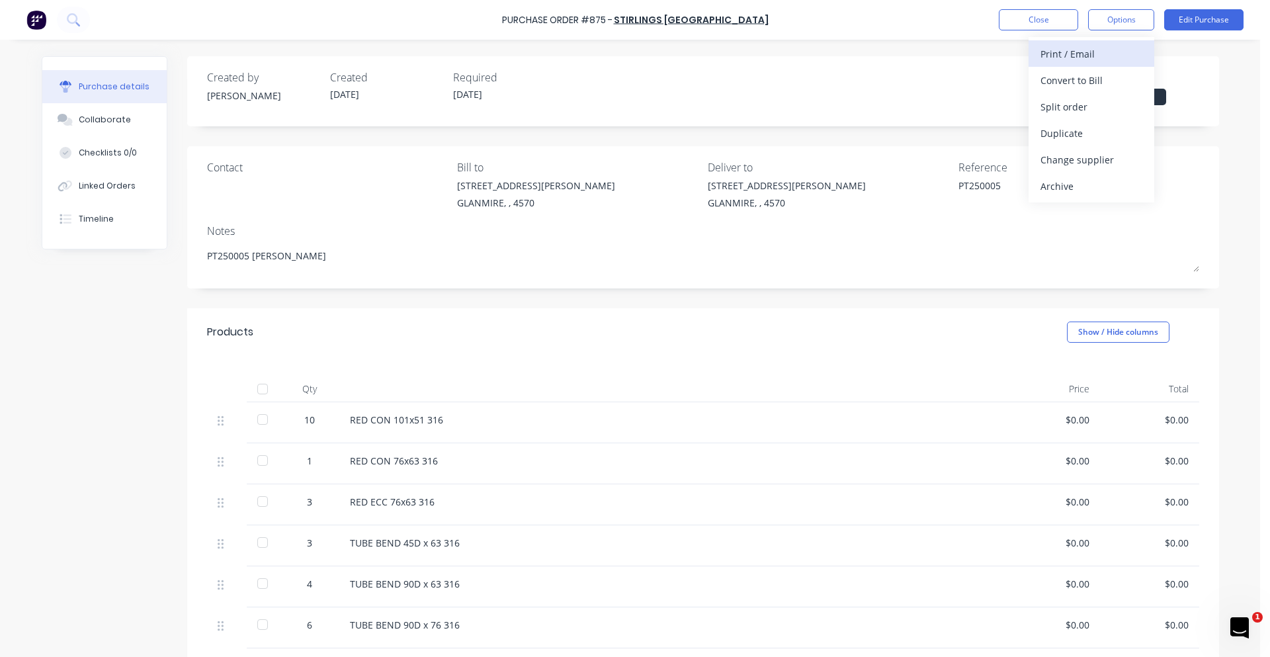
click at [1019, 55] on div "Print / Email" at bounding box center [1091, 53] width 102 height 19
click at [1019, 87] on div "With pricing" at bounding box center [1091, 80] width 102 height 19
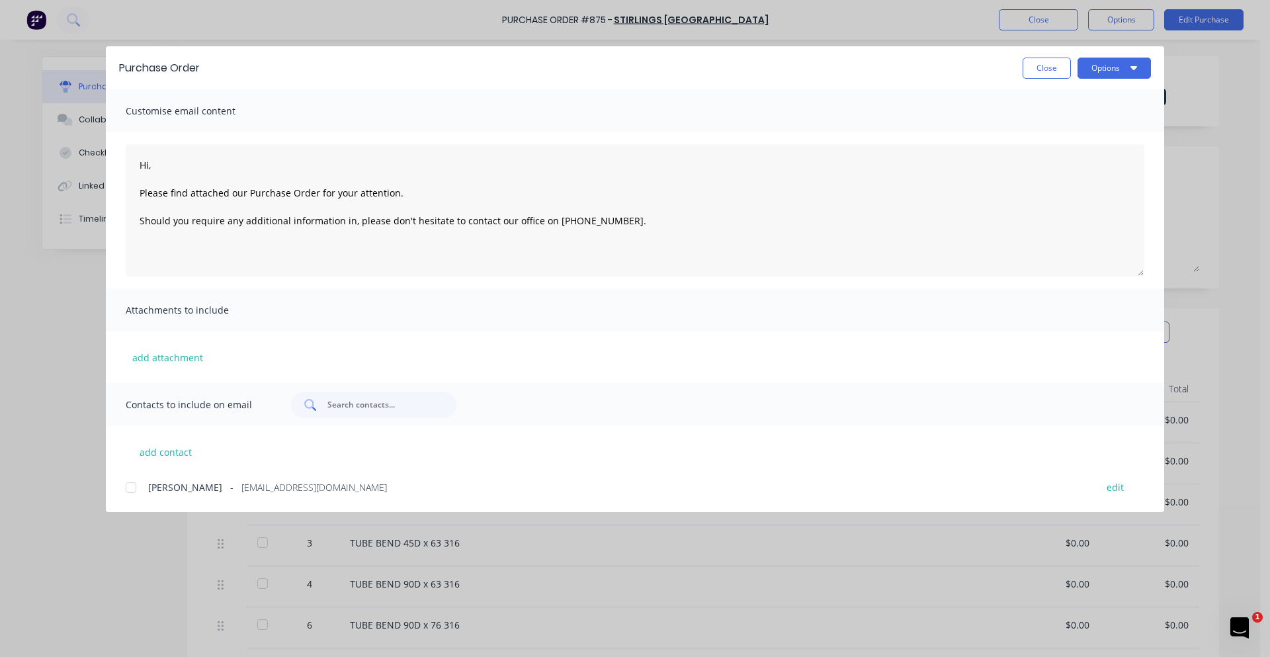
click at [370, 406] on input "text" at bounding box center [381, 404] width 110 height 13
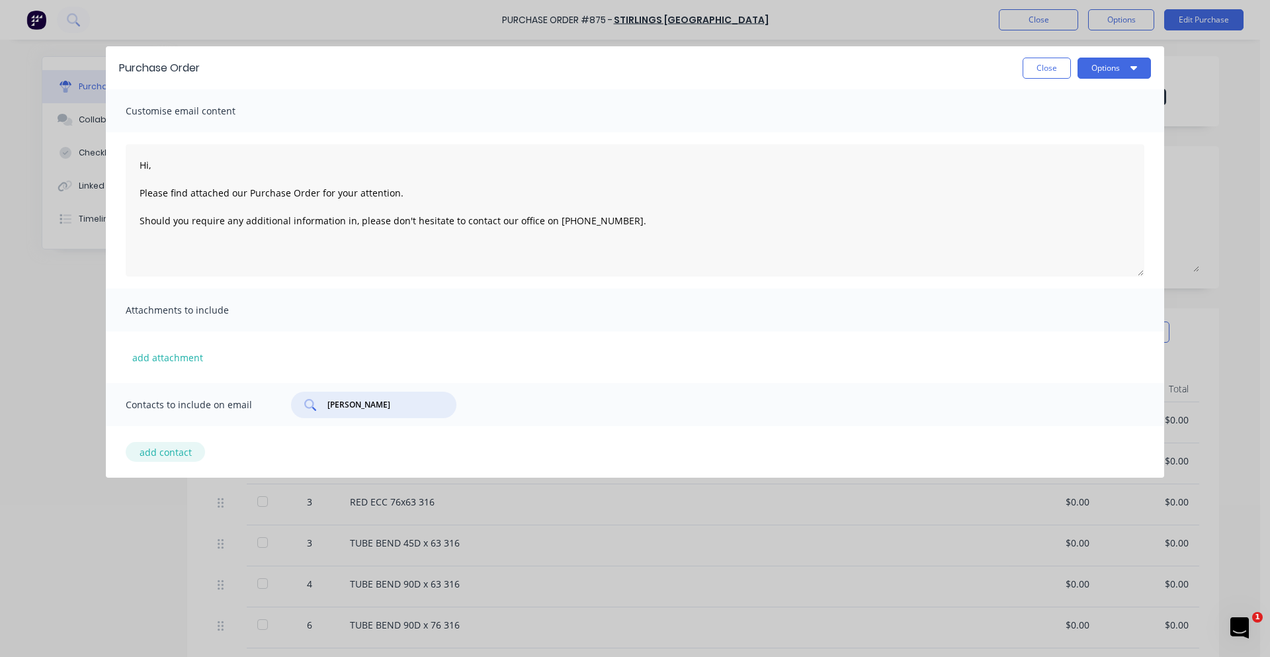
type input "[PERSON_NAME]"
click at [178, 450] on button "add contact" at bounding box center [165, 452] width 79 height 20
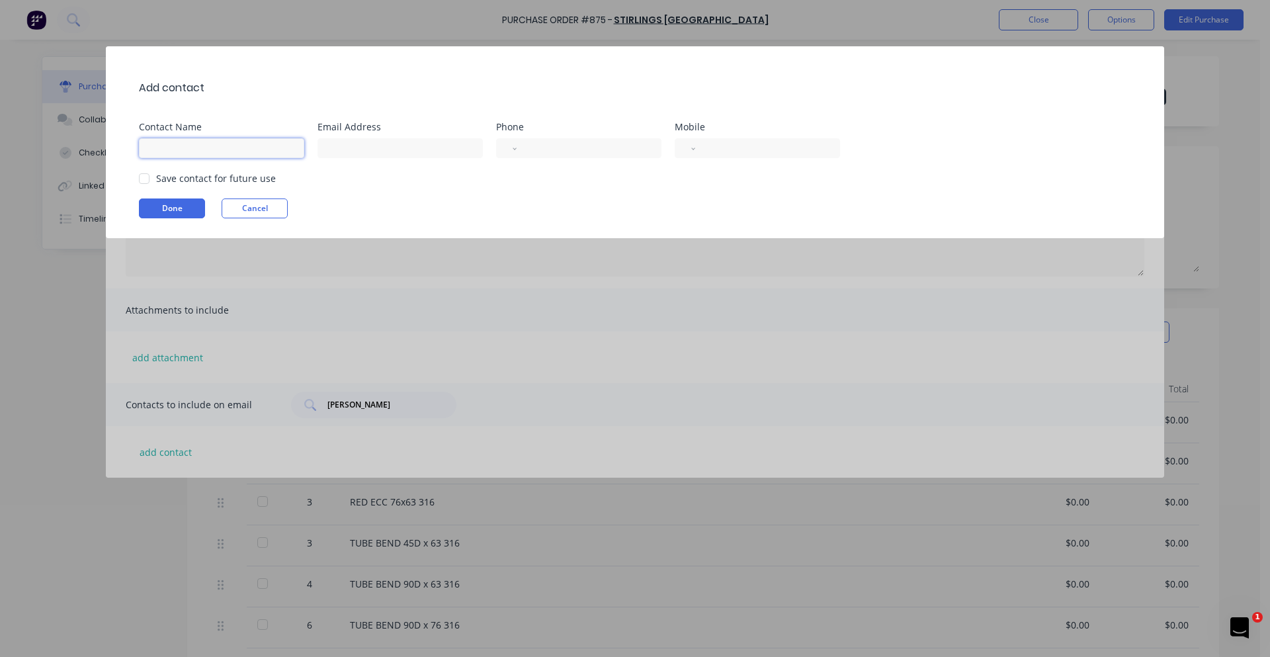
click at [242, 156] on input at bounding box center [221, 148] width 165 height 20
type input "[PERSON_NAME]"
type input "[PERSON_NAME][EMAIL_ADDRESS][DOMAIN_NAME]"
select select "AU"
type input "0457 990 093"
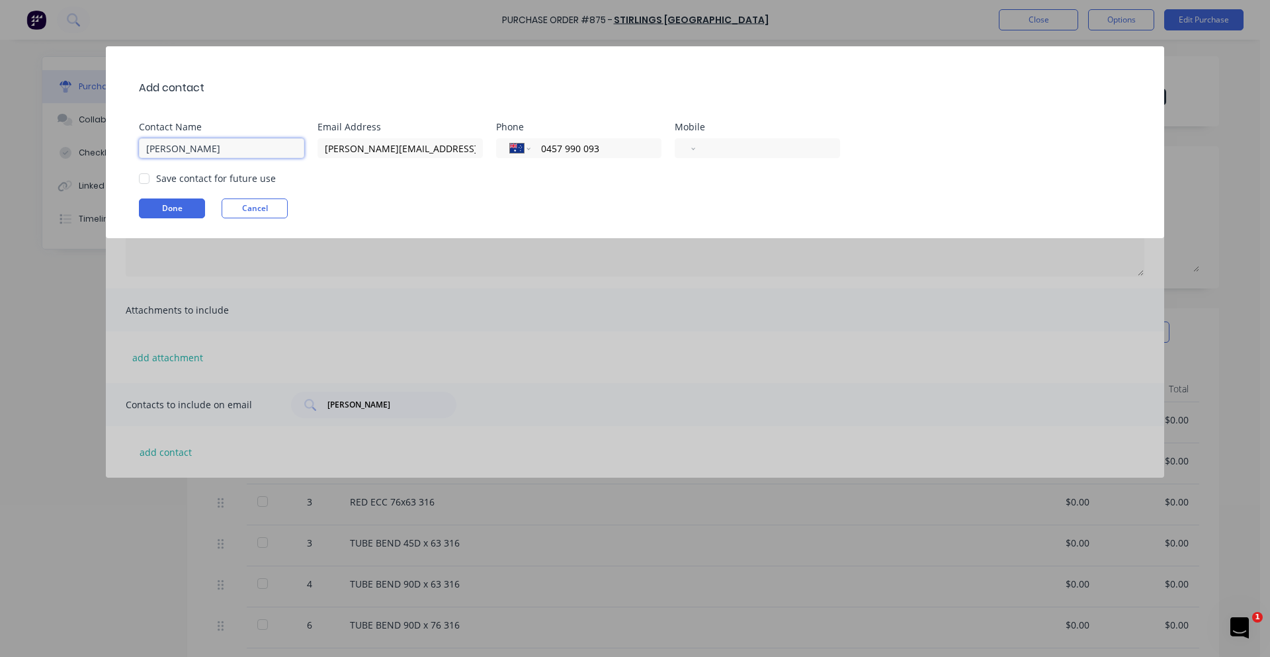
click at [153, 182] on div at bounding box center [144, 178] width 26 height 26
click at [171, 206] on button "Done" at bounding box center [172, 208] width 66 height 20
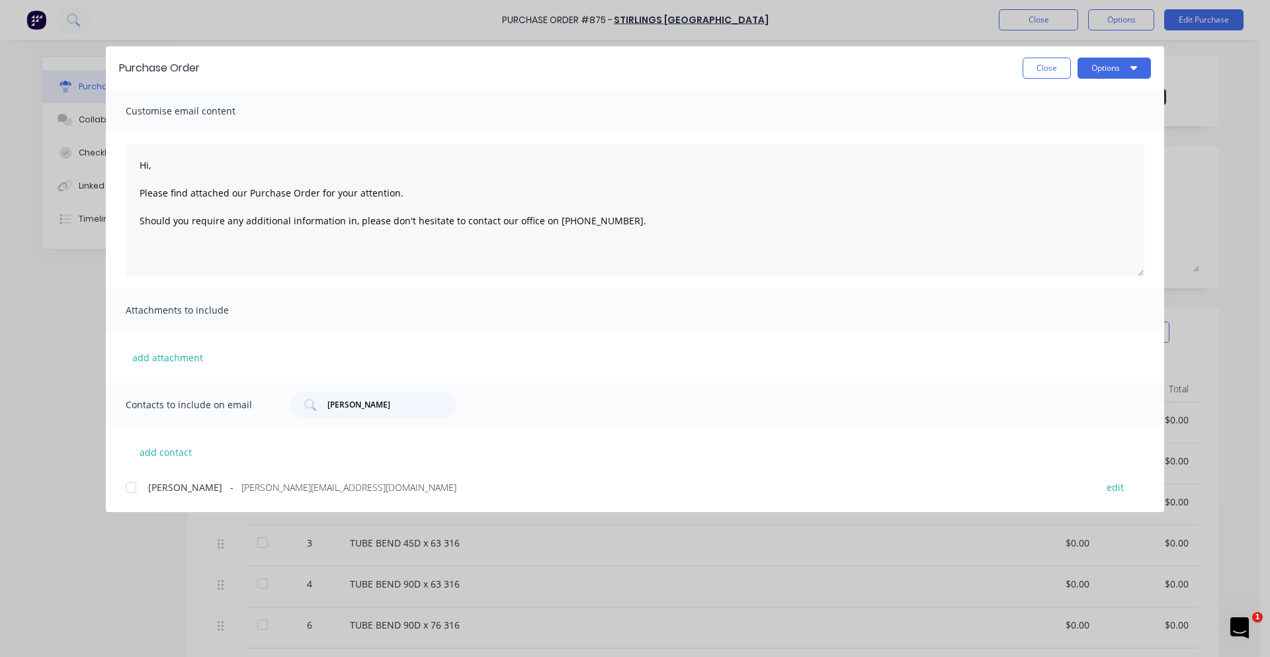
click at [131, 487] on div at bounding box center [131, 487] width 26 height 26
click at [1019, 73] on button "Options" at bounding box center [1114, 68] width 73 height 21
click at [1019, 157] on div "Email" at bounding box center [1088, 154] width 102 height 19
click at [1019, 69] on button "Options" at bounding box center [1114, 68] width 73 height 21
click at [1019, 120] on div "Print" at bounding box center [1088, 127] width 102 height 19
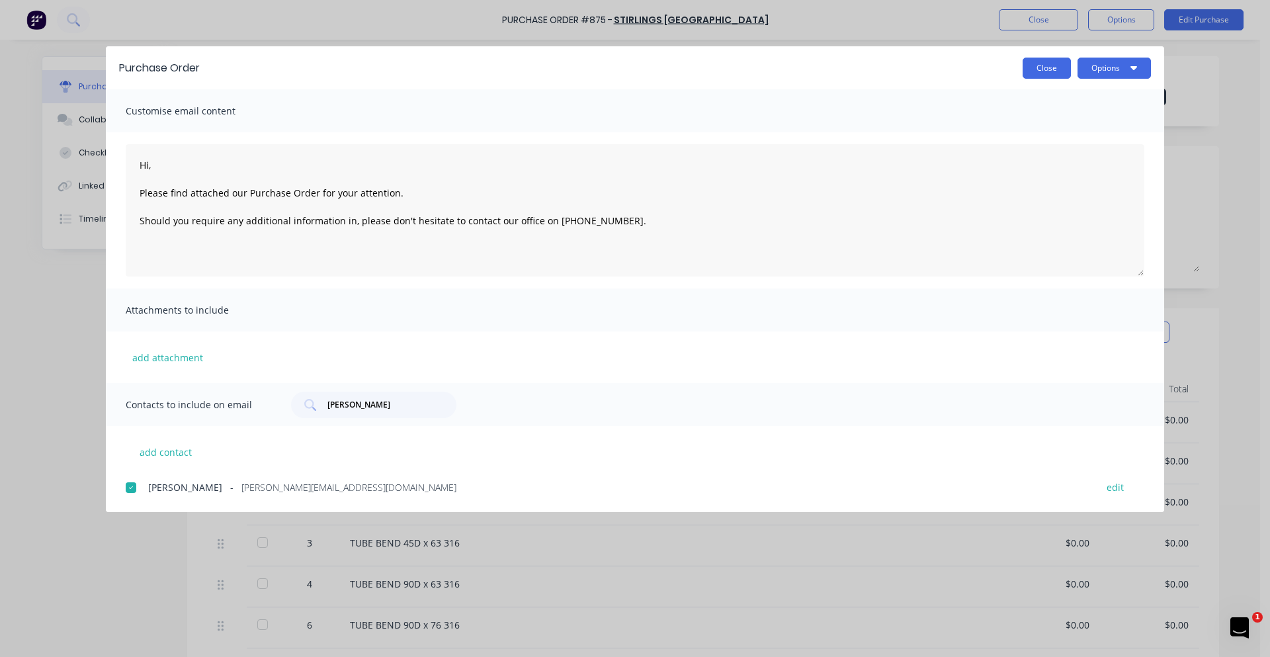
click at [1019, 76] on button "Close" at bounding box center [1047, 68] width 48 height 21
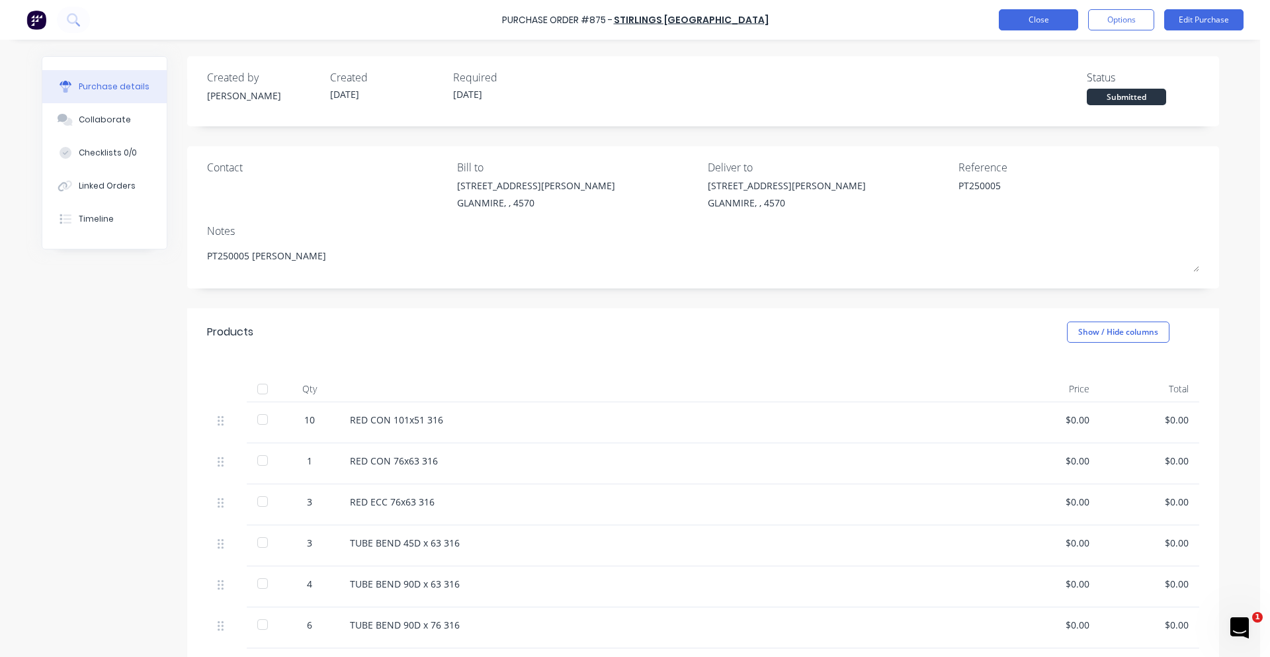
click at [1019, 23] on button "Close" at bounding box center [1038, 19] width 79 height 21
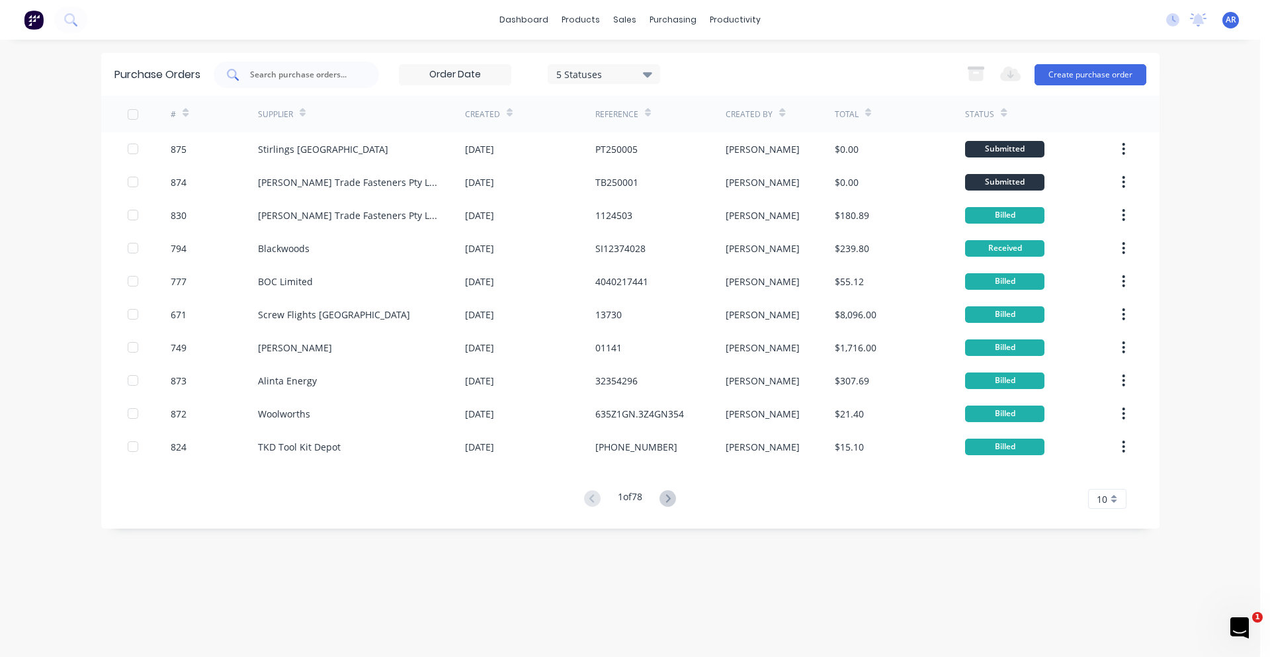
click at [294, 69] on input "text" at bounding box center [304, 74] width 110 height 13
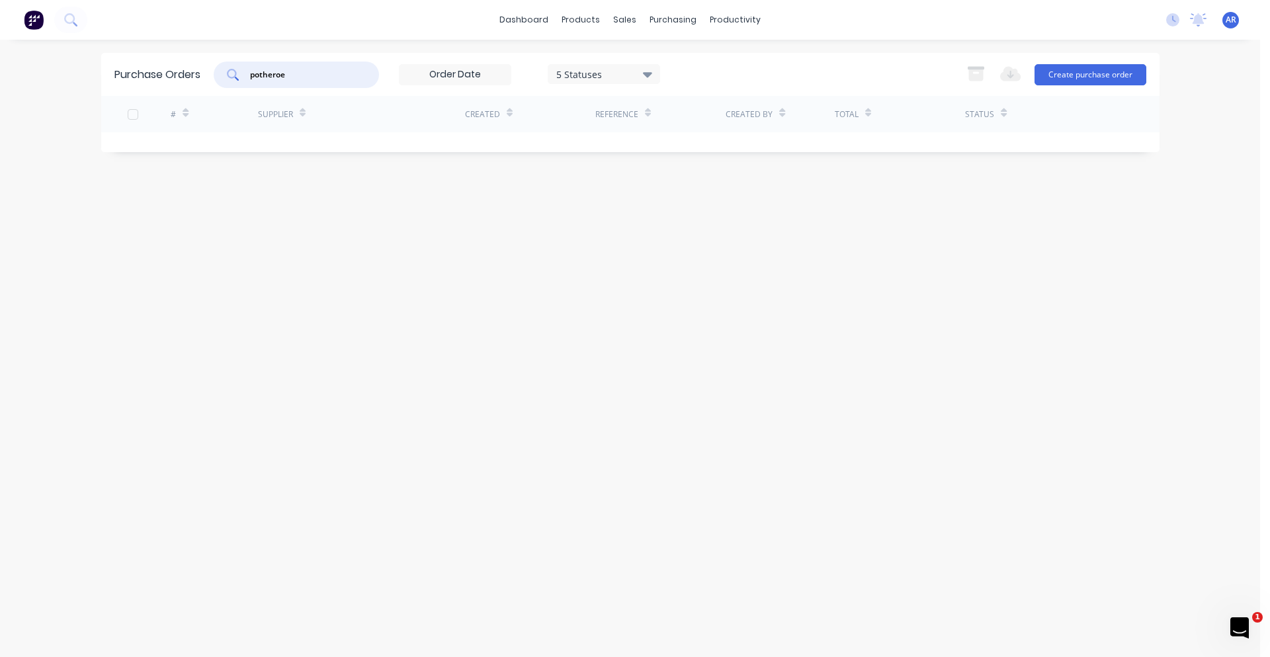
drag, startPoint x: 283, startPoint y: 73, endPoint x: 246, endPoint y: 76, distance: 37.1
click at [246, 76] on div "potheroe" at bounding box center [296, 75] width 165 height 26
type input "rent"
click at [655, 77] on div "5 Statuses" at bounding box center [604, 74] width 112 height 20
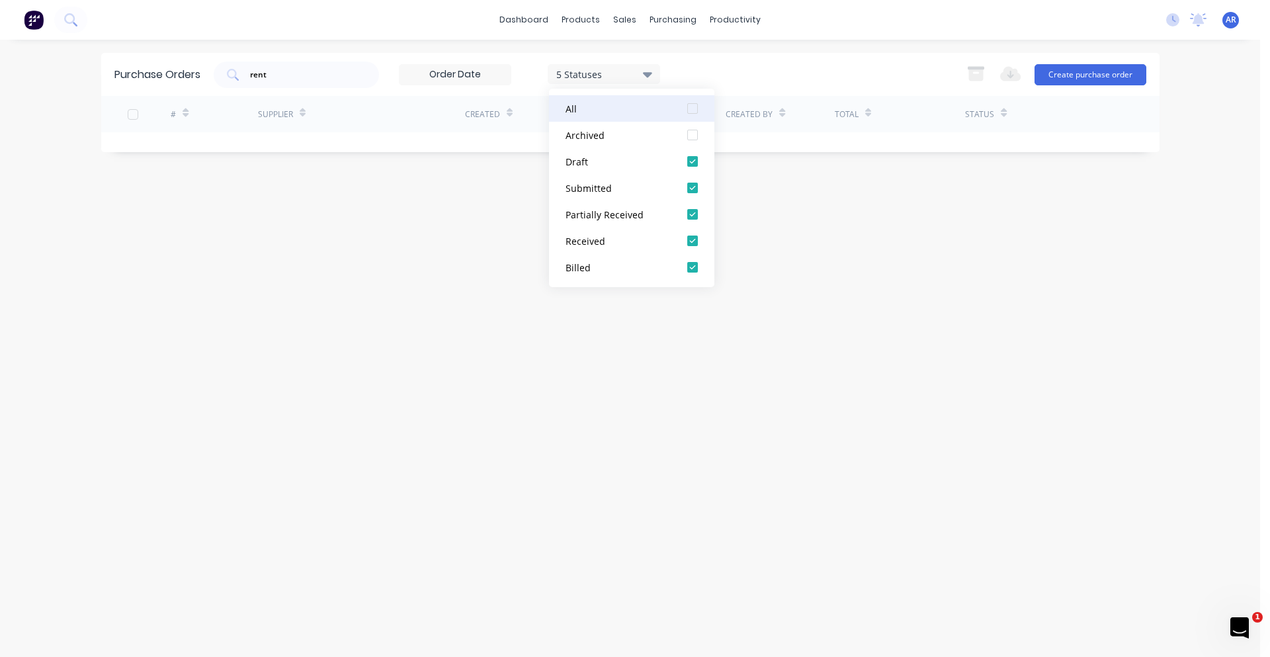
click at [659, 106] on div "All" at bounding box center [619, 109] width 106 height 14
click at [369, 77] on div "rent" at bounding box center [296, 75] width 165 height 26
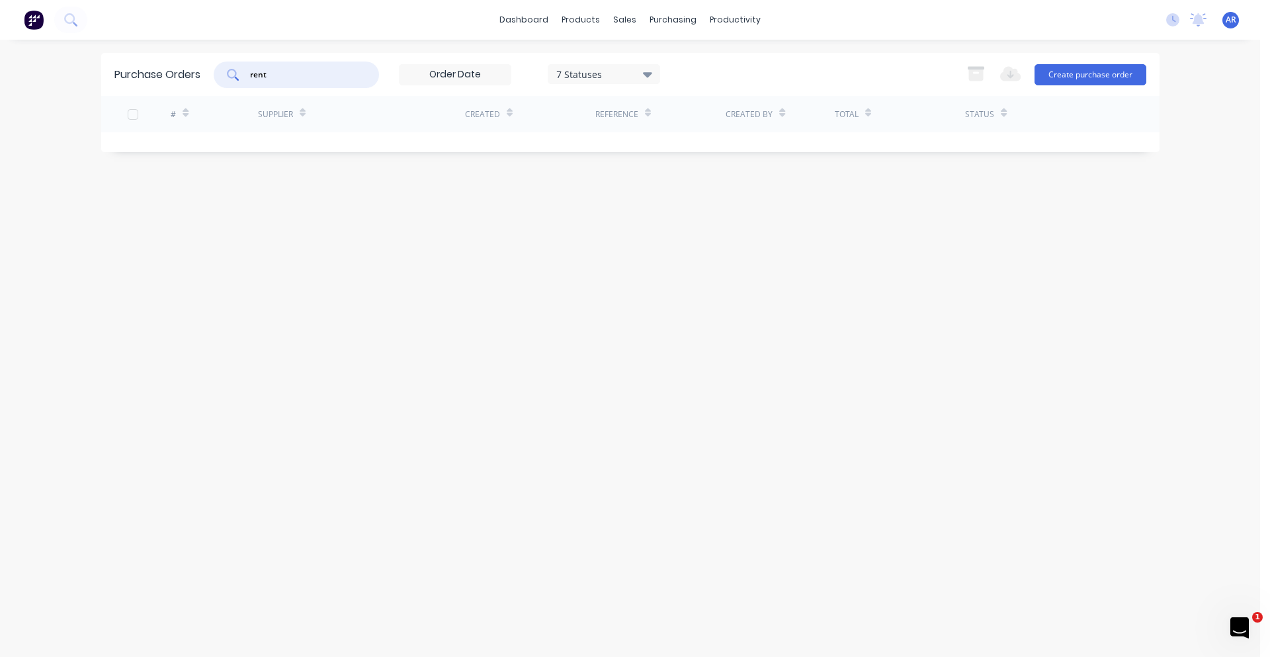
drag, startPoint x: 261, startPoint y: 78, endPoint x: 241, endPoint y: 81, distance: 20.7
click at [241, 81] on div "rent" at bounding box center [296, 75] width 165 height 26
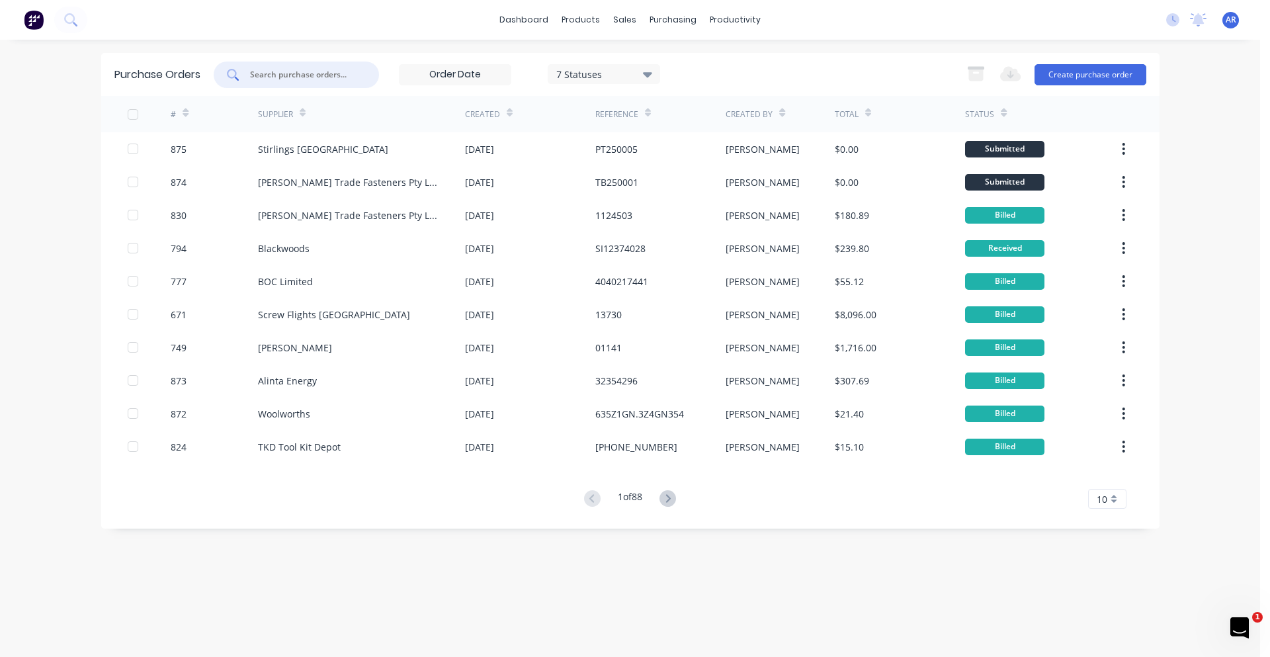
click at [269, 112] on div "Supplier" at bounding box center [275, 114] width 35 height 12
click at [303, 113] on icon at bounding box center [303, 115] width 6 height 4
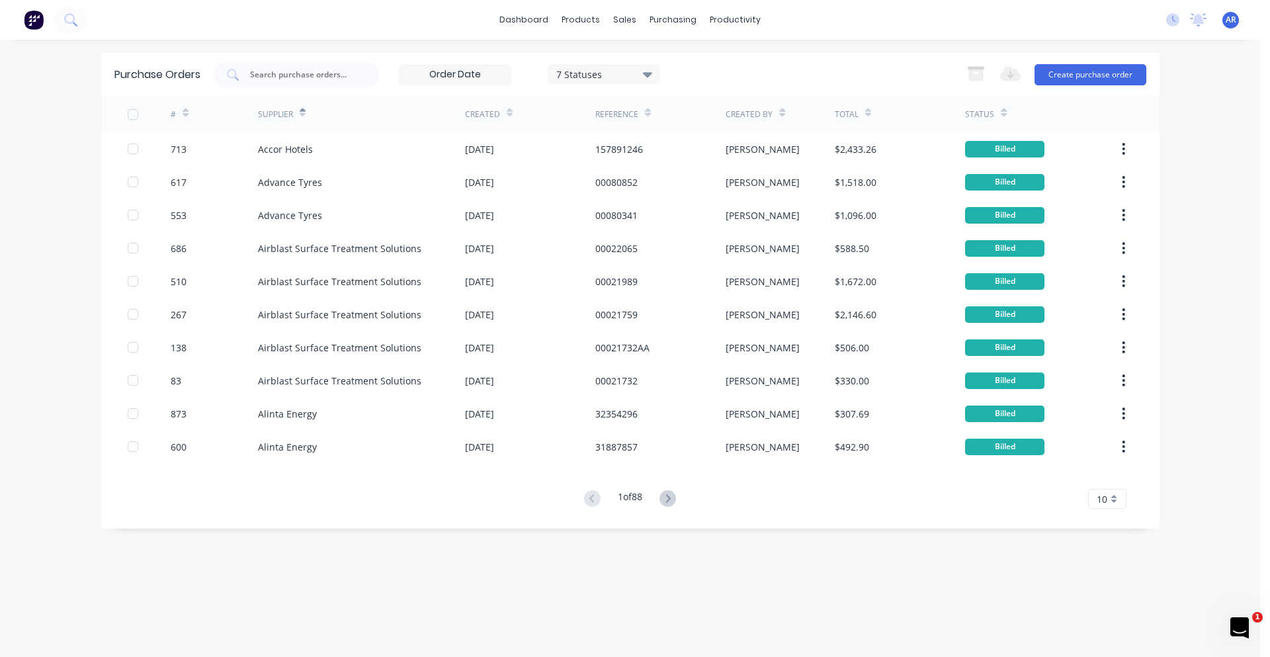
click at [302, 116] on icon at bounding box center [303, 113] width 6 height 10
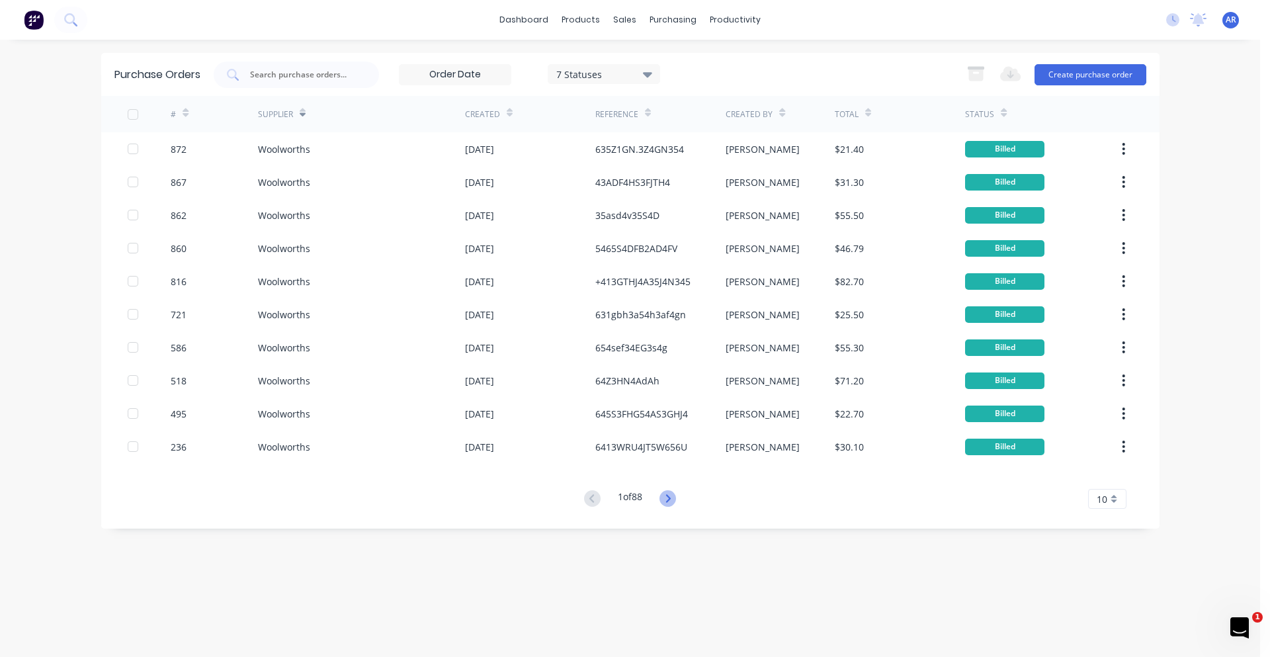
click at [668, 495] on icon at bounding box center [667, 498] width 17 height 17
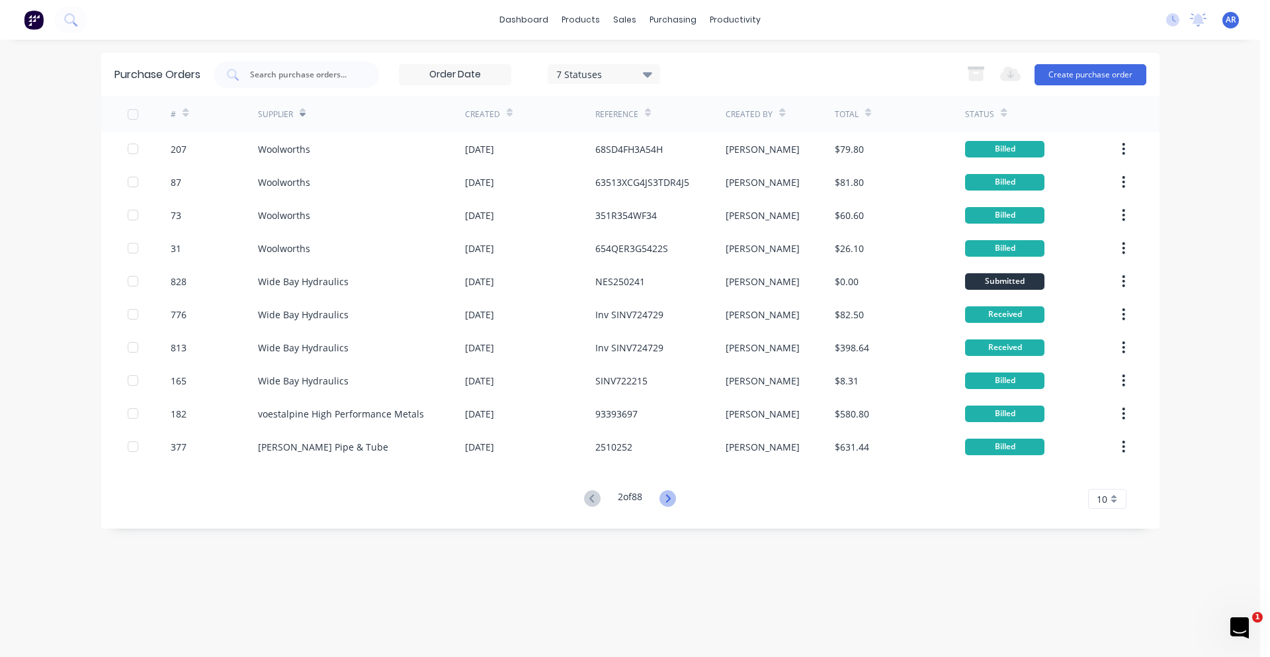
click at [667, 498] on icon at bounding box center [667, 498] width 17 height 17
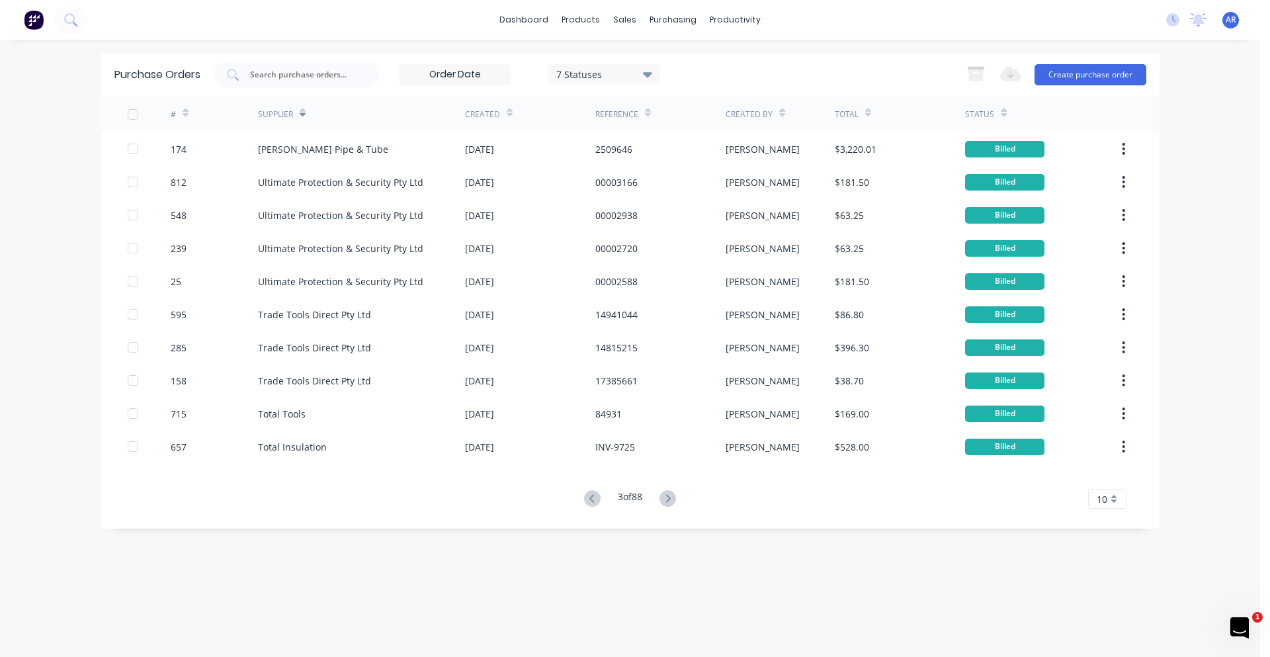
click at [667, 498] on icon at bounding box center [667, 498] width 17 height 17
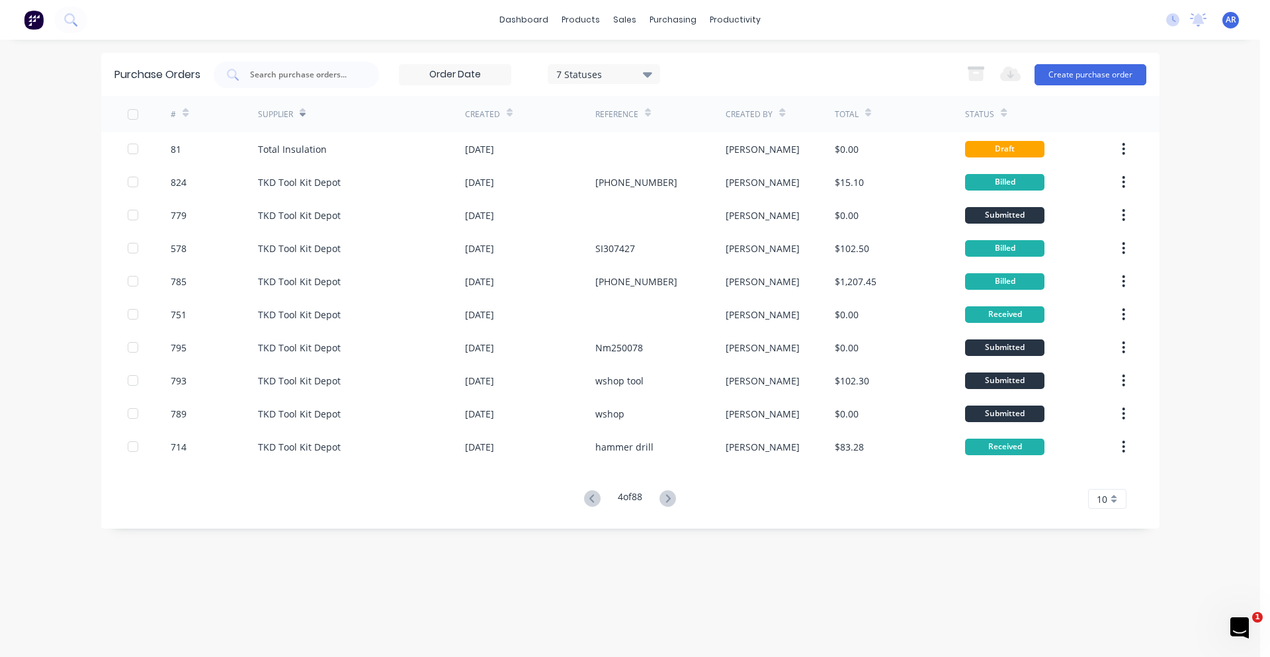
click at [667, 498] on icon at bounding box center [667, 498] width 17 height 17
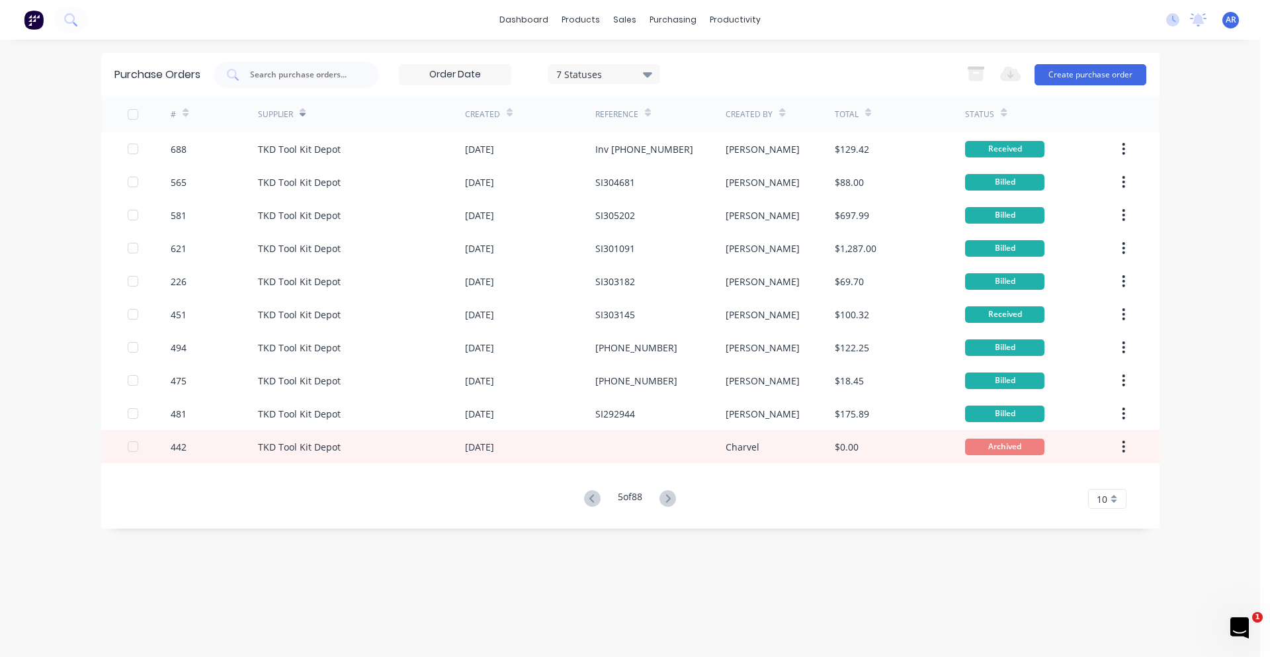
click at [667, 498] on icon at bounding box center [667, 498] width 17 height 17
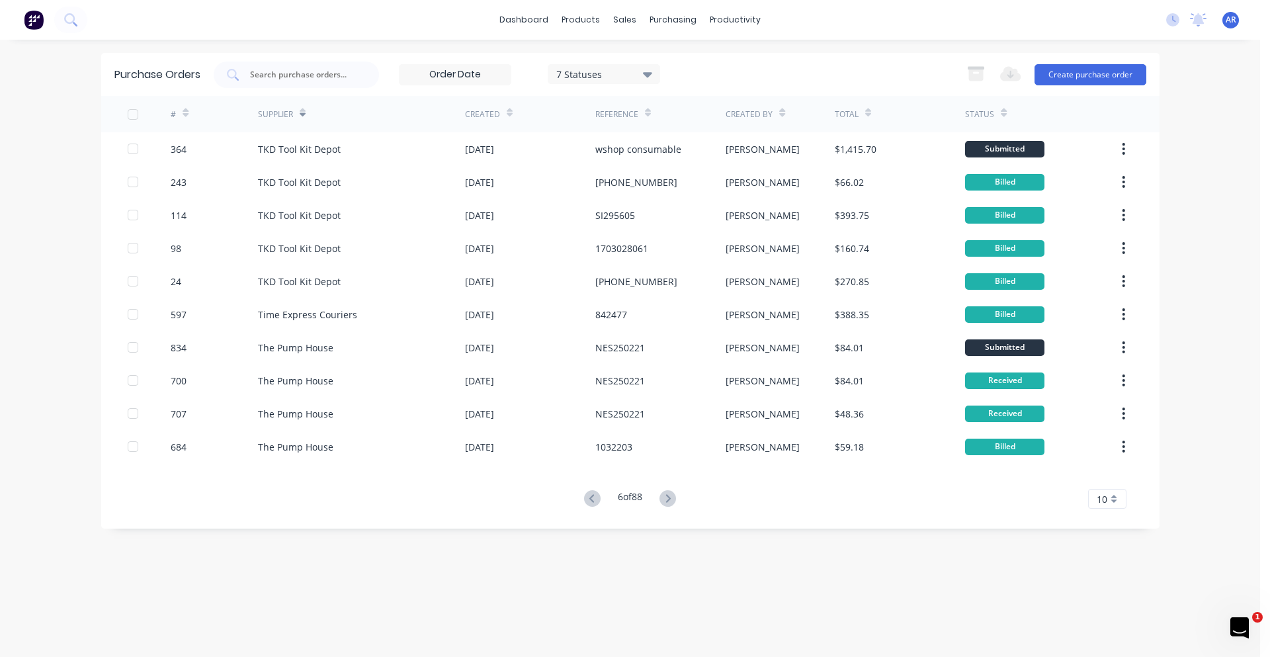
click at [667, 498] on icon at bounding box center [667, 498] width 17 height 17
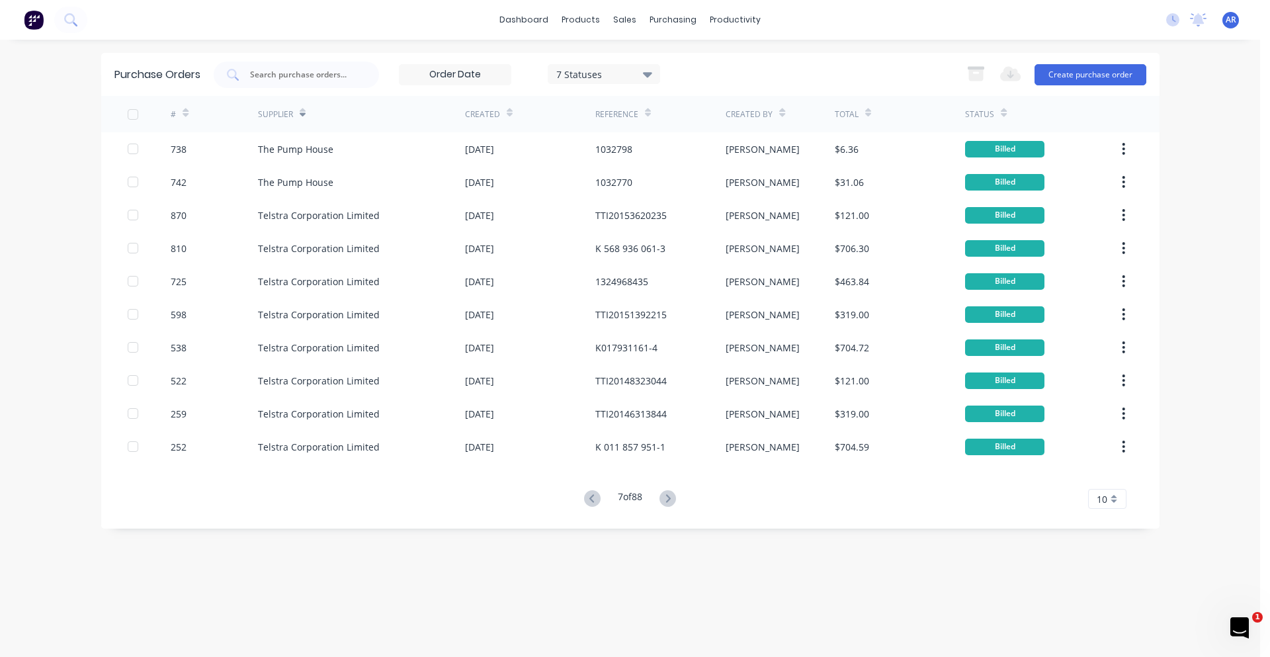
click at [667, 498] on icon at bounding box center [667, 498] width 17 height 17
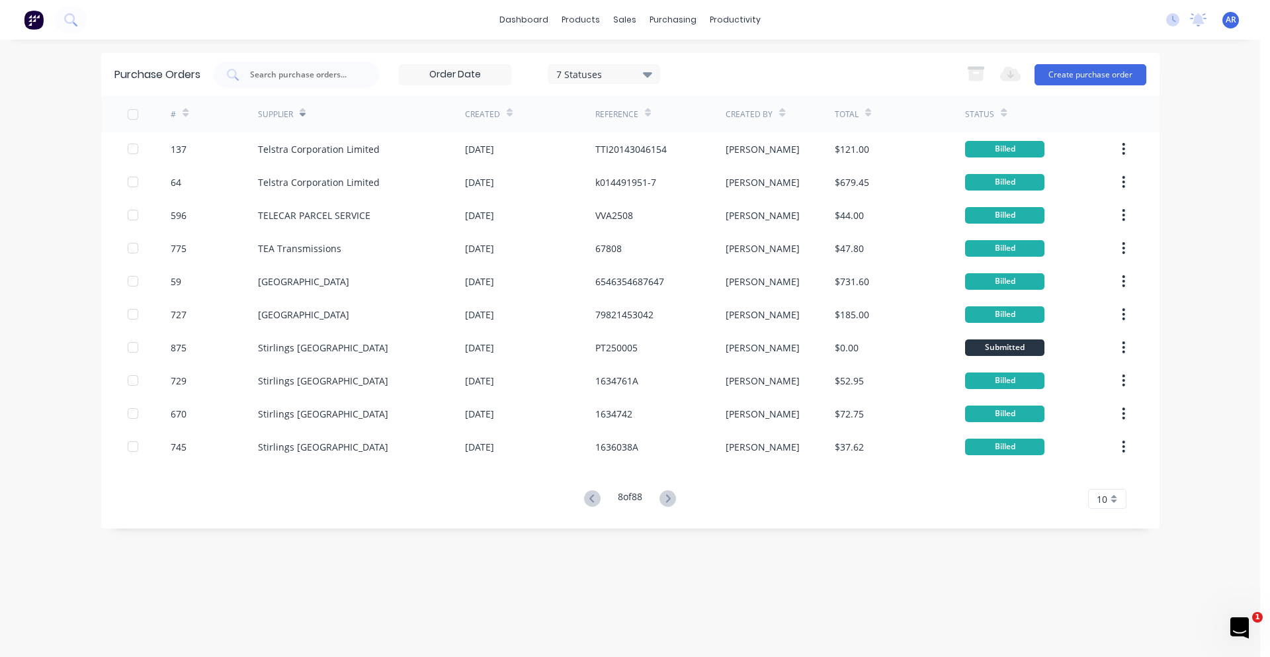
click at [667, 498] on icon at bounding box center [667, 498] width 17 height 17
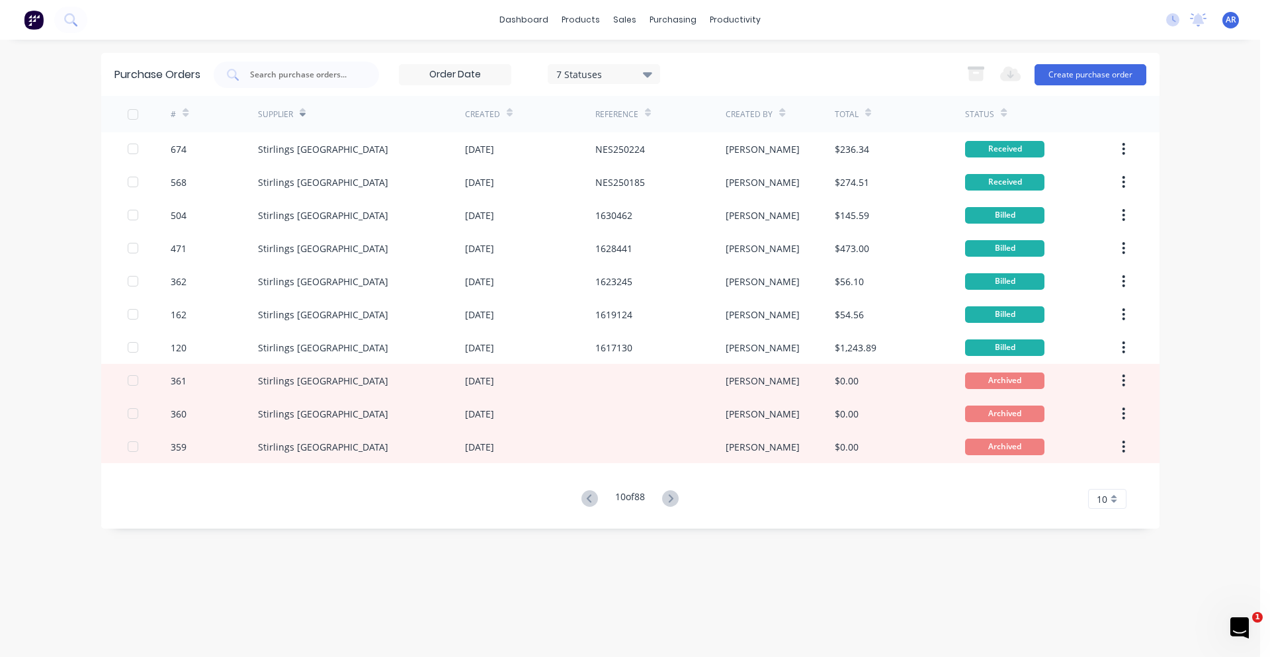
click at [668, 498] on icon at bounding box center [670, 498] width 17 height 17
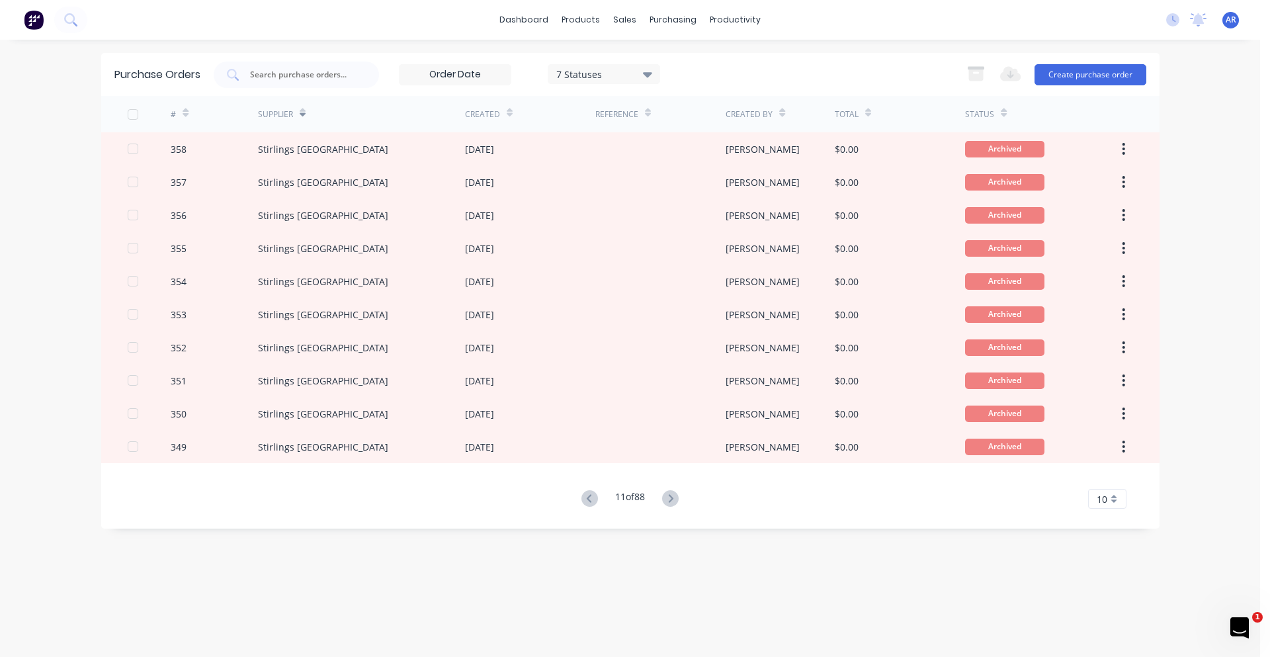
click at [668, 498] on icon at bounding box center [670, 498] width 17 height 17
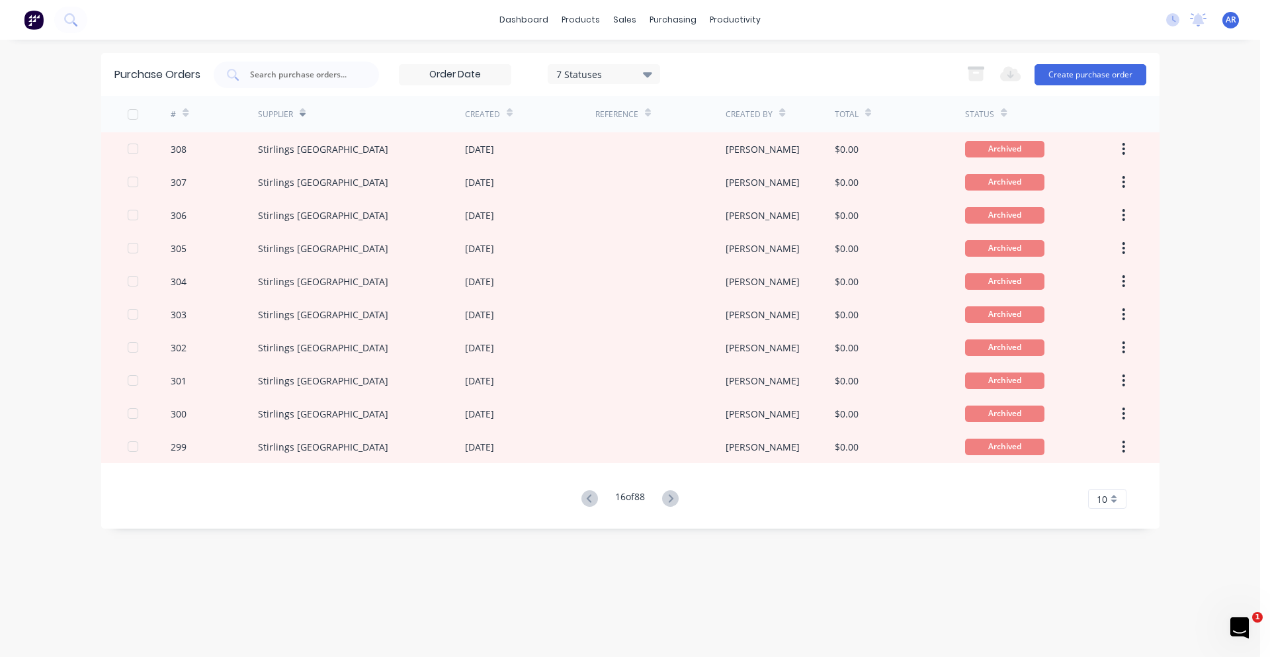
click at [668, 498] on icon at bounding box center [670, 498] width 17 height 17
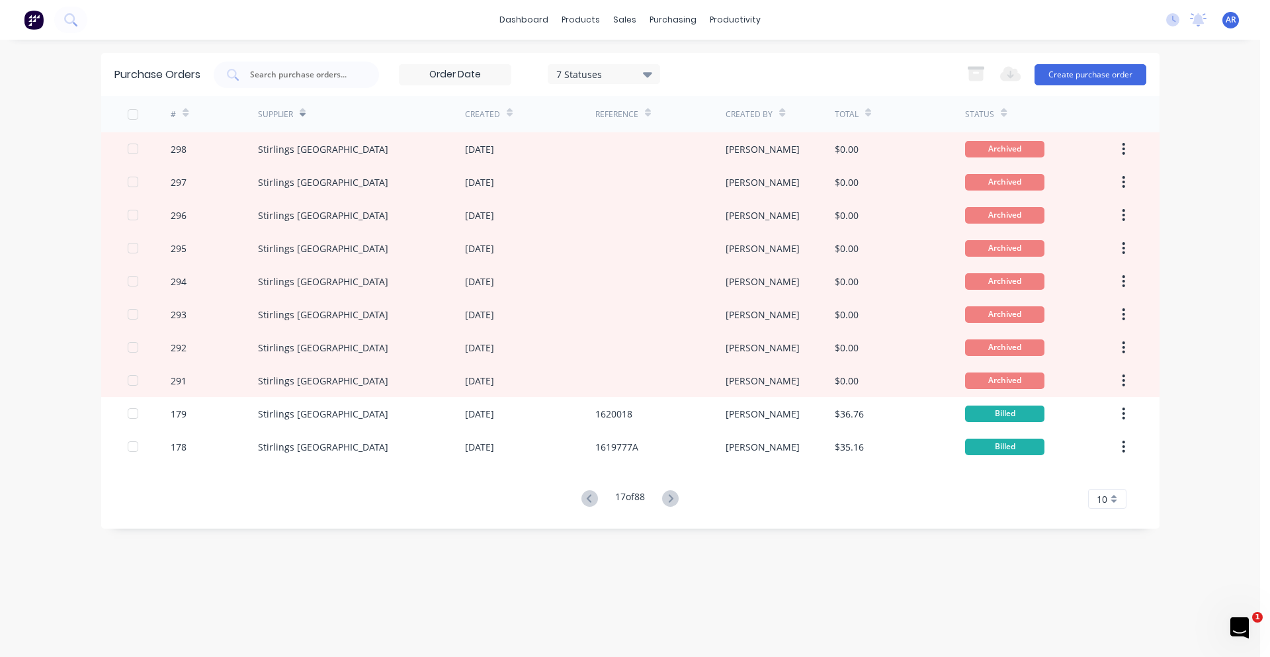
click at [668, 498] on icon at bounding box center [670, 498] width 17 height 17
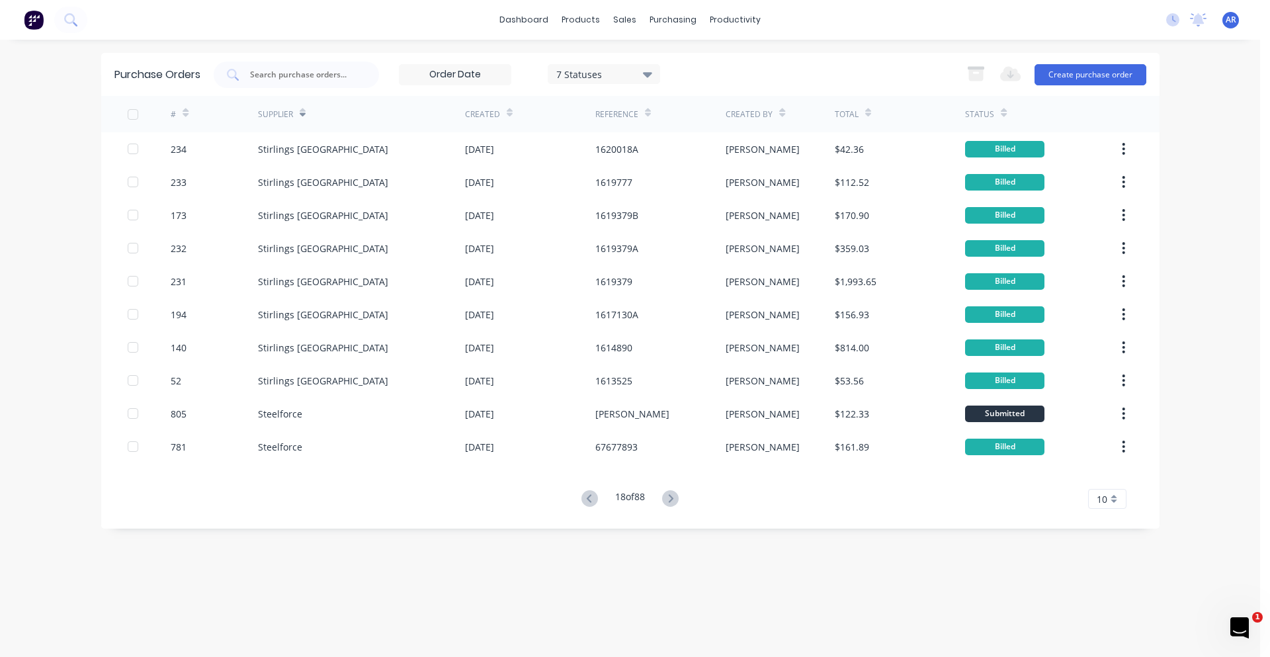
click at [668, 498] on icon at bounding box center [670, 498] width 17 height 17
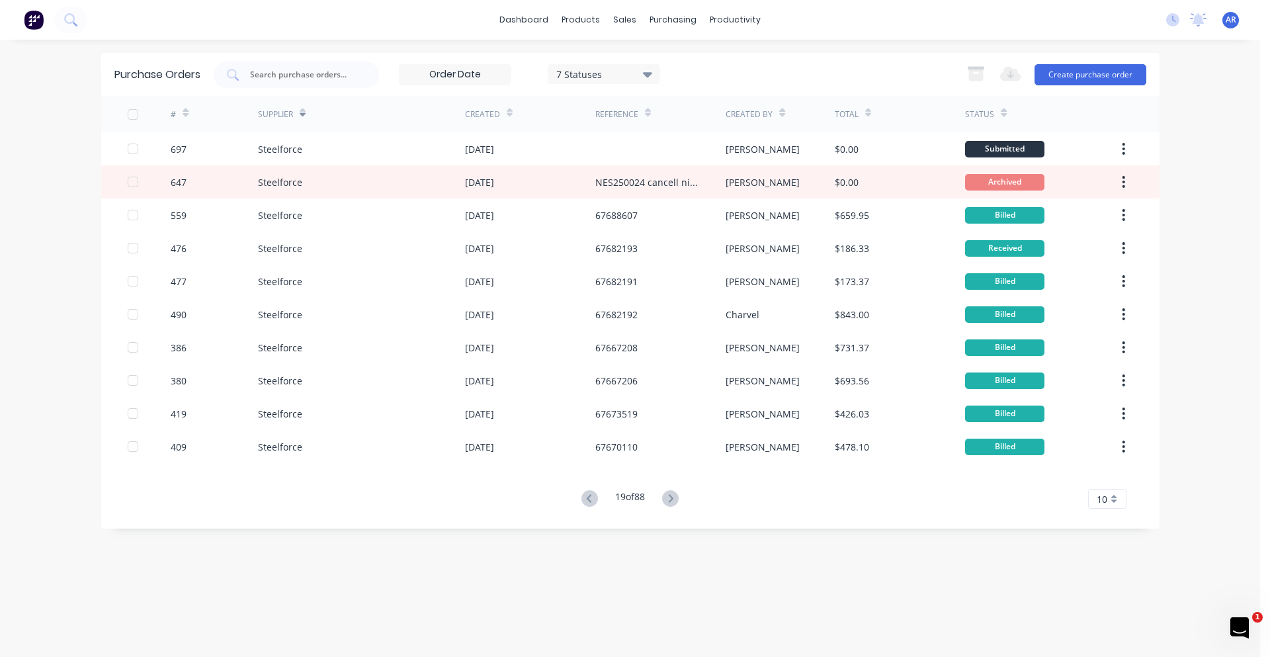
click at [668, 498] on icon at bounding box center [670, 498] width 17 height 17
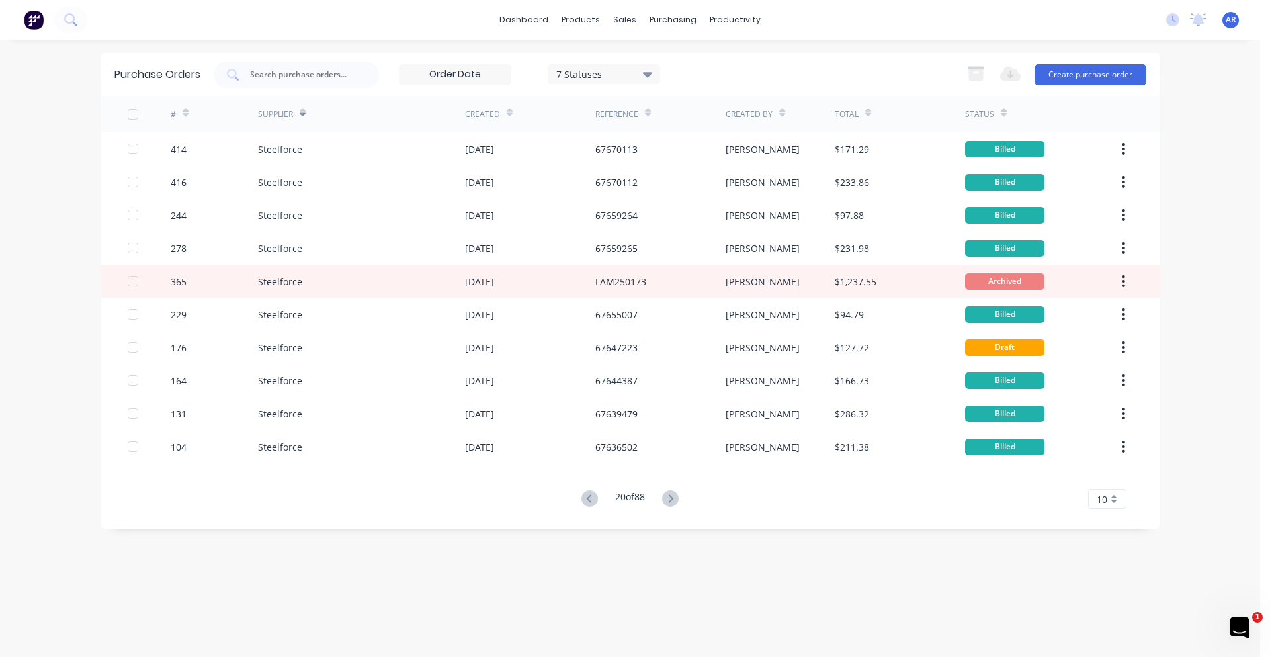
click at [668, 498] on icon at bounding box center [670, 498] width 17 height 17
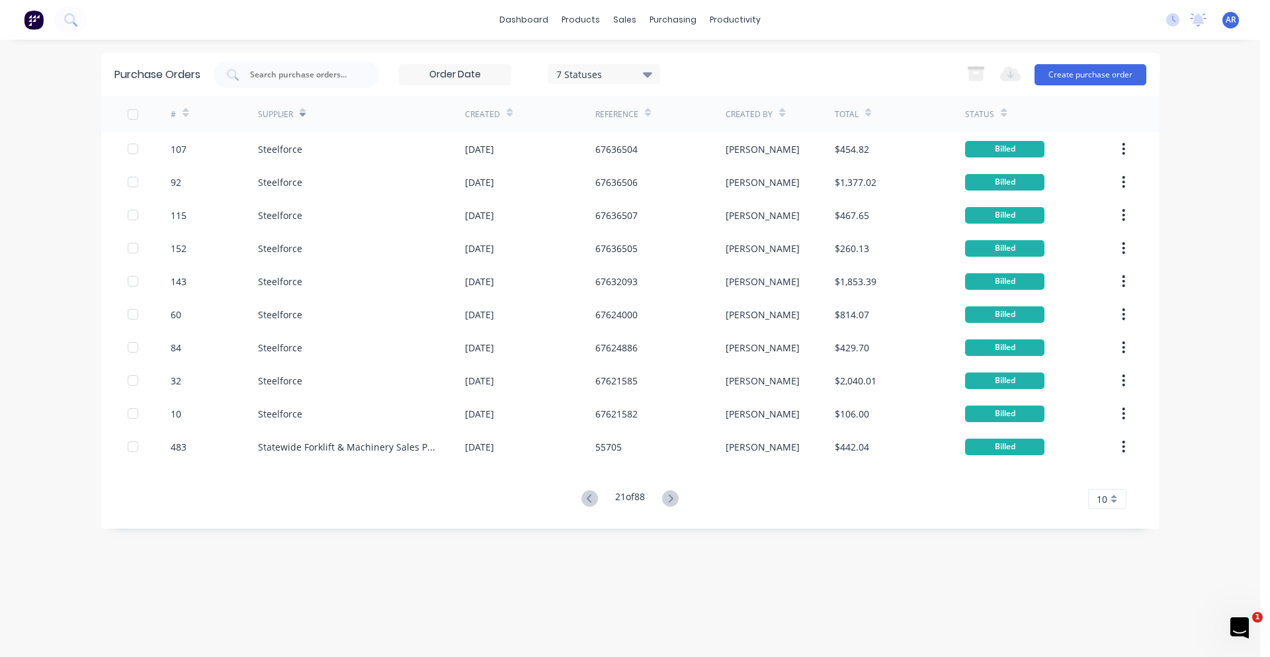
click at [668, 498] on icon at bounding box center [670, 498] width 17 height 17
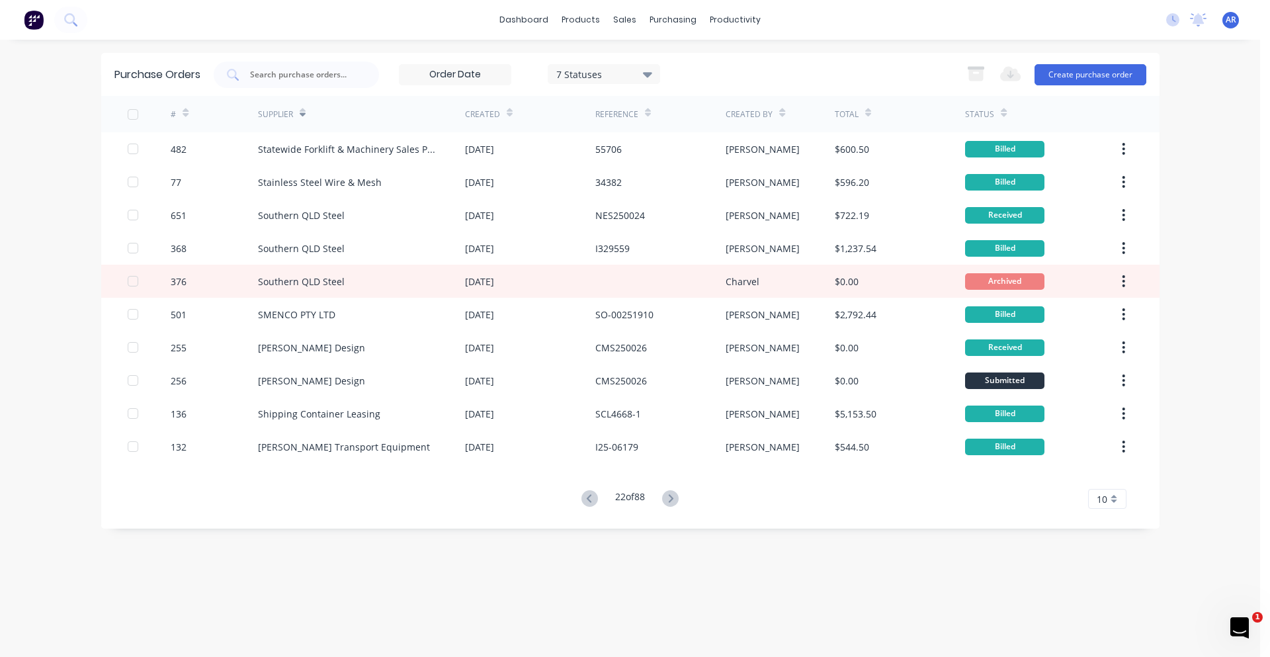
click at [668, 498] on icon at bounding box center [670, 498] width 17 height 17
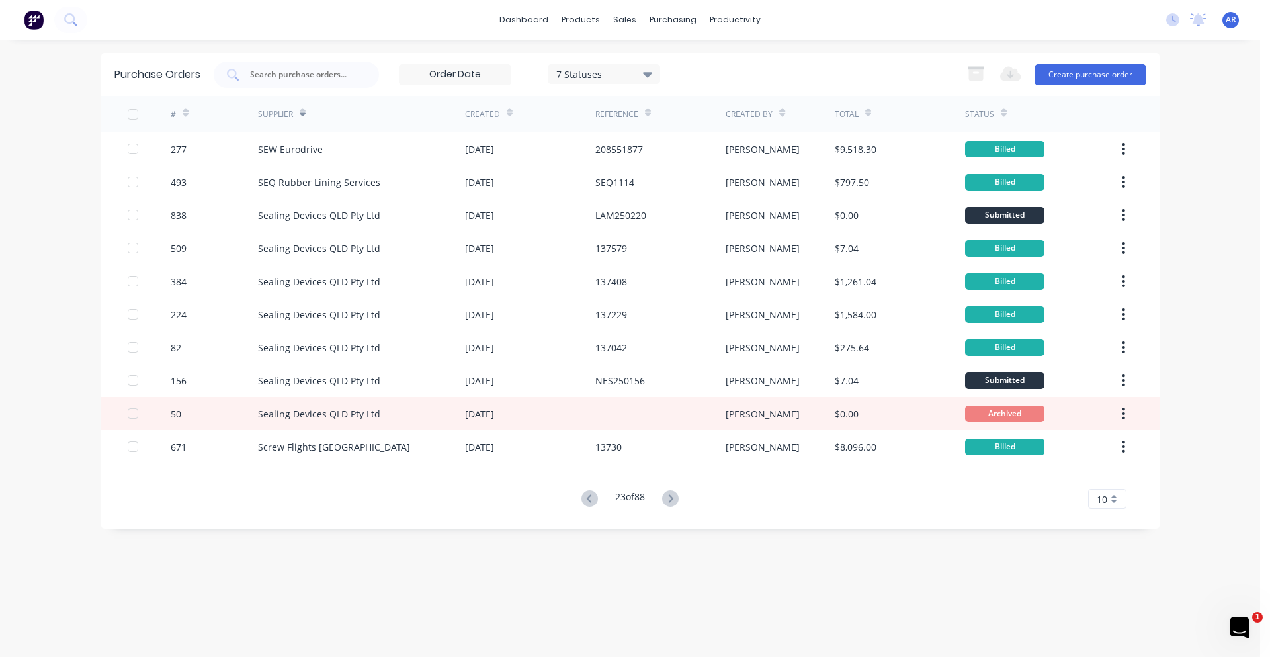
click at [668, 498] on icon at bounding box center [670, 498] width 17 height 17
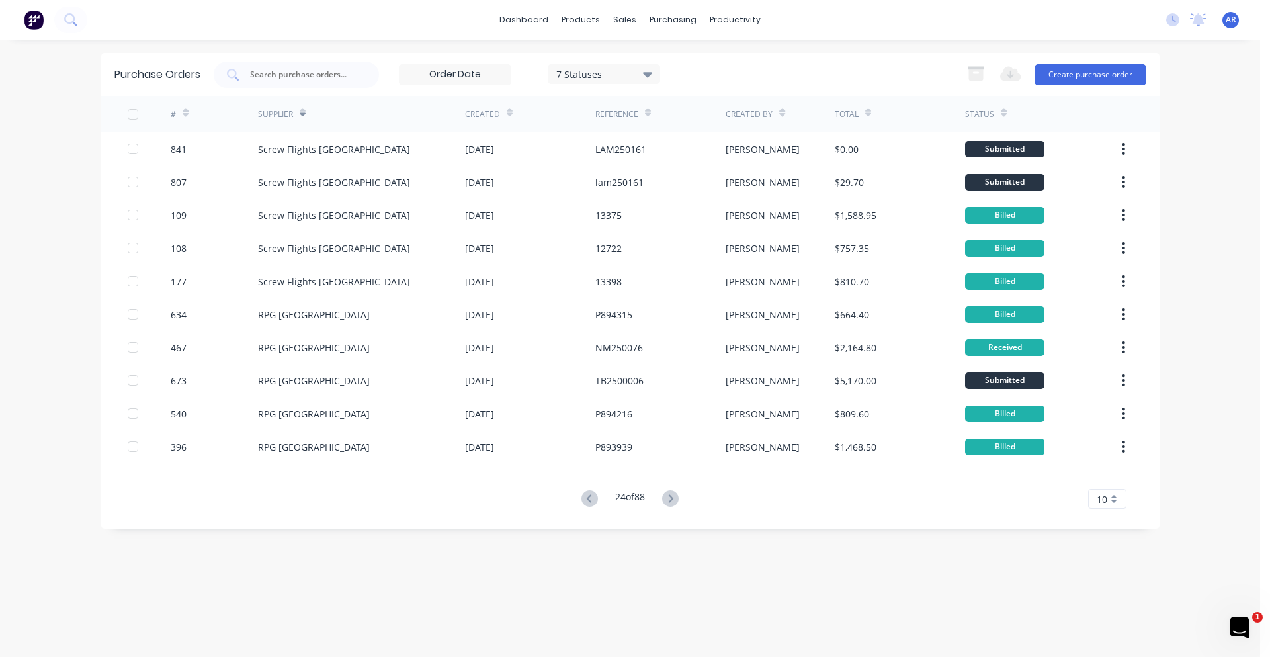
click at [668, 498] on icon at bounding box center [670, 498] width 17 height 17
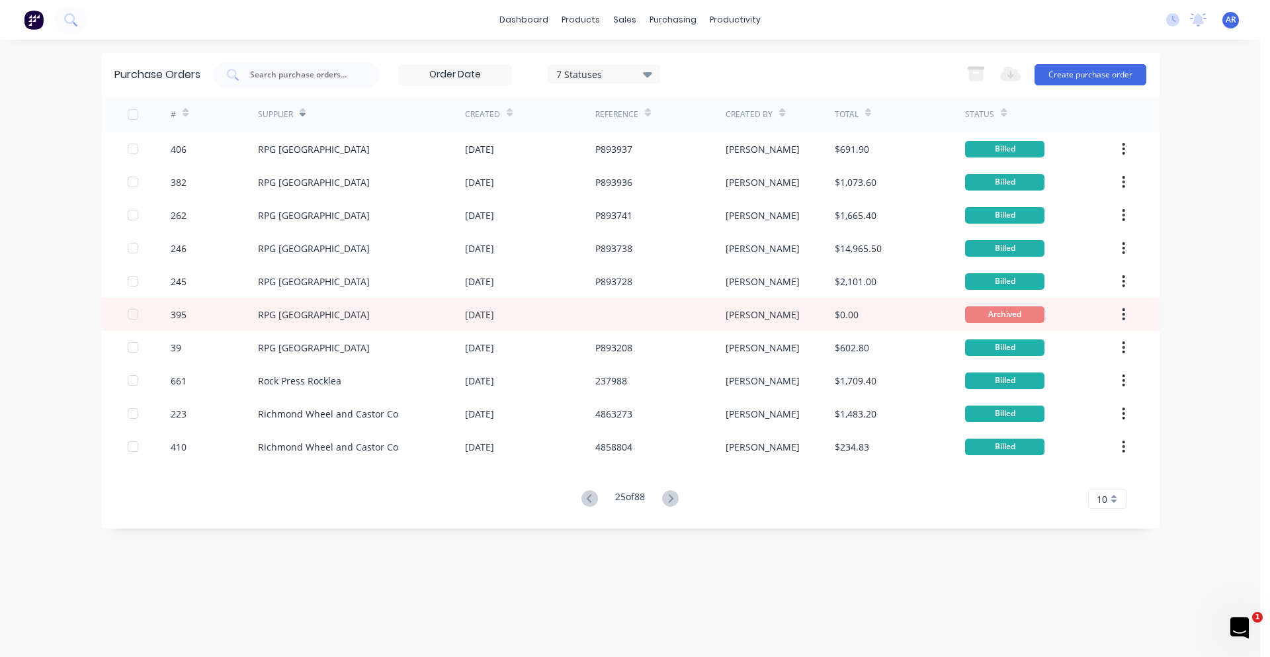
click at [668, 498] on icon at bounding box center [670, 498] width 17 height 17
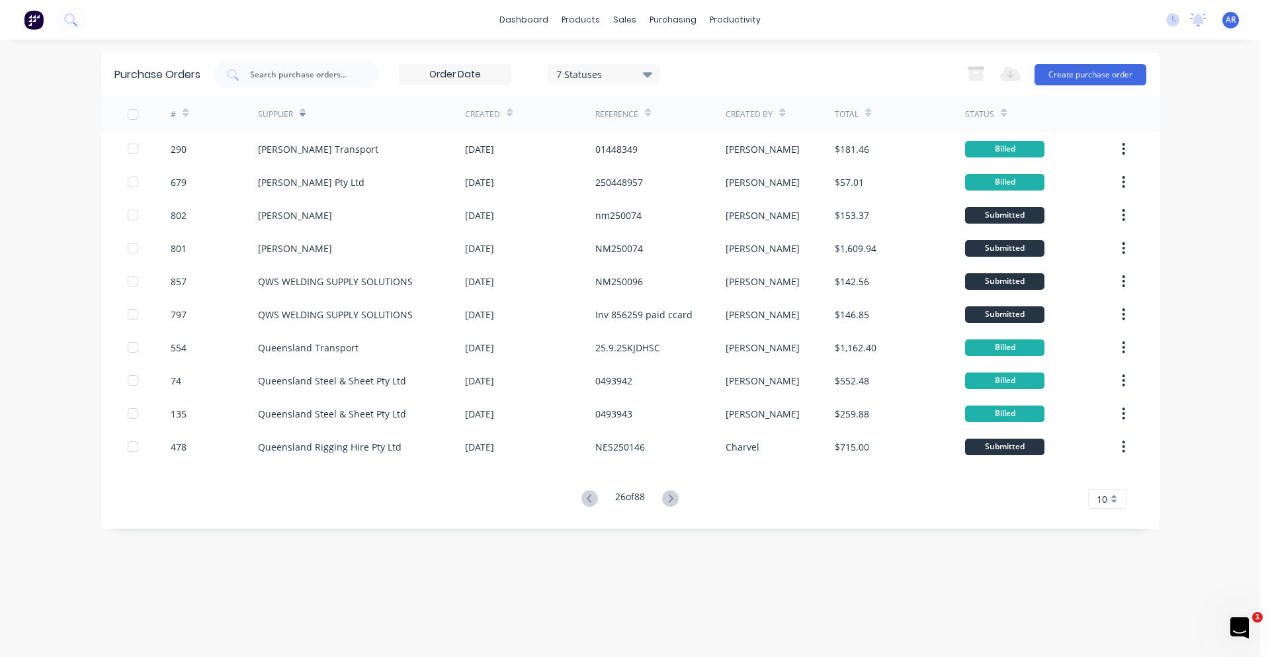
click at [668, 498] on icon at bounding box center [670, 498] width 17 height 17
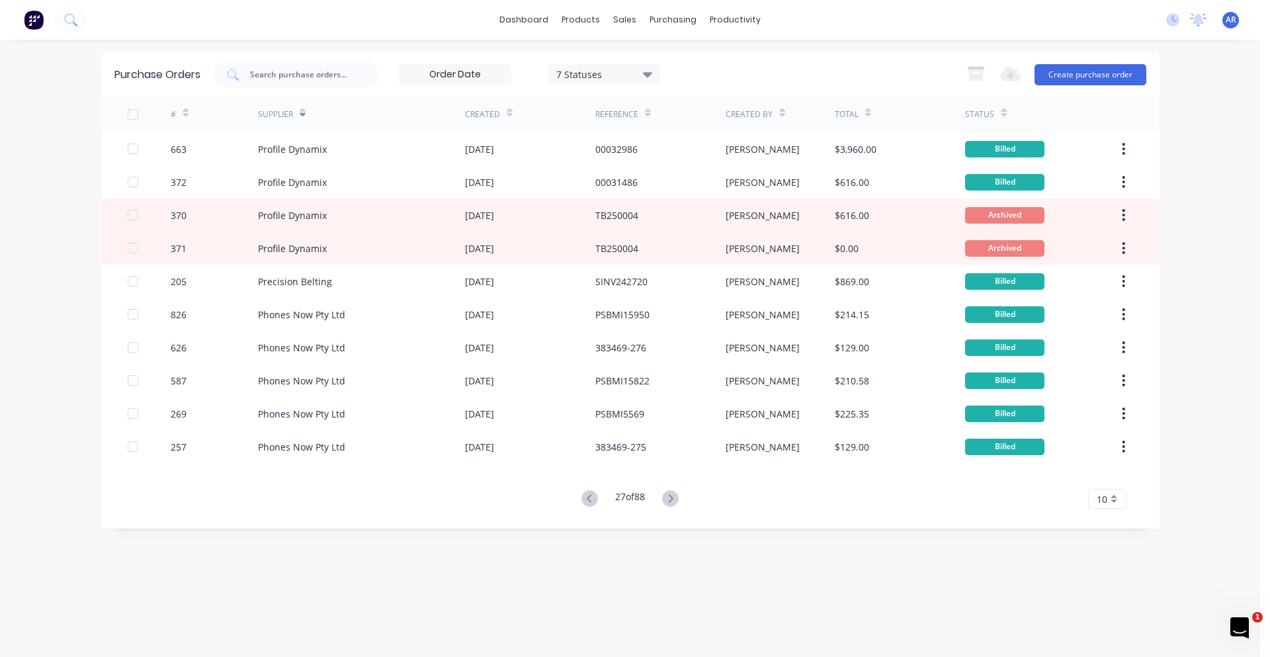
click at [668, 498] on icon at bounding box center [670, 498] width 17 height 17
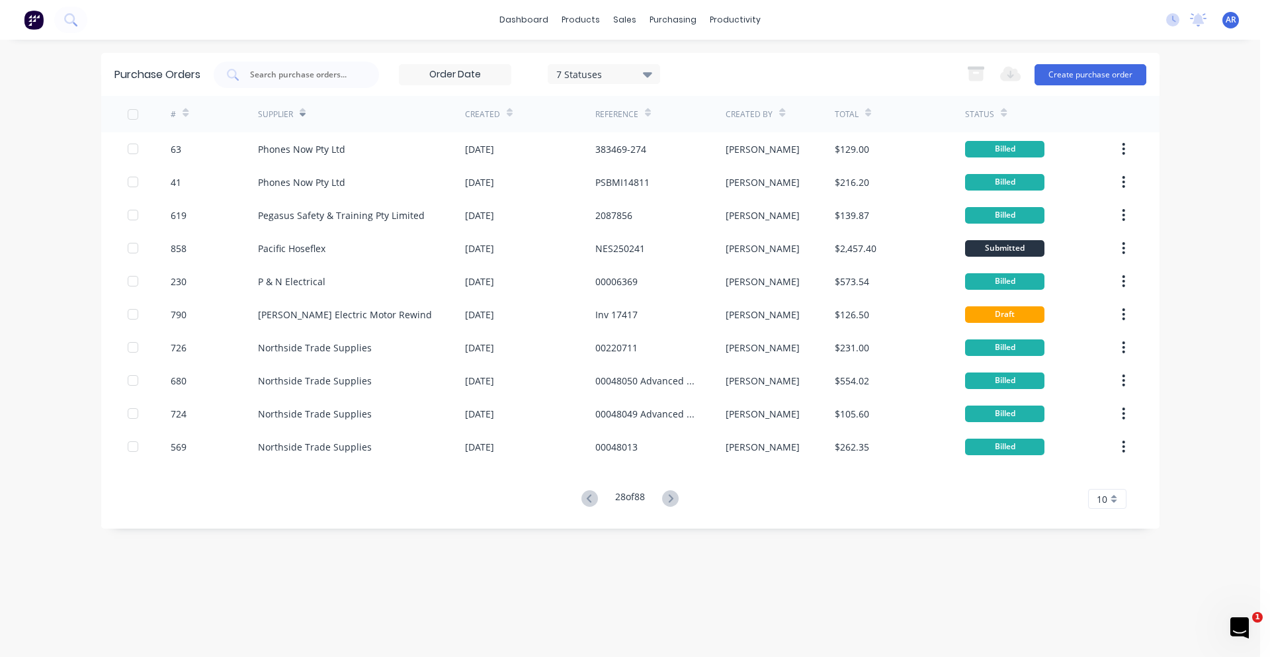
click at [668, 498] on icon at bounding box center [670, 498] width 17 height 17
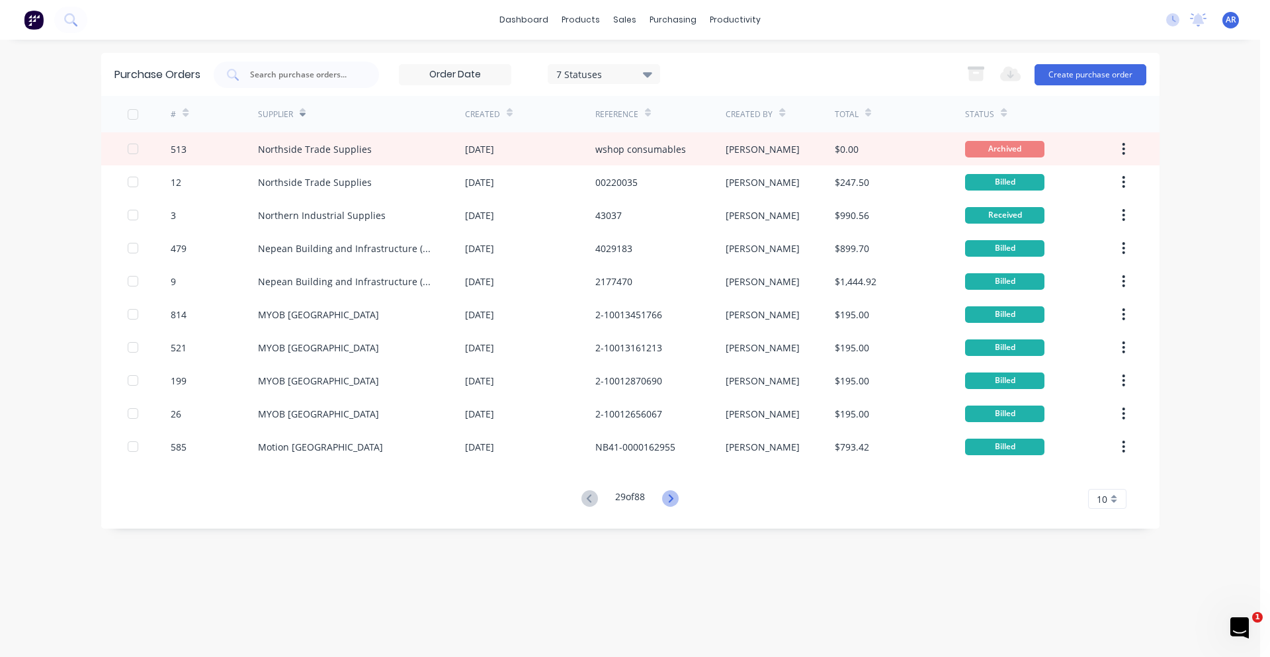
click at [669, 499] on icon at bounding box center [670, 498] width 17 height 17
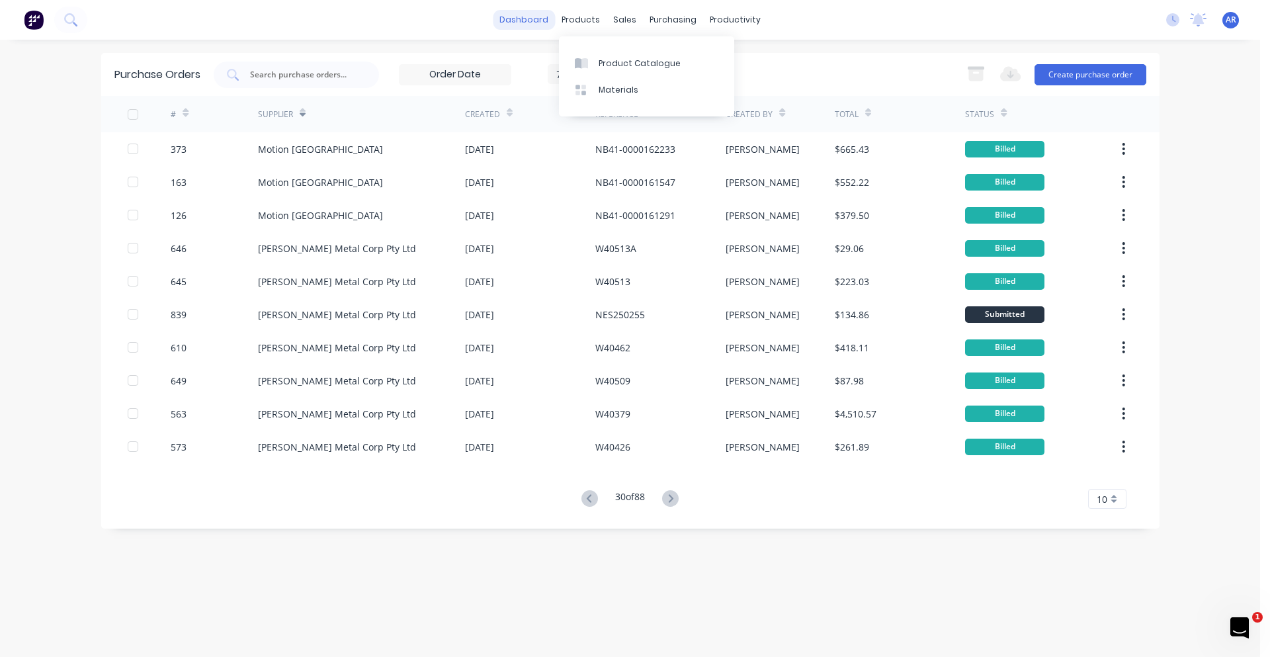
click at [537, 26] on link "dashboard" at bounding box center [524, 20] width 62 height 20
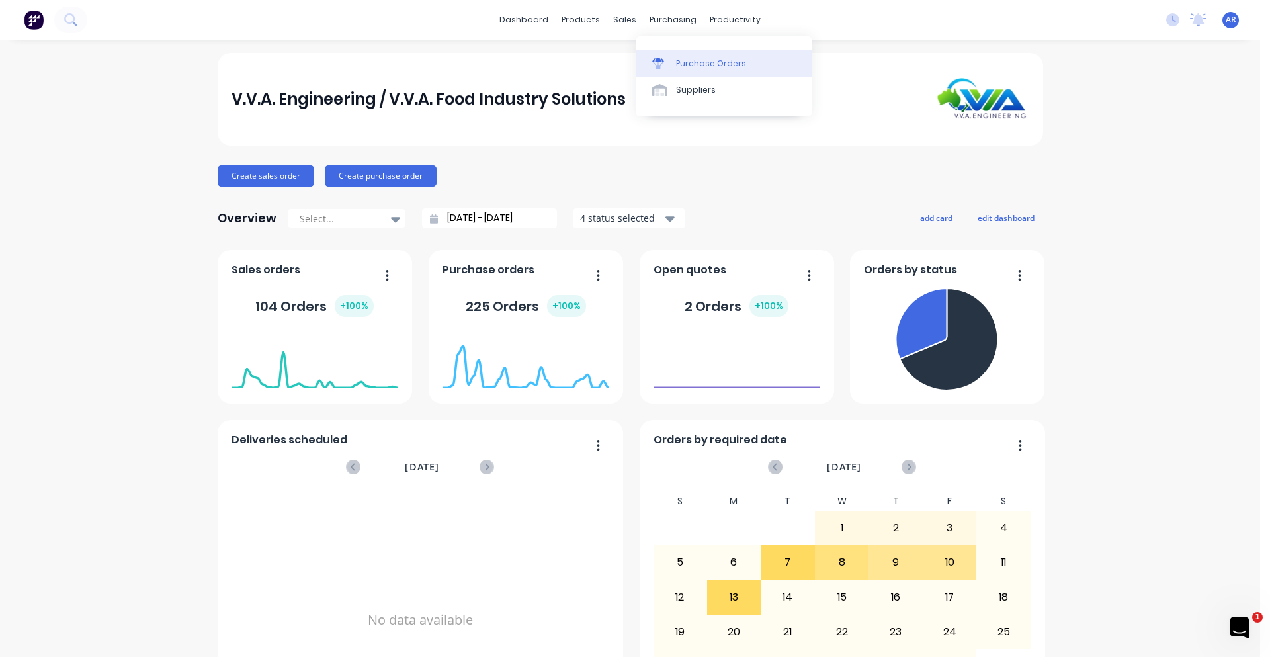
click at [693, 65] on div "Purchase Orders" at bounding box center [711, 64] width 70 height 12
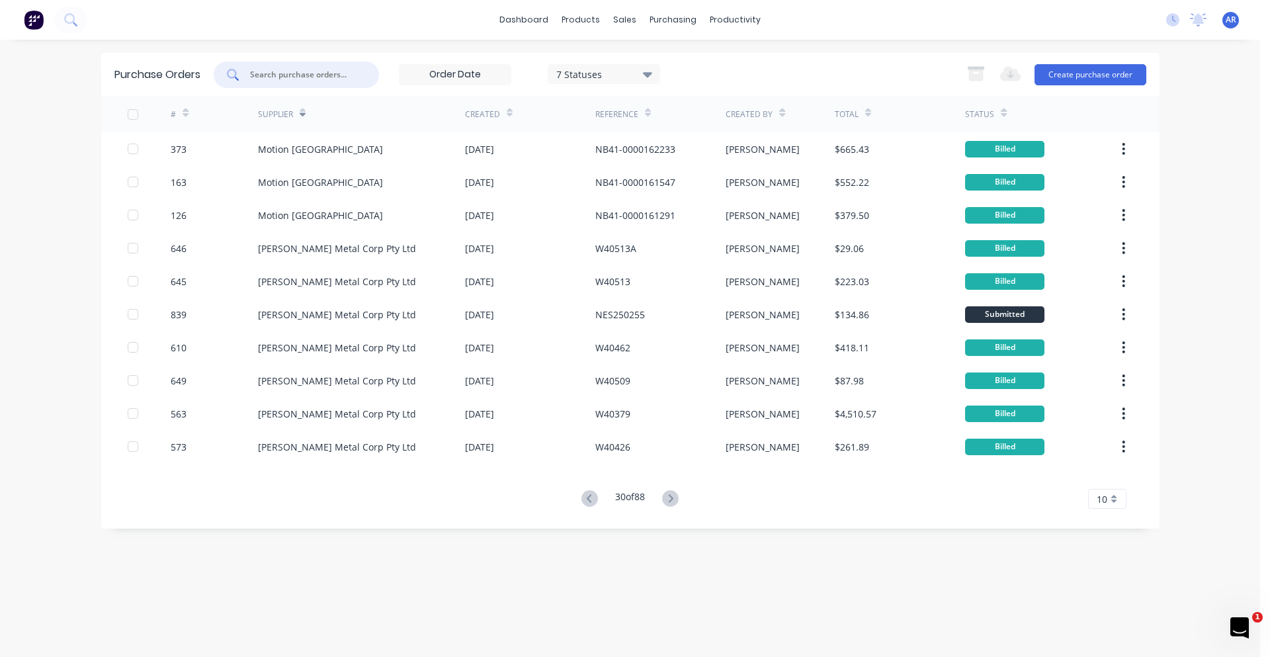
click at [268, 75] on input "text" at bounding box center [304, 74] width 110 height 13
click at [474, 78] on input at bounding box center [455, 75] width 111 height 20
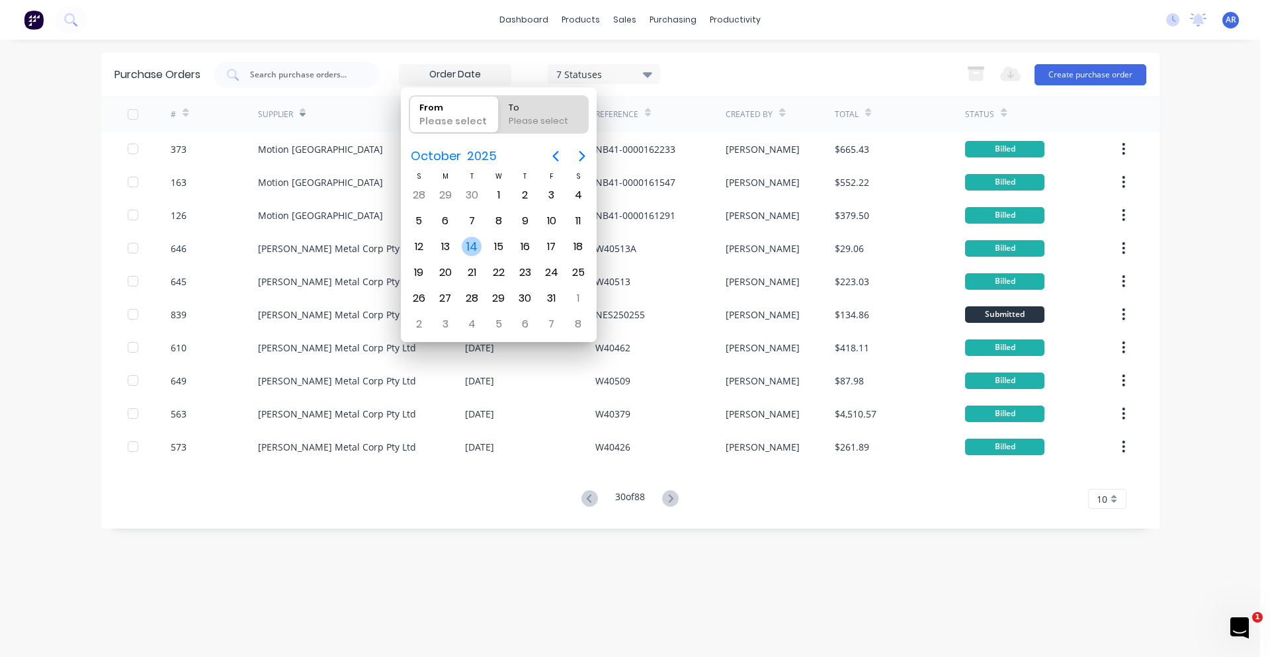
click at [476, 247] on div "14" at bounding box center [472, 247] width 20 height 20
type input "[DATE]"
radio input "false"
radio input "true"
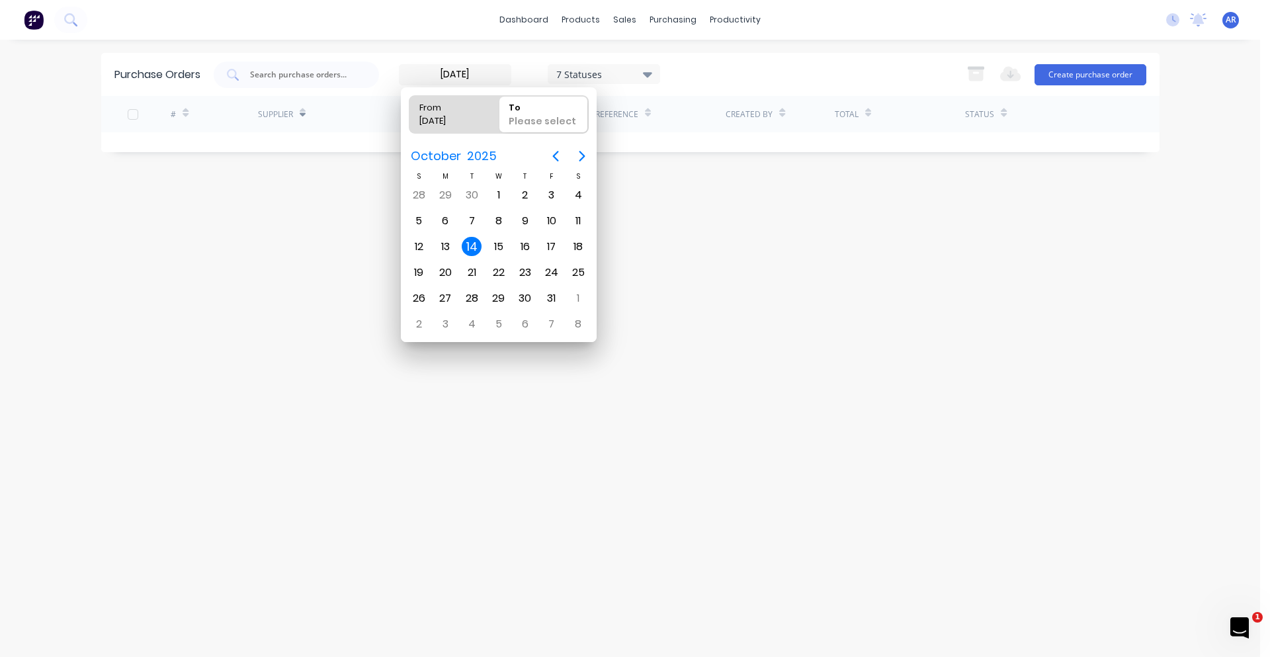
click at [318, 178] on div "Purchase Orders [DATE] 7 Statuses [DATE] 7 Statuses Export to Excel (XLSX) Crea…" at bounding box center [630, 348] width 1058 height 591
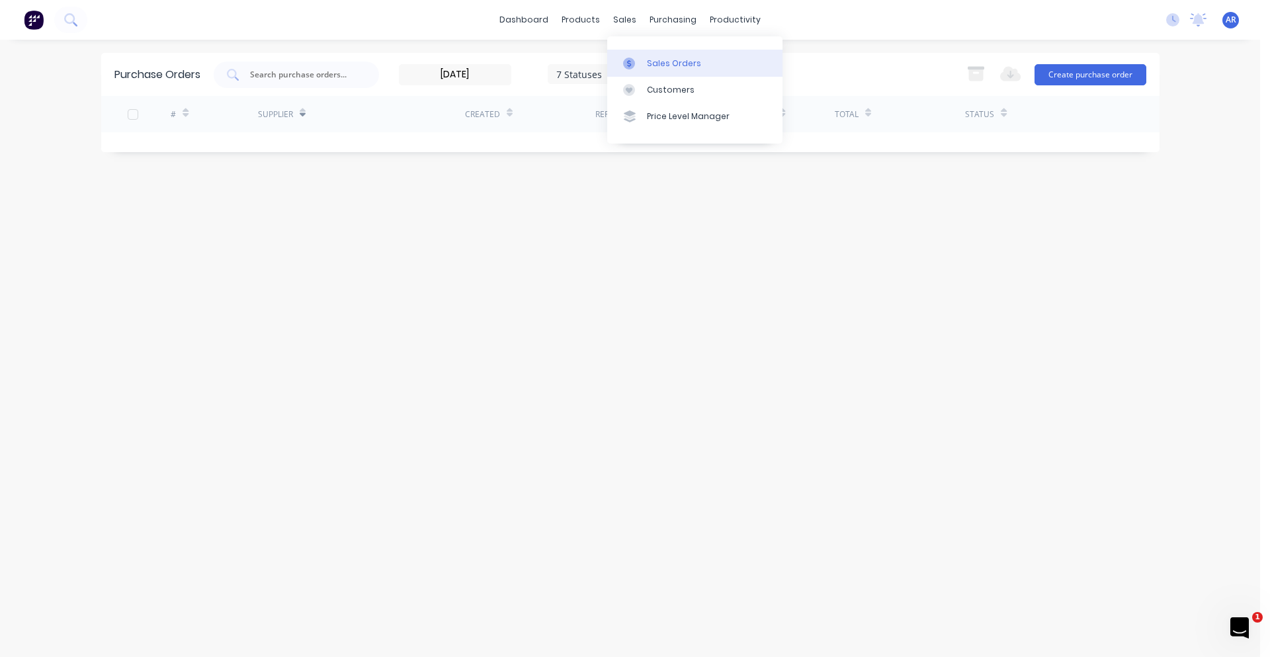
click at [647, 63] on div "Sales Orders" at bounding box center [674, 64] width 54 height 12
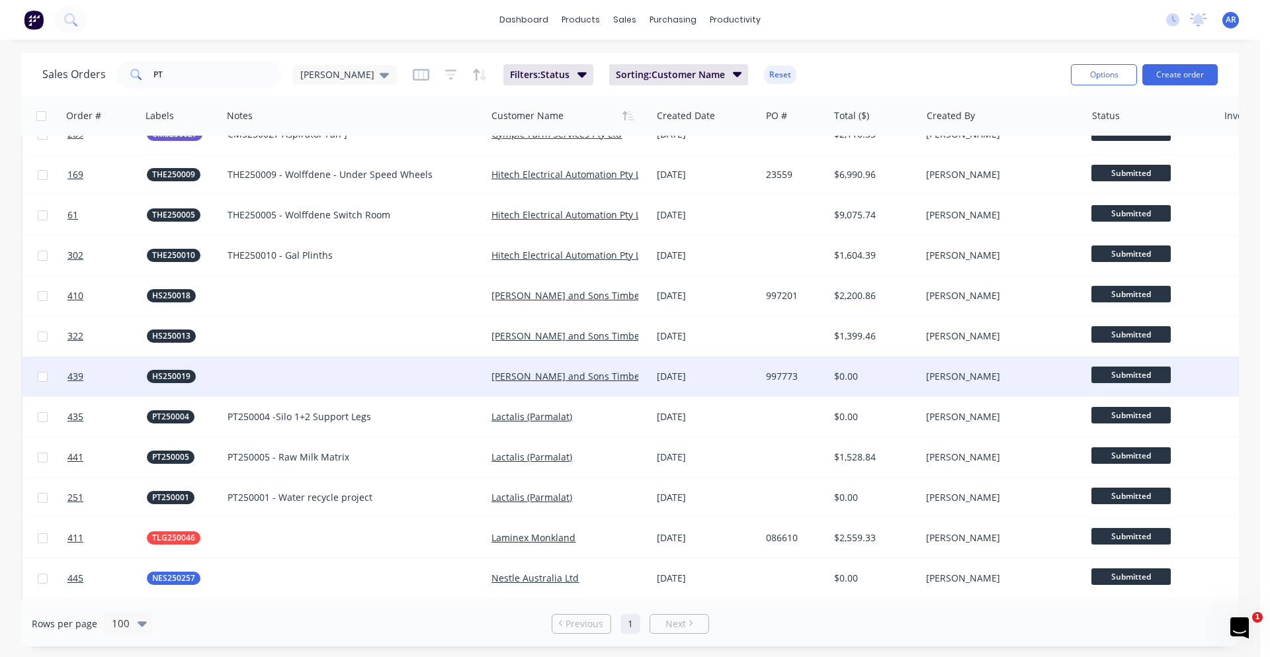
scroll to position [265, 0]
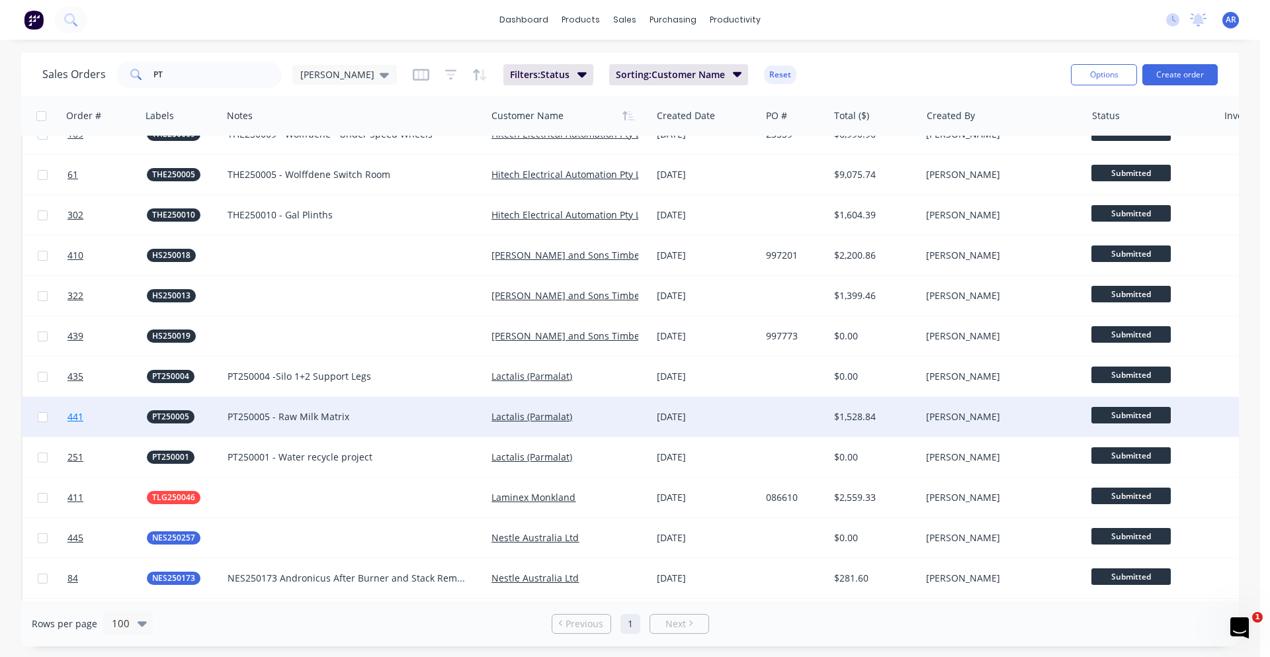
click at [112, 423] on link "441" at bounding box center [106, 417] width 79 height 40
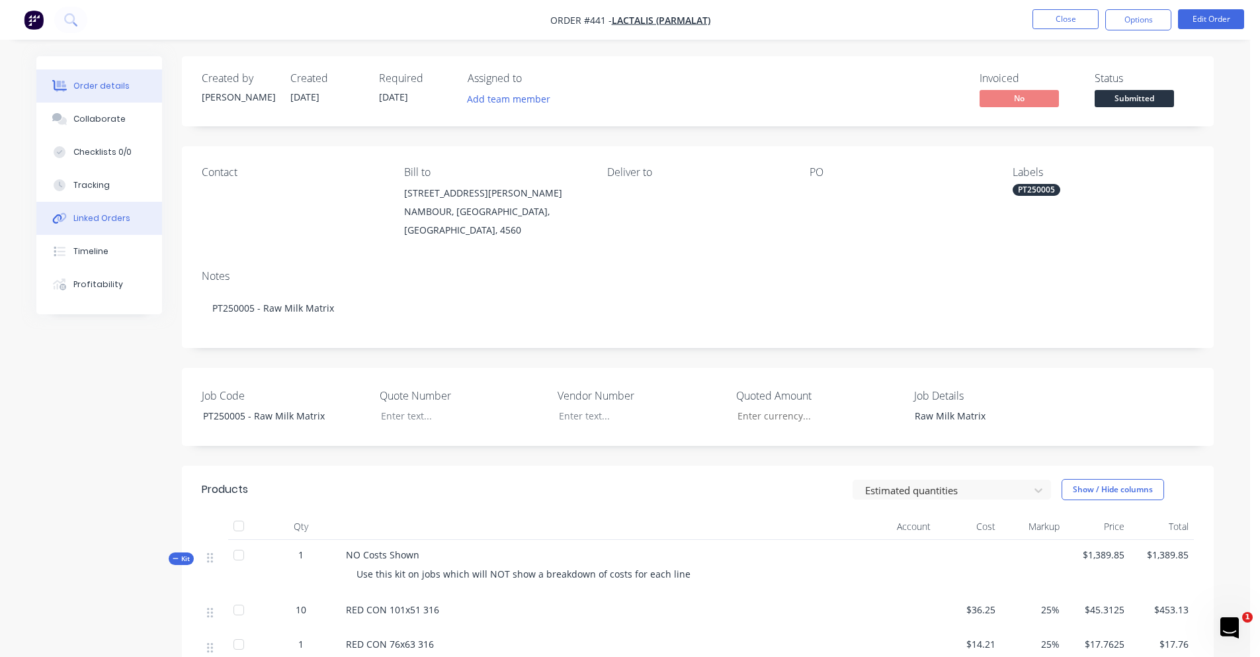
click at [94, 218] on div "Linked Orders" at bounding box center [101, 218] width 57 height 12
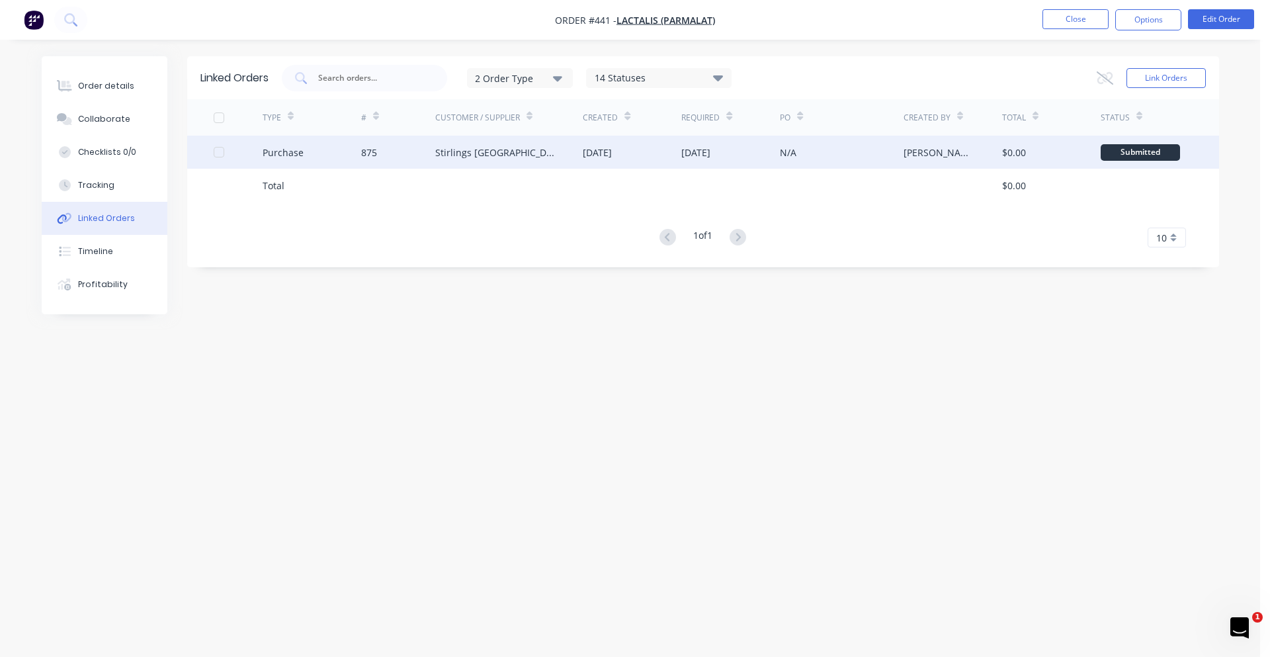
click at [335, 151] on div "Purchase" at bounding box center [312, 152] width 99 height 33
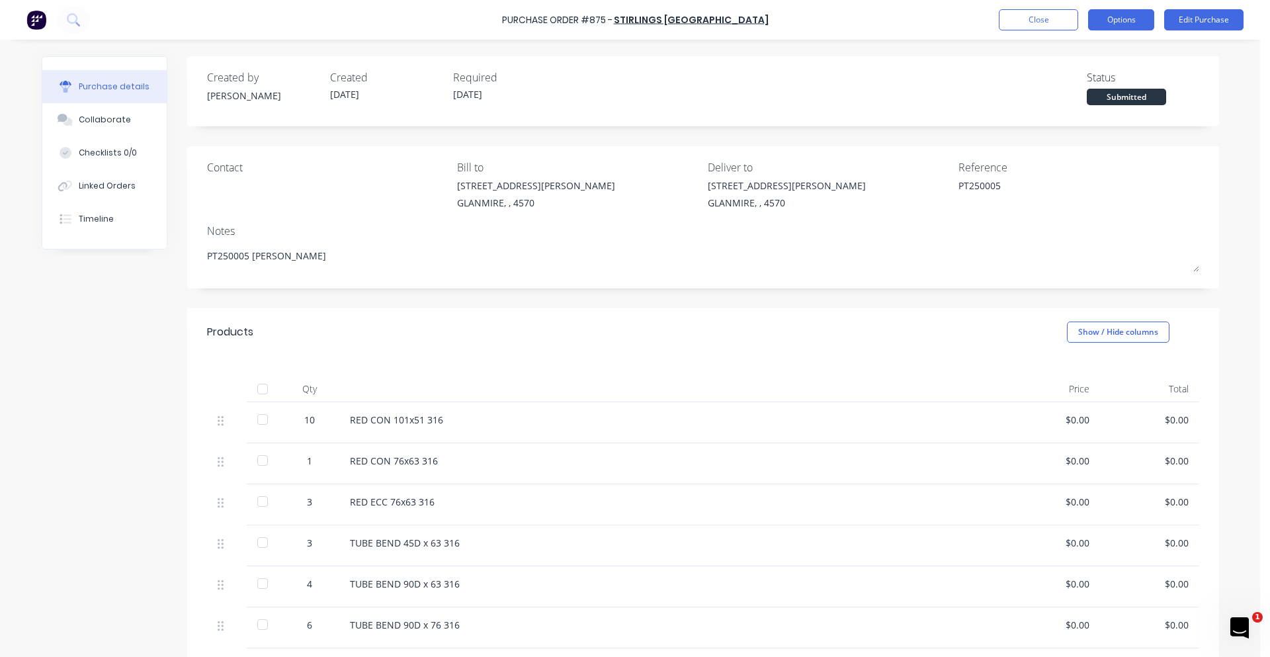
click at [1019, 22] on button "Options" at bounding box center [1121, 19] width 66 height 21
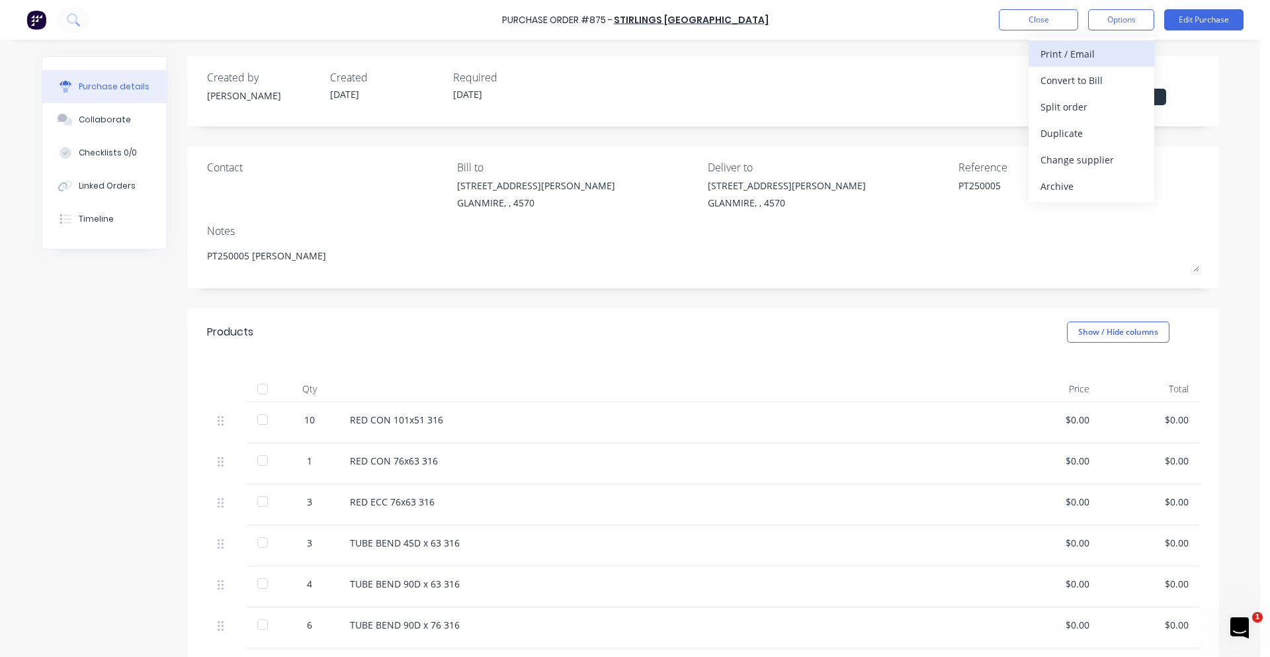
click at [1019, 62] on div "Print / Email" at bounding box center [1091, 53] width 102 height 19
click at [1019, 90] on button "With pricing" at bounding box center [1092, 80] width 126 height 26
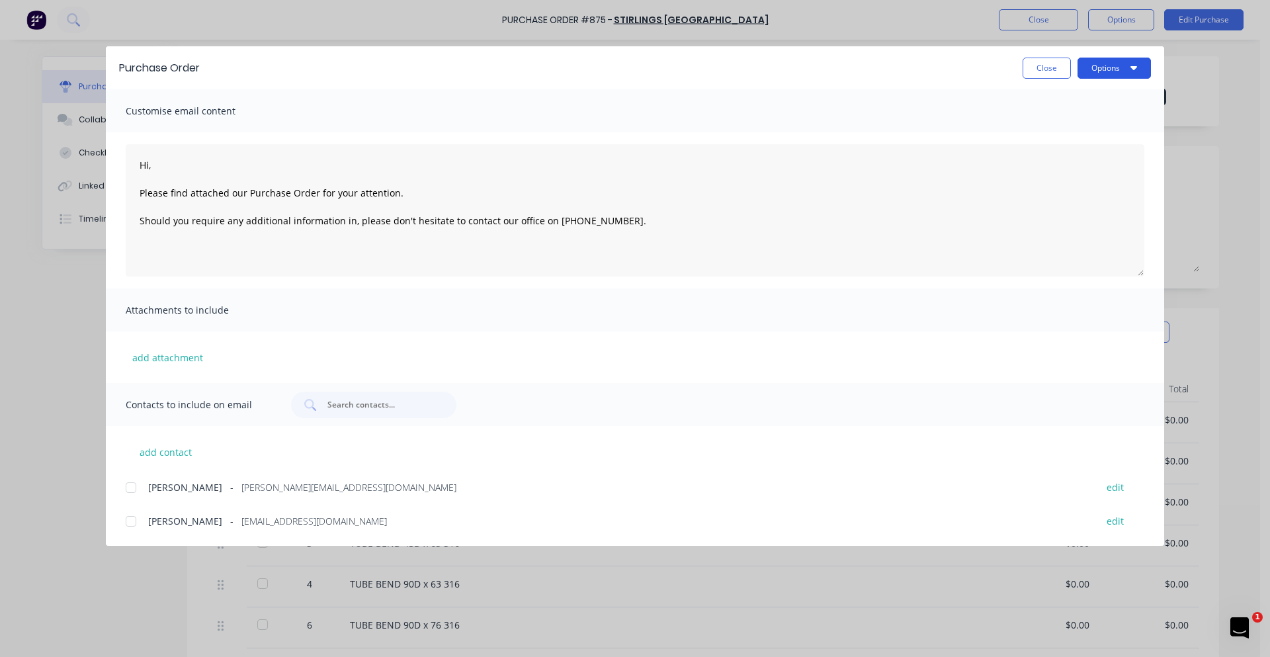
click at [1019, 74] on button "Options" at bounding box center [1114, 68] width 73 height 21
click at [1019, 122] on div "Print" at bounding box center [1088, 127] width 102 height 19
click at [1019, 73] on button "Close" at bounding box center [1047, 68] width 48 height 21
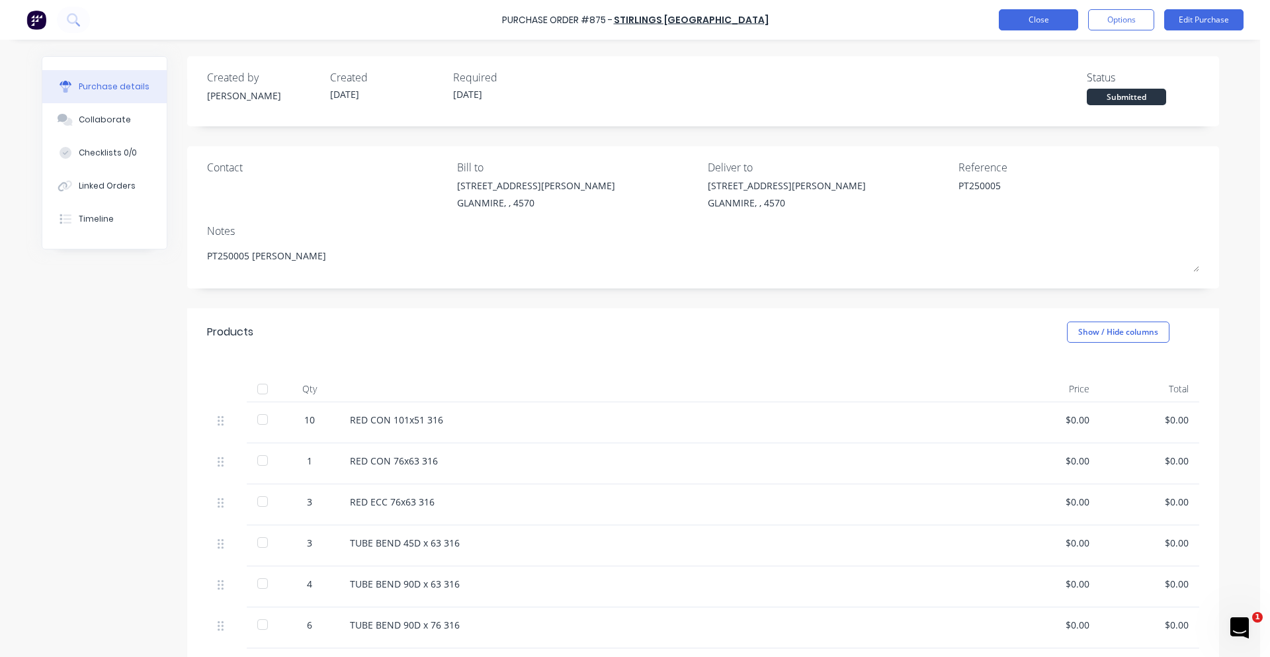
click at [1019, 23] on button "Close" at bounding box center [1038, 19] width 79 height 21
